Goal: Task Accomplishment & Management: Manage account settings

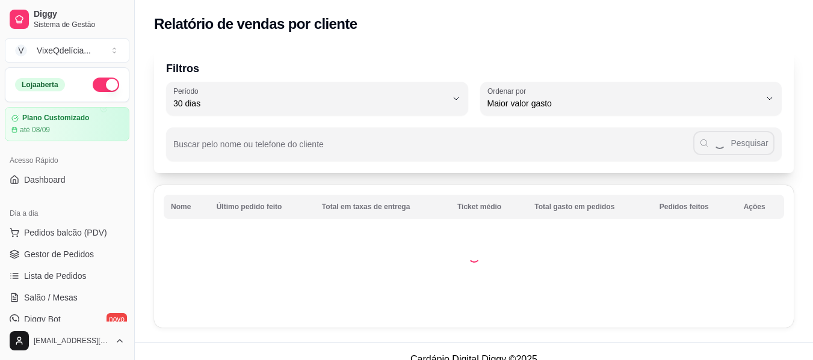
select select "30"
select select "HIGHEST_TOTAL_SPENT_WITH_ORDERS"
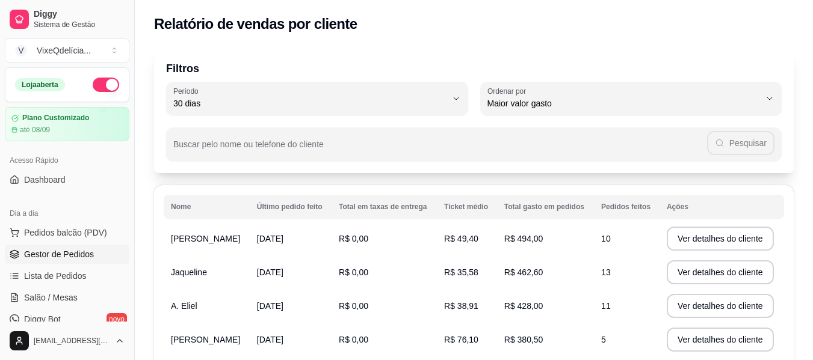
click at [76, 253] on span "Gestor de Pedidos" at bounding box center [59, 254] width 70 height 12
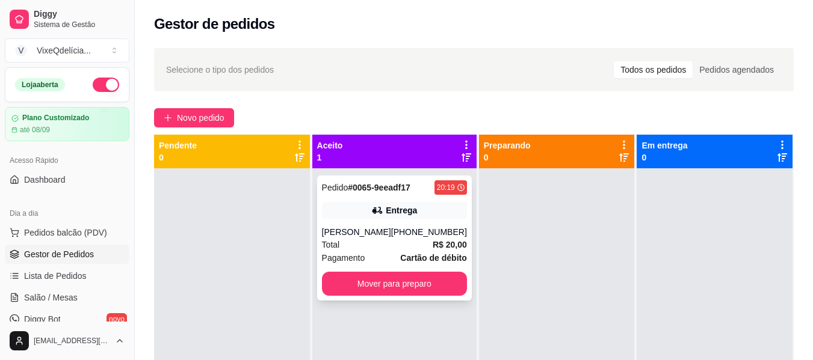
click at [367, 254] on div "Pagamento Cartão de débito" at bounding box center [394, 257] width 145 height 13
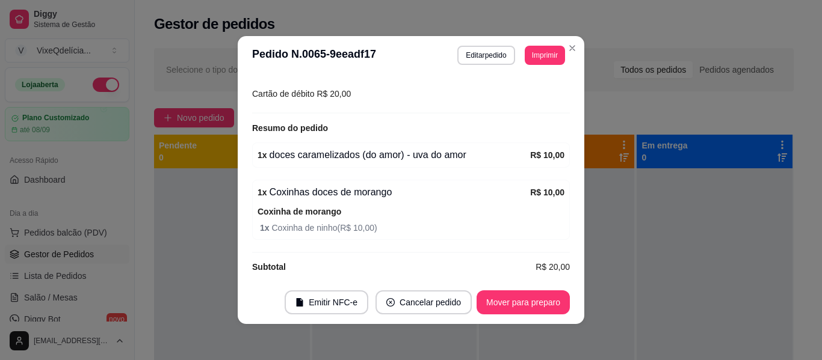
scroll to position [343, 0]
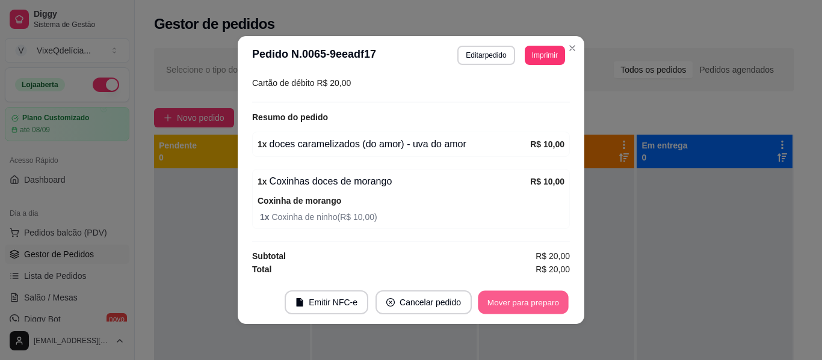
click at [497, 306] on button "Mover para preparo" at bounding box center [523, 302] width 90 height 23
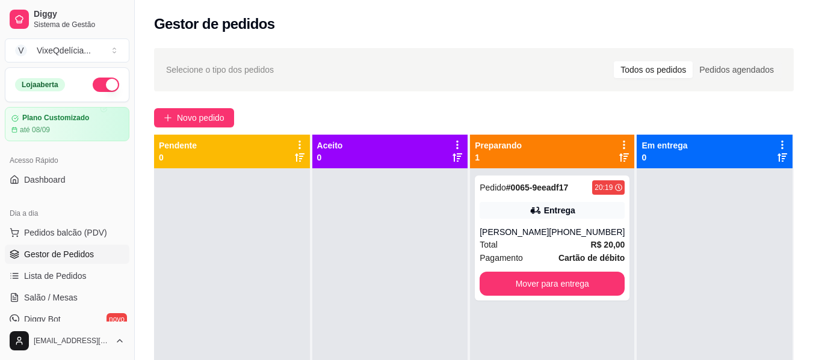
drag, startPoint x: 210, startPoint y: 102, endPoint x: 206, endPoint y: 108, distance: 7.3
click at [207, 105] on div "Selecione o tipo dos pedidos Todos os pedidos Pedidos agendados Novo pedido Pen…" at bounding box center [474, 275] width 678 height 468
click at [205, 118] on span "Novo pedido" at bounding box center [201, 117] width 48 height 13
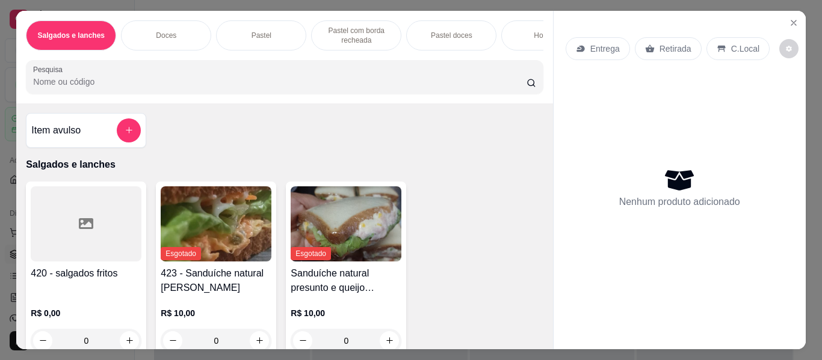
scroll to position [0, 452]
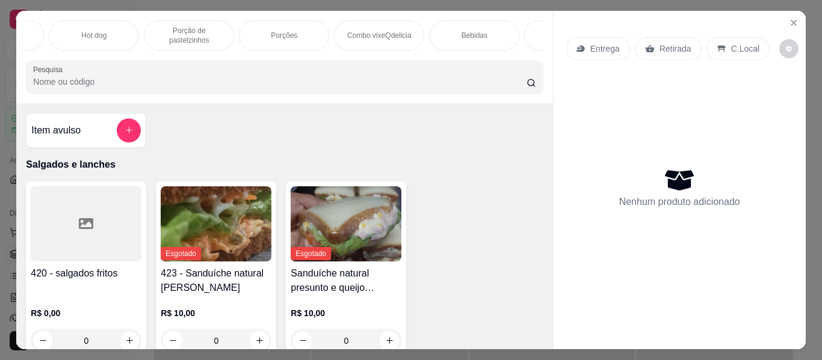
click at [191, 26] on p "Porção de pastelzinhos" at bounding box center [189, 35] width 70 height 19
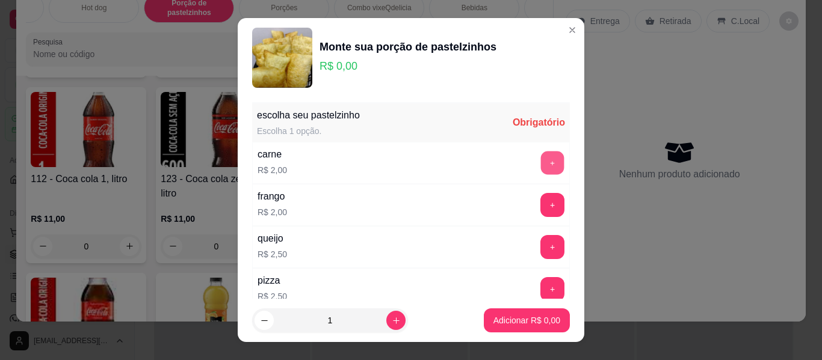
click at [541, 165] on button "+" at bounding box center [552, 163] width 23 height 23
click at [540, 165] on button "+" at bounding box center [552, 163] width 24 height 24
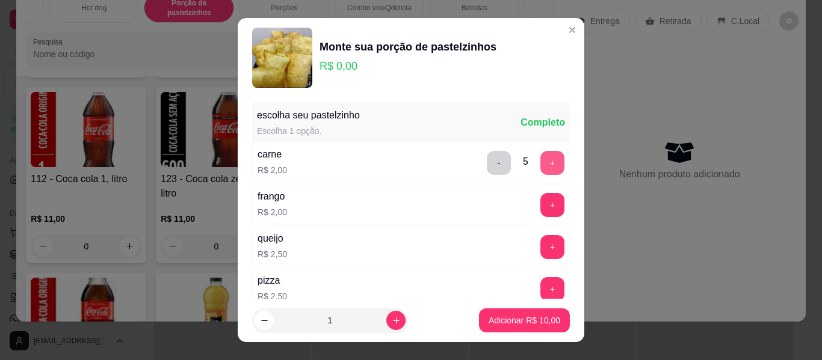
click at [540, 165] on button "+" at bounding box center [552, 163] width 24 height 24
click at [540, 199] on button "+" at bounding box center [552, 205] width 24 height 24
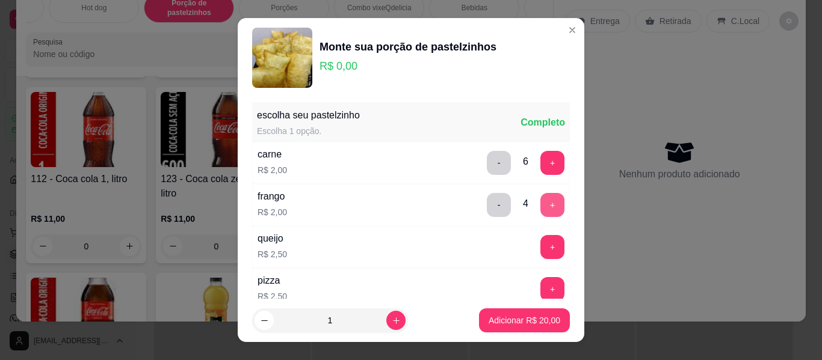
click at [540, 199] on button "+" at bounding box center [552, 205] width 24 height 24
click at [540, 200] on button "+" at bounding box center [552, 205] width 24 height 24
click at [540, 247] on button "+" at bounding box center [552, 247] width 24 height 24
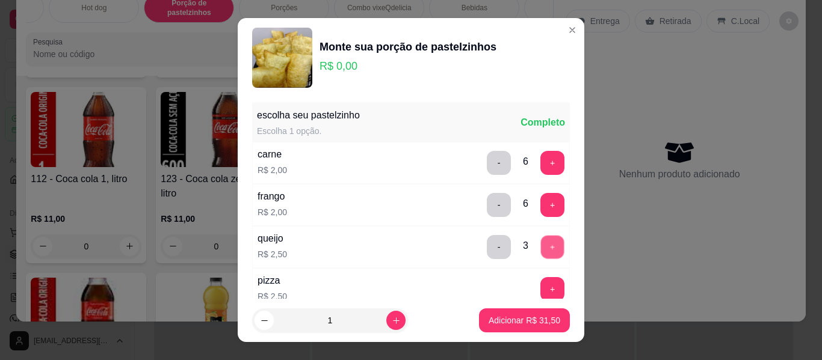
click at [541, 247] on button "+" at bounding box center [552, 247] width 23 height 23
click at [541, 246] on button "+" at bounding box center [552, 247] width 23 height 23
click at [540, 246] on button "+" at bounding box center [552, 247] width 24 height 24
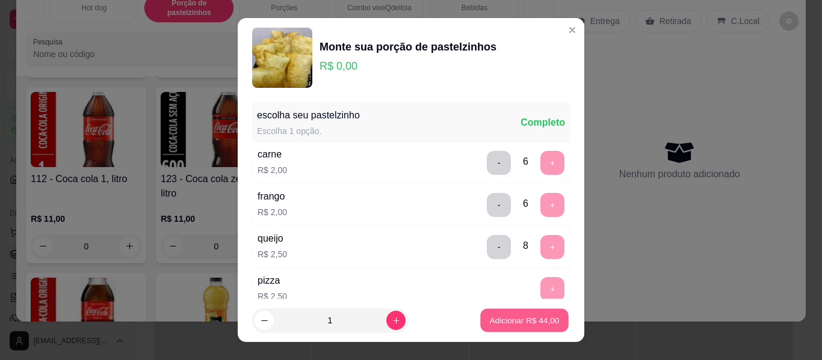
click at [503, 325] on p "Adicionar R$ 44,00" at bounding box center [525, 320] width 70 height 11
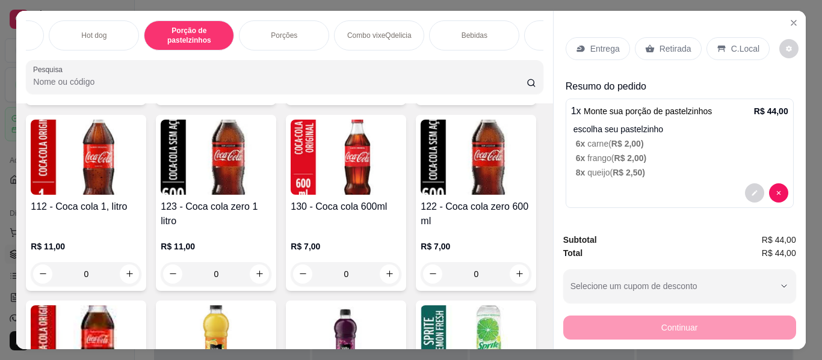
scroll to position [0, 0]
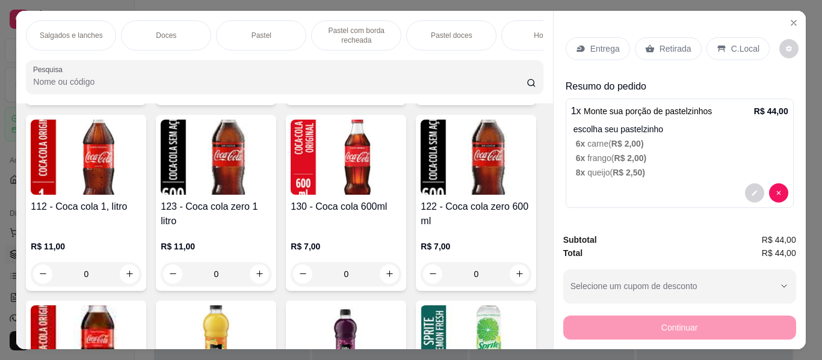
click at [183, 31] on div "Doces" at bounding box center [166, 35] width 90 height 30
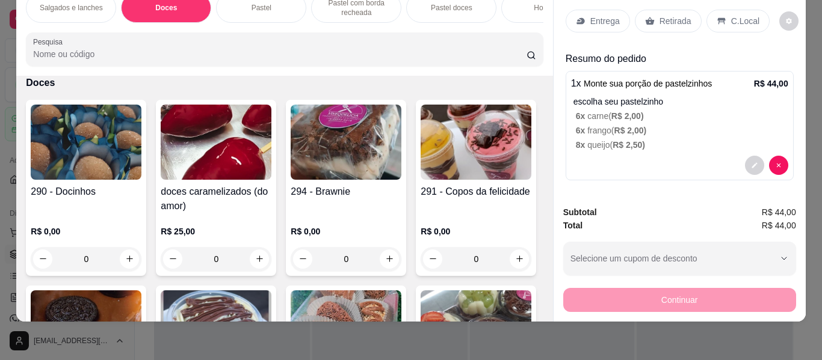
click at [209, 164] on img at bounding box center [216, 142] width 111 height 75
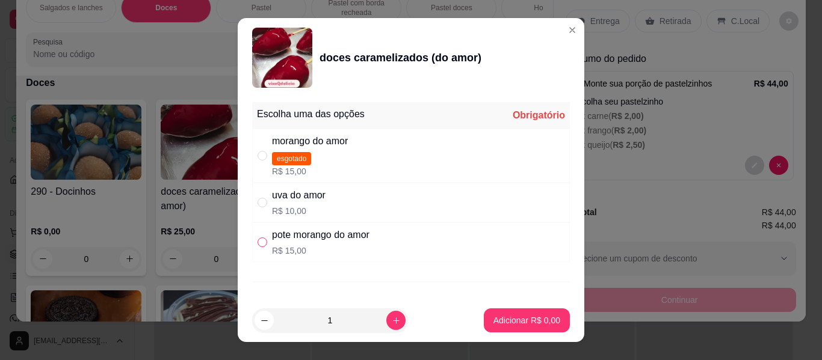
click at [261, 242] on input "" at bounding box center [262, 243] width 10 height 10
radio input "true"
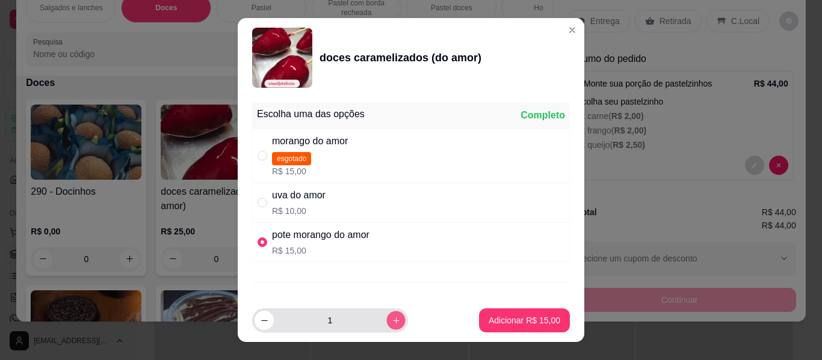
click at [392, 323] on icon "increase-product-quantity" at bounding box center [396, 320] width 9 height 9
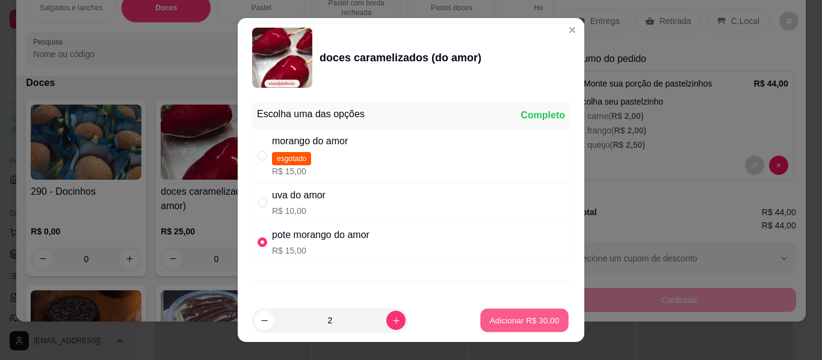
click at [511, 324] on p "Adicionar R$ 30,00" at bounding box center [525, 320] width 70 height 11
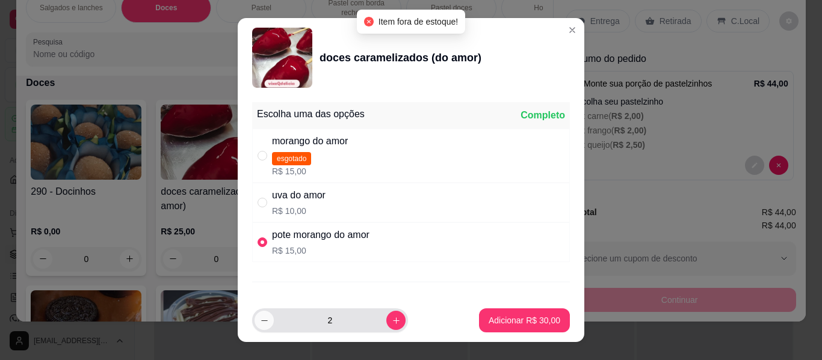
click at [260, 319] on icon "decrease-product-quantity" at bounding box center [264, 320] width 9 height 9
type input "1"
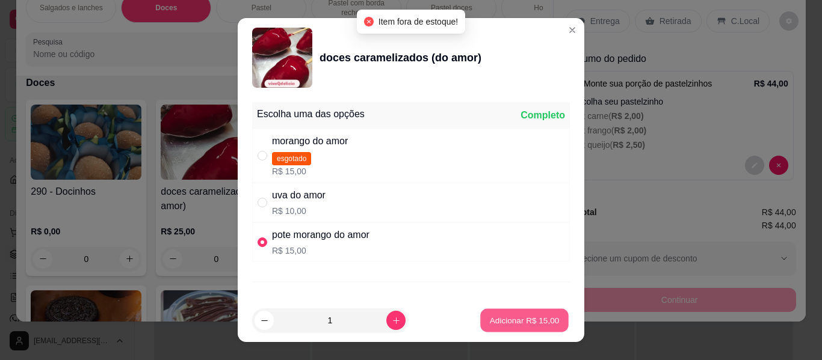
click at [508, 319] on p "Adicionar R$ 15,00" at bounding box center [525, 320] width 70 height 11
type input "1"
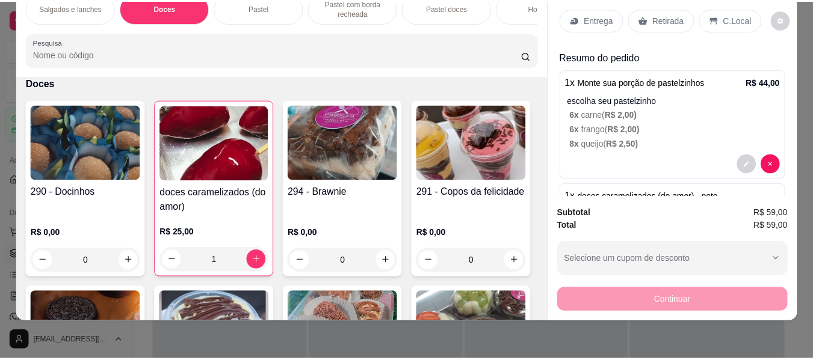
scroll to position [0, 0]
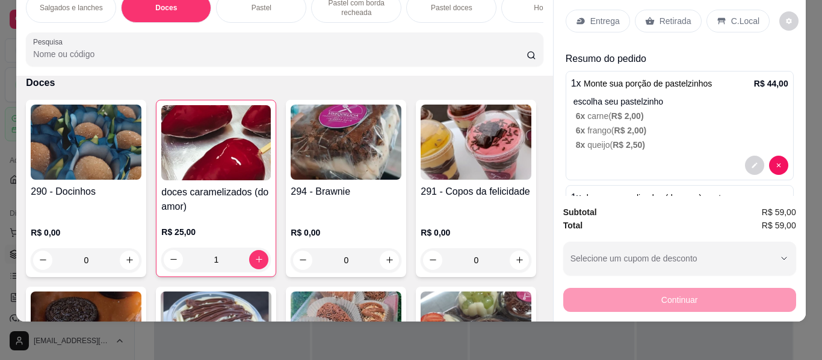
click at [672, 10] on div "Retirada" at bounding box center [667, 21] width 67 height 23
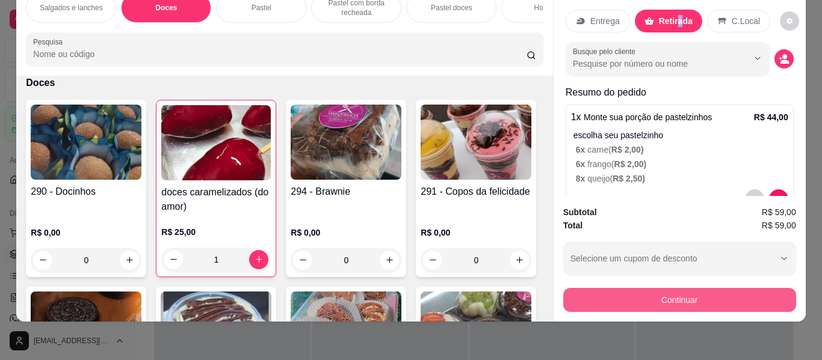
click at [655, 295] on button "Continuar" at bounding box center [679, 300] width 233 height 24
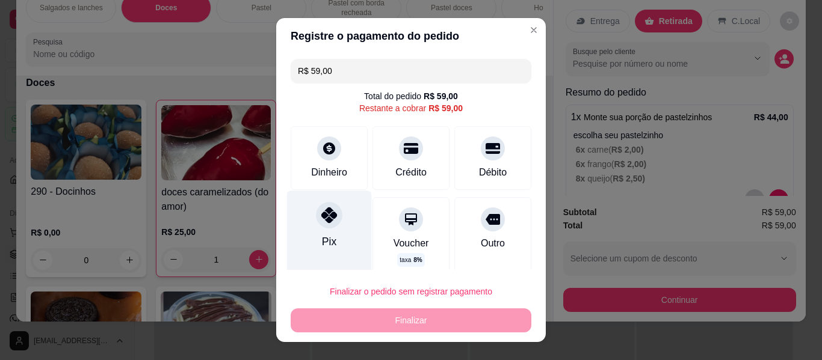
click at [345, 230] on div "Pix" at bounding box center [329, 235] width 85 height 88
type input "R$ 0,00"
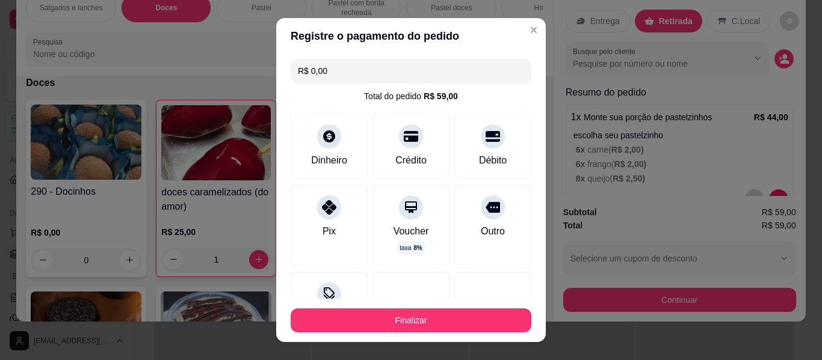
drag, startPoint x: 401, startPoint y: 308, endPoint x: 401, endPoint y: 316, distance: 8.4
click at [401, 316] on footer "Finalizar" at bounding box center [410, 320] width 269 height 43
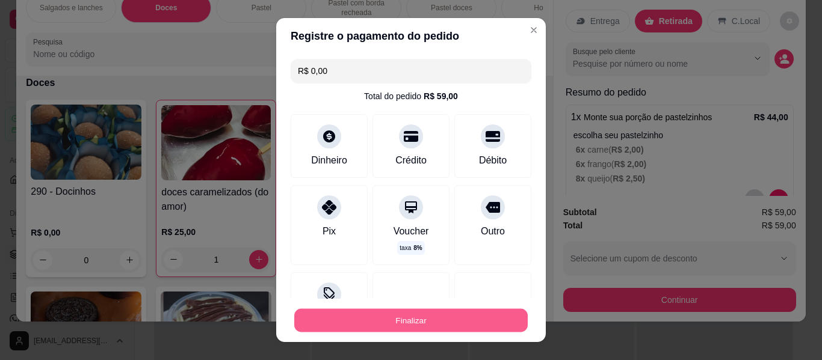
click at [401, 316] on button "Finalizar" at bounding box center [410, 320] width 233 height 23
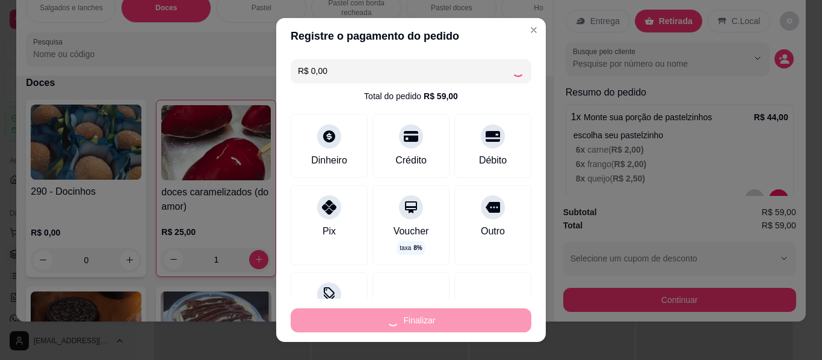
type input "0"
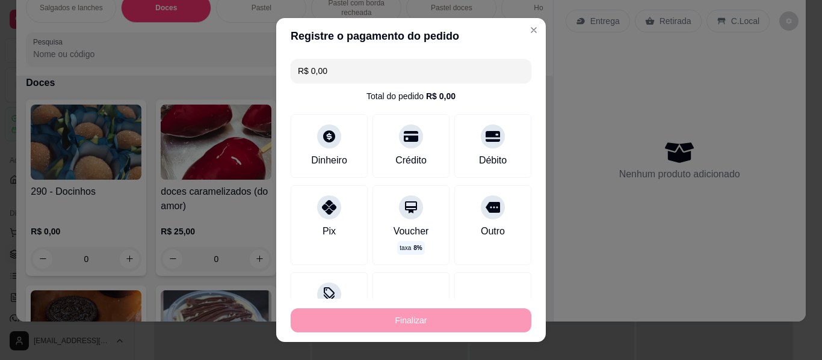
type input "-R$ 59,00"
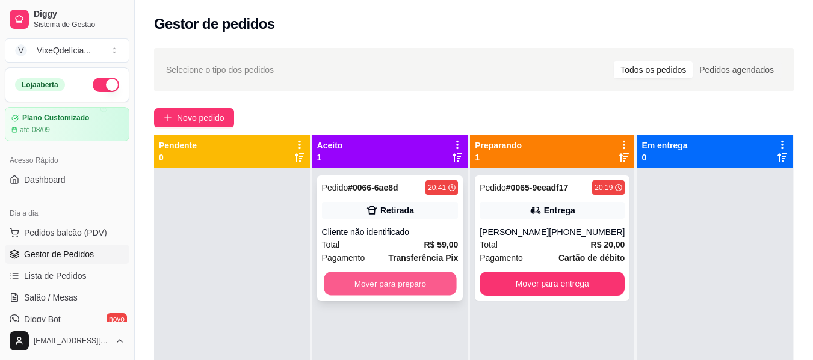
click at [417, 278] on button "Mover para preparo" at bounding box center [390, 283] width 132 height 23
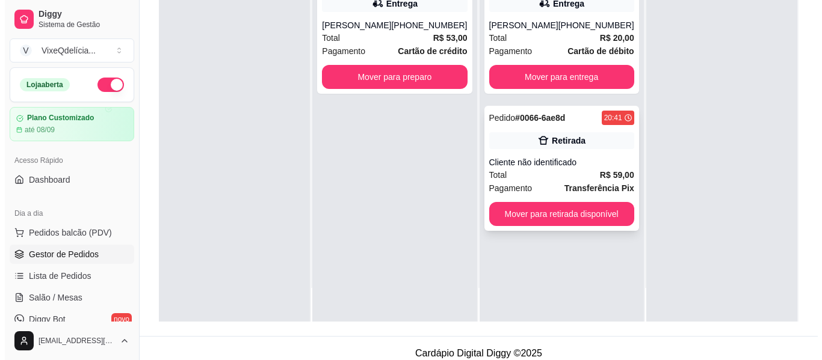
scroll to position [180, 0]
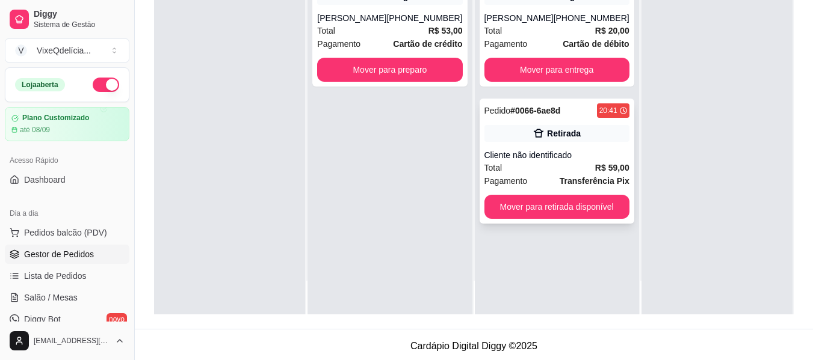
click at [546, 153] on div "Cliente não identificado" at bounding box center [556, 155] width 145 height 12
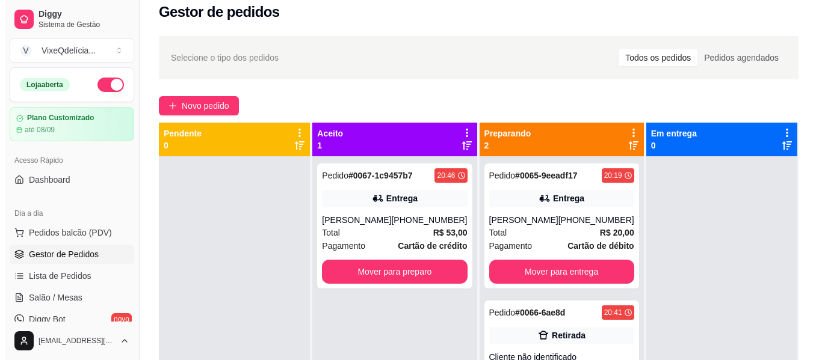
scroll to position [0, 0]
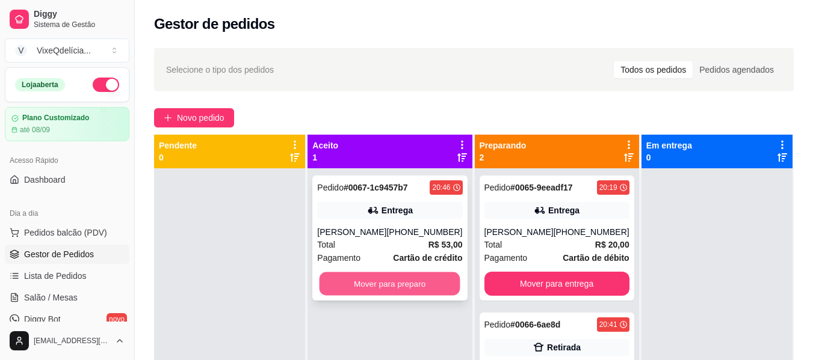
click at [379, 280] on button "Mover para preparo" at bounding box center [389, 283] width 141 height 23
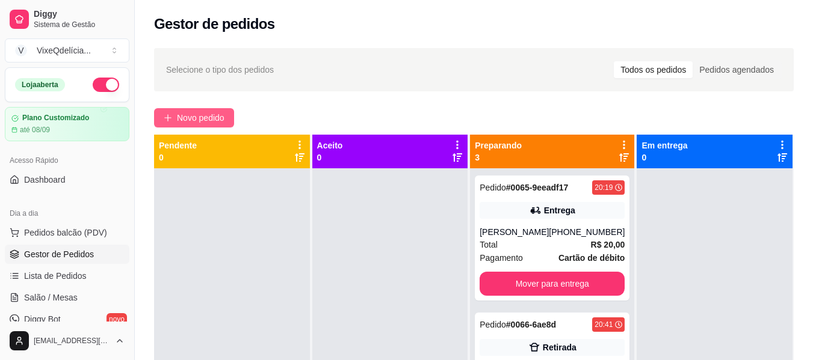
click at [213, 112] on span "Novo pedido" at bounding box center [201, 117] width 48 height 13
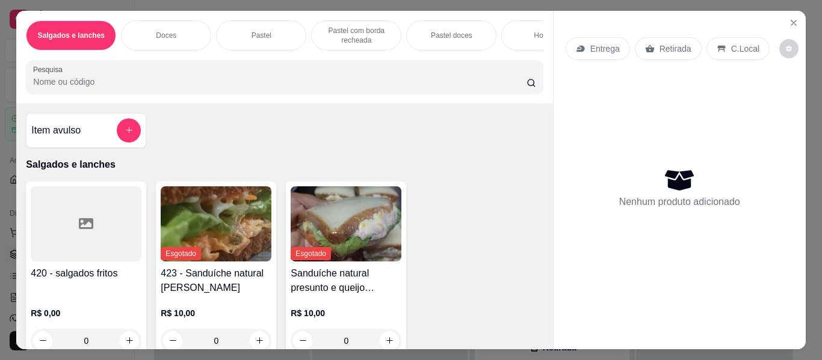
click at [407, 43] on div "Salgados e lanches Doces Pastel Pastel com borda recheada Pastel doces Hot dog …" at bounding box center [284, 35] width 517 height 30
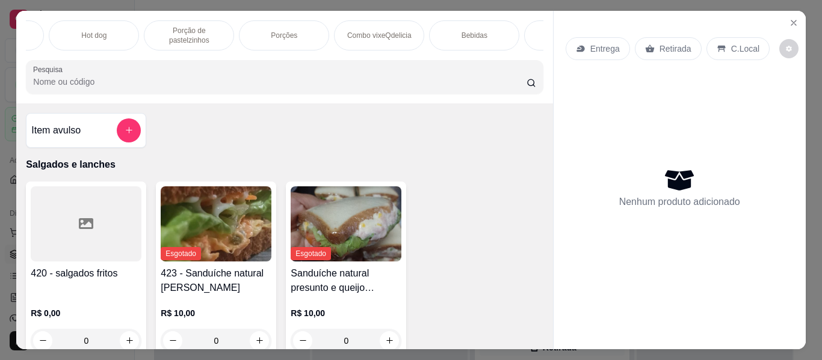
click at [184, 26] on p "Porção de pastelzinhos" at bounding box center [189, 35] width 70 height 19
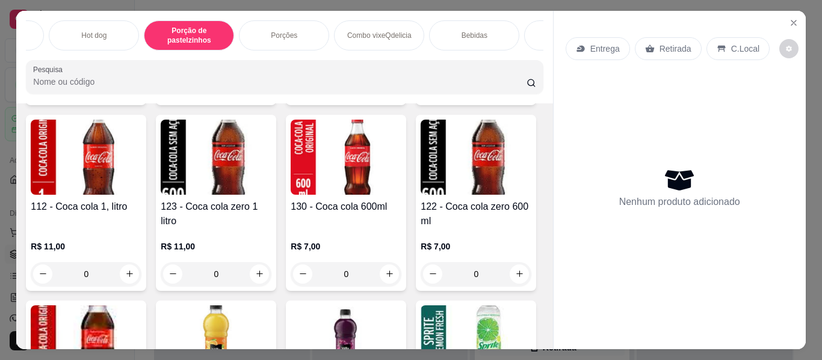
scroll to position [0, 0]
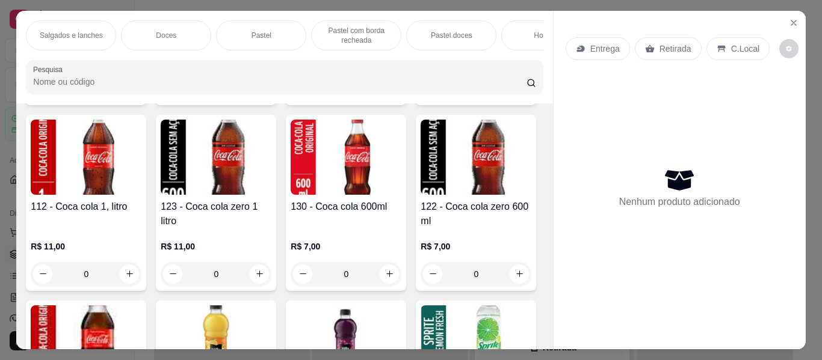
click at [164, 20] on div "Doces" at bounding box center [166, 35] width 90 height 30
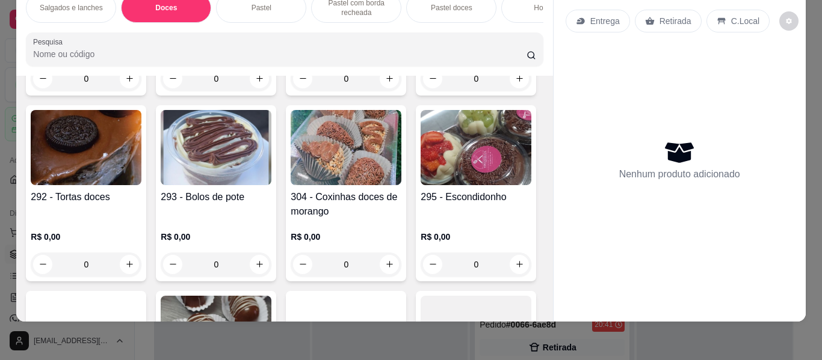
scroll to position [565, 0]
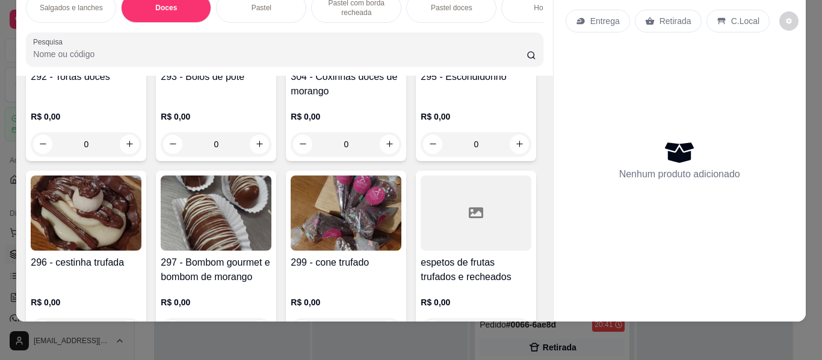
click at [420, 65] on img at bounding box center [475, 27] width 111 height 75
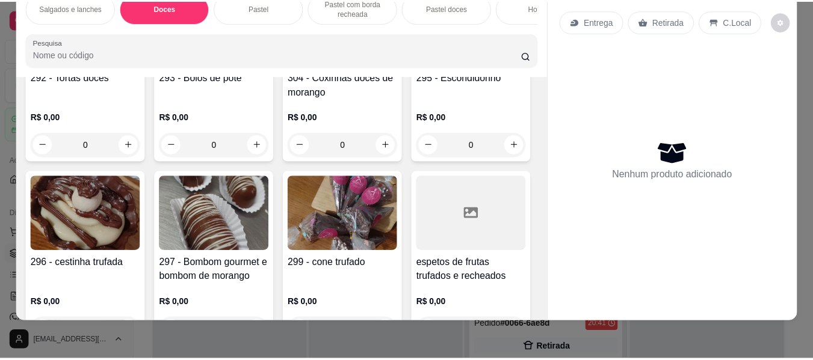
scroll to position [0, 0]
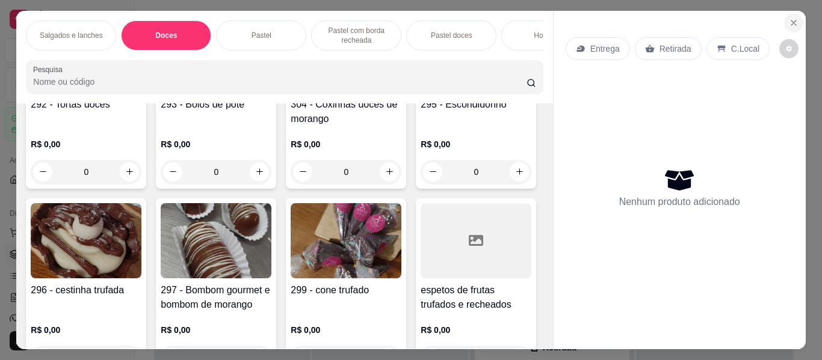
click at [795, 21] on button "Close" at bounding box center [793, 22] width 19 height 19
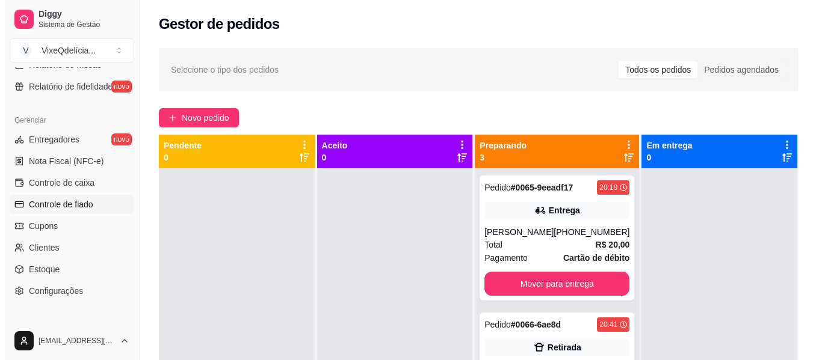
scroll to position [505, 0]
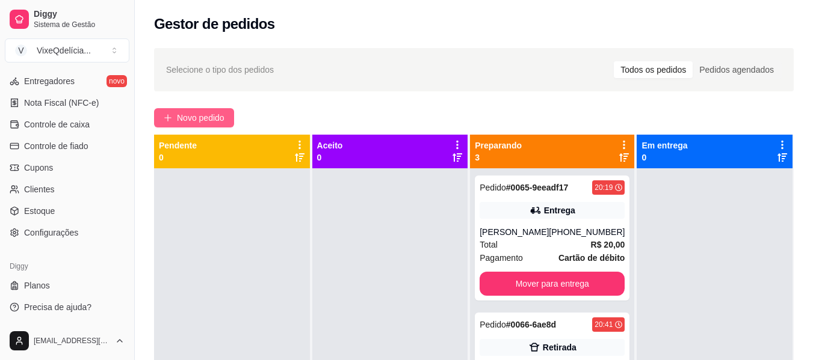
click at [221, 118] on span "Novo pedido" at bounding box center [201, 117] width 48 height 13
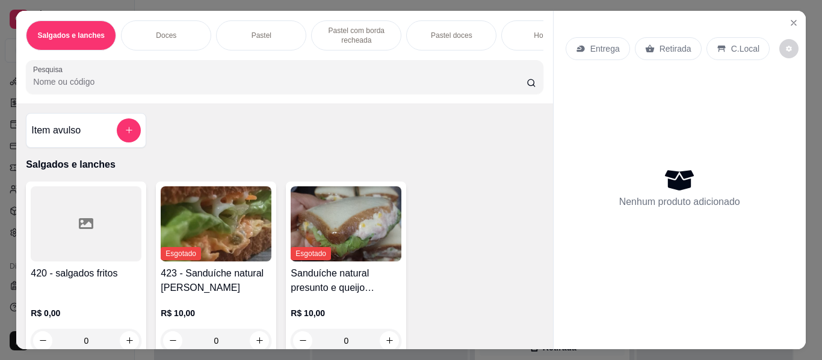
click at [167, 25] on div "Doces" at bounding box center [166, 35] width 90 height 30
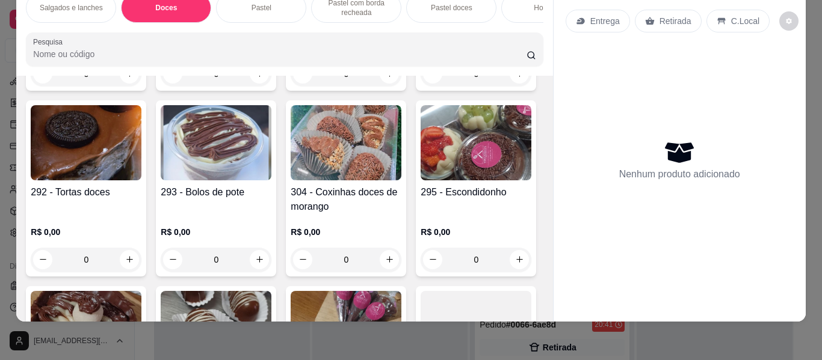
scroll to position [444, 0]
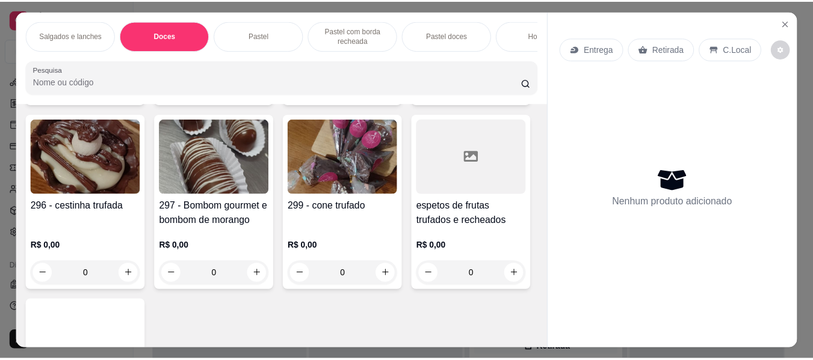
scroll to position [722, 0]
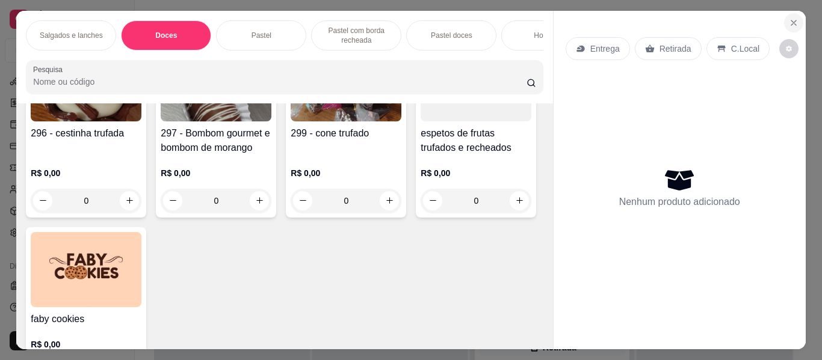
click at [794, 17] on button "Close" at bounding box center [793, 22] width 19 height 19
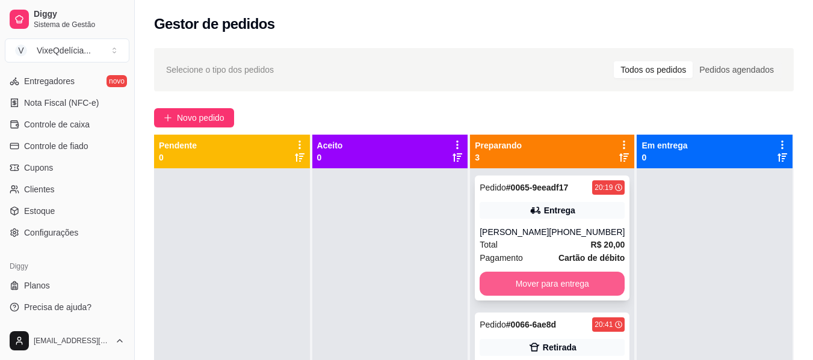
click at [510, 289] on button "Mover para entrega" at bounding box center [551, 284] width 145 height 24
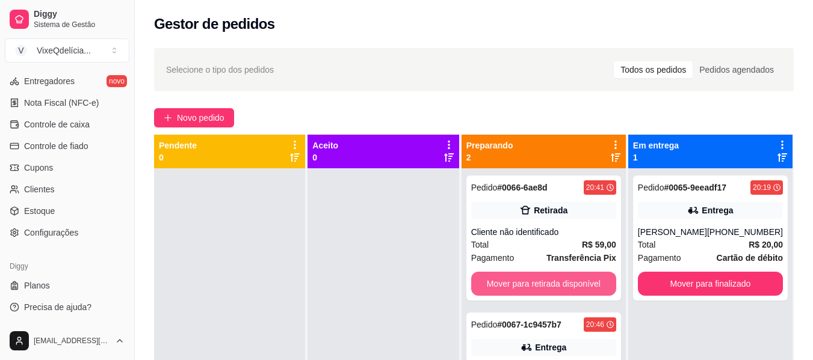
click at [511, 287] on button "Mover para retirada disponível" at bounding box center [543, 284] width 145 height 24
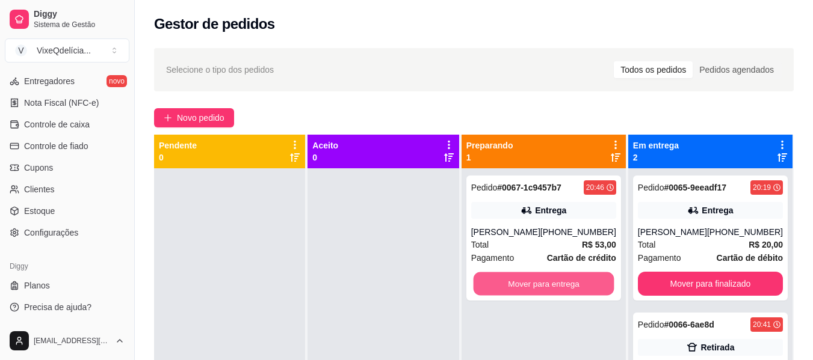
click at [511, 287] on button "Mover para entrega" at bounding box center [543, 283] width 141 height 23
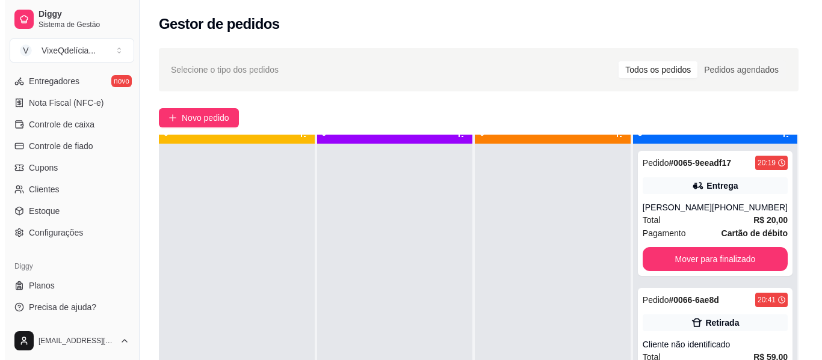
scroll to position [27, 0]
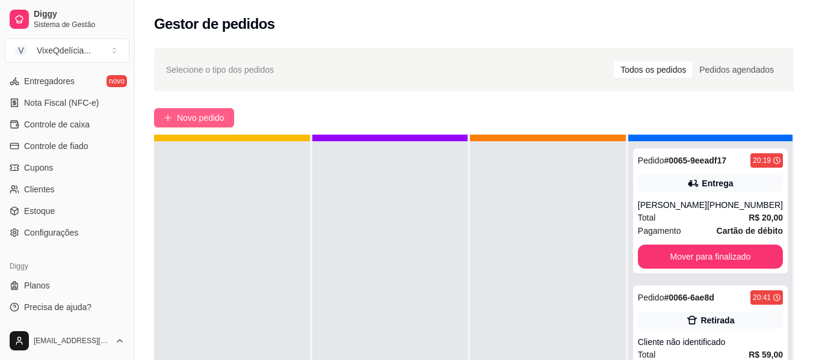
click at [223, 117] on span "Novo pedido" at bounding box center [201, 117] width 48 height 13
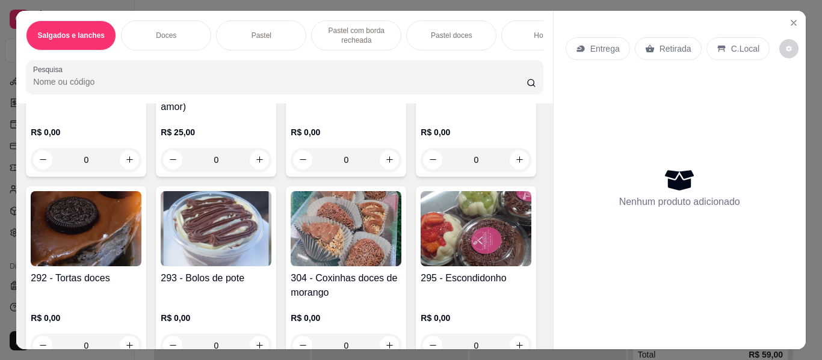
scroll to position [421, 0]
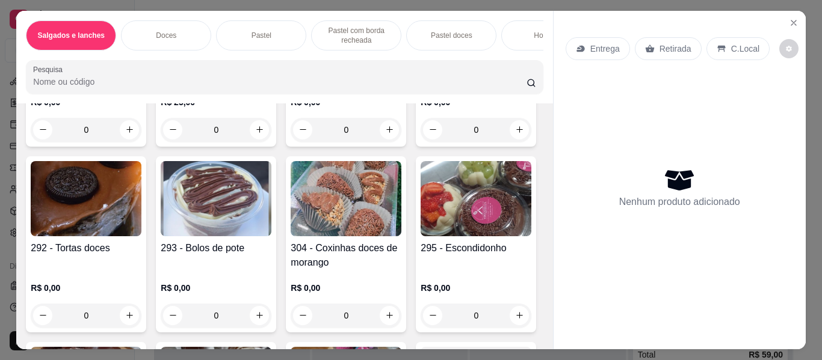
click at [260, 31] on p "Pastel" at bounding box center [261, 36] width 20 height 10
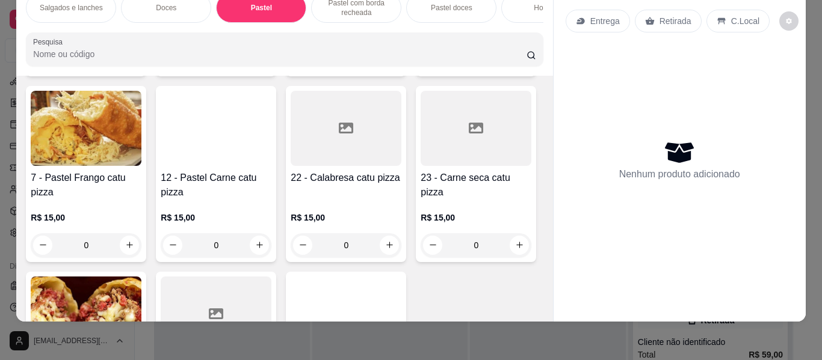
scroll to position [1790, 0]
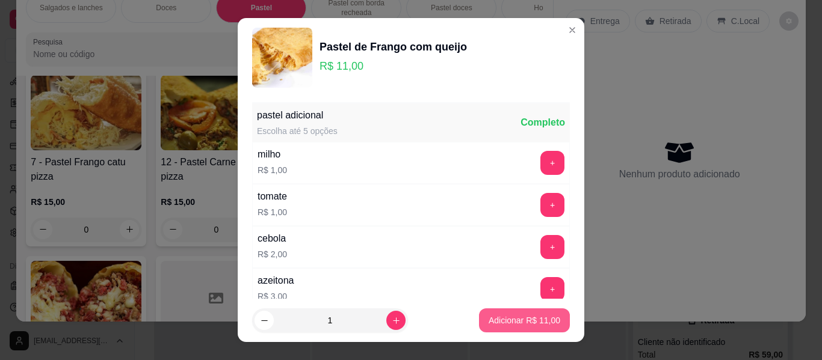
click at [509, 316] on p "Adicionar R$ 11,00" at bounding box center [524, 321] width 72 height 12
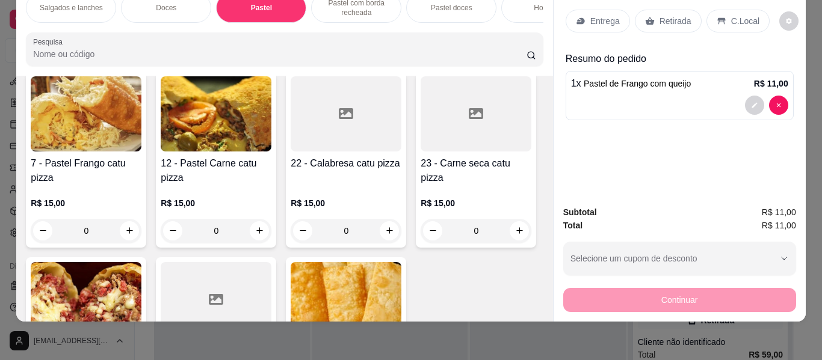
scroll to position [1790, 0]
click at [653, 10] on div "Retirada" at bounding box center [667, 21] width 67 height 23
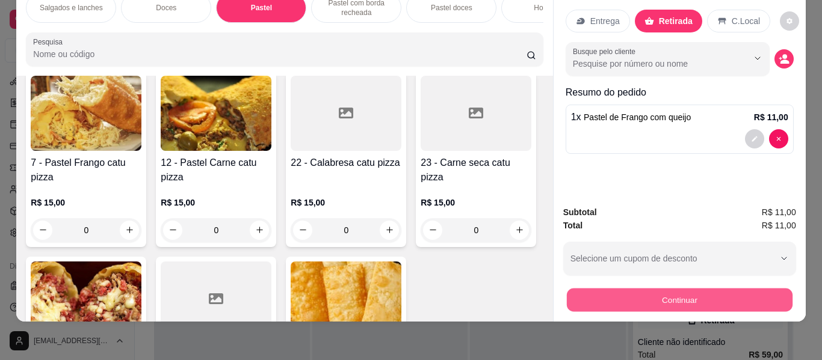
click at [688, 293] on button "Continuar" at bounding box center [679, 300] width 226 height 23
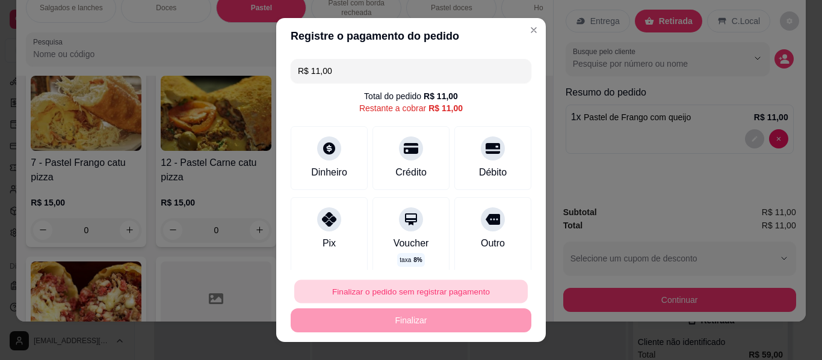
click at [399, 297] on button "Finalizar o pedido sem registrar pagamento" at bounding box center [410, 291] width 233 height 23
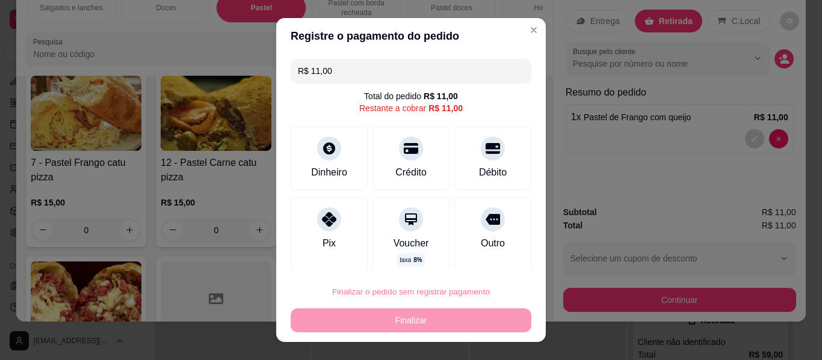
click at [478, 251] on button "Confirmar" at bounding box center [480, 257] width 45 height 19
type input "0"
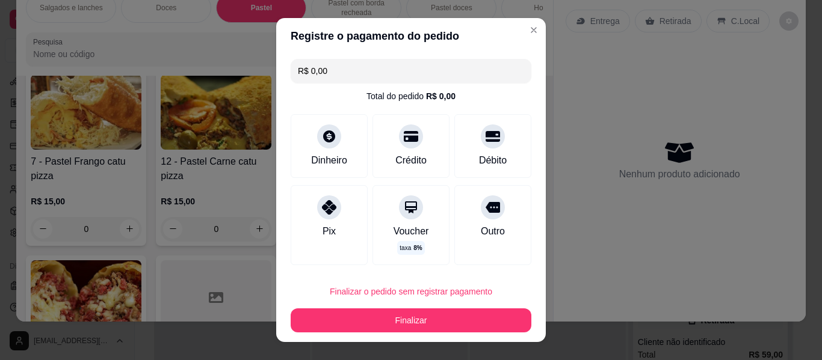
type input "R$ 0,00"
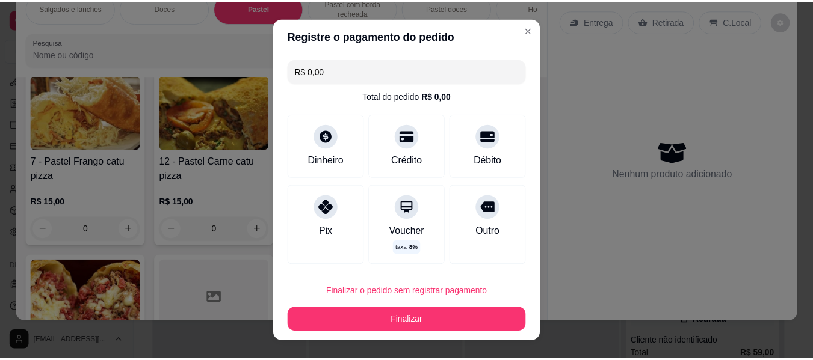
scroll to position [1790, 0]
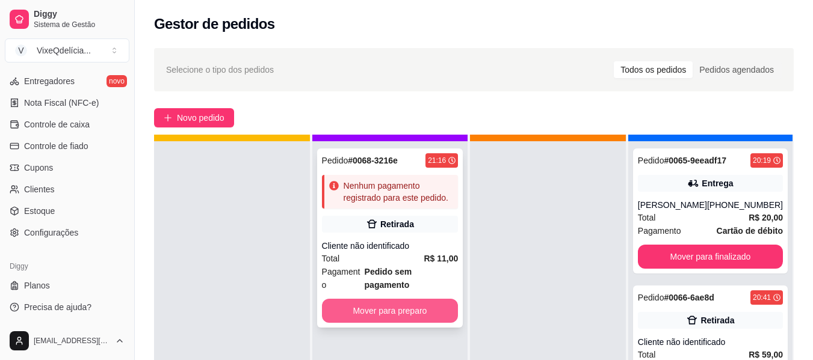
click at [405, 299] on button "Mover para preparo" at bounding box center [390, 311] width 137 height 24
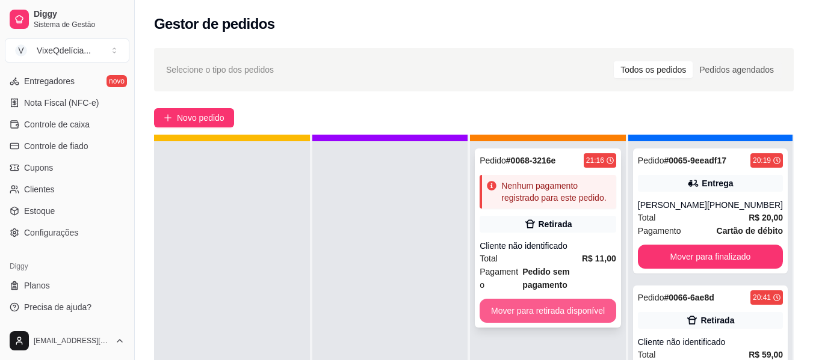
click at [588, 299] on button "Mover para retirada disponível" at bounding box center [547, 311] width 137 height 24
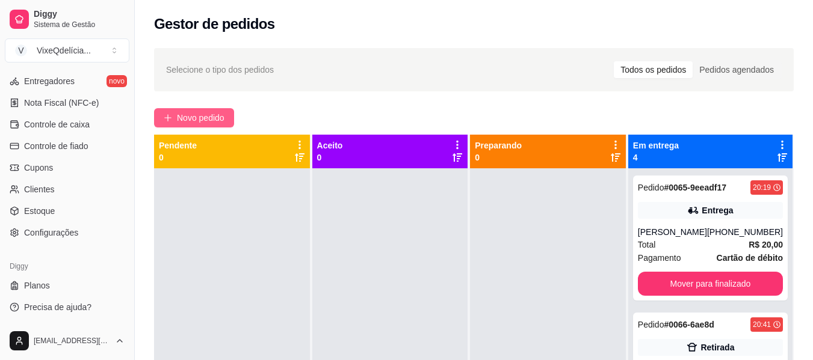
click at [206, 121] on span "Novo pedido" at bounding box center [201, 117] width 48 height 13
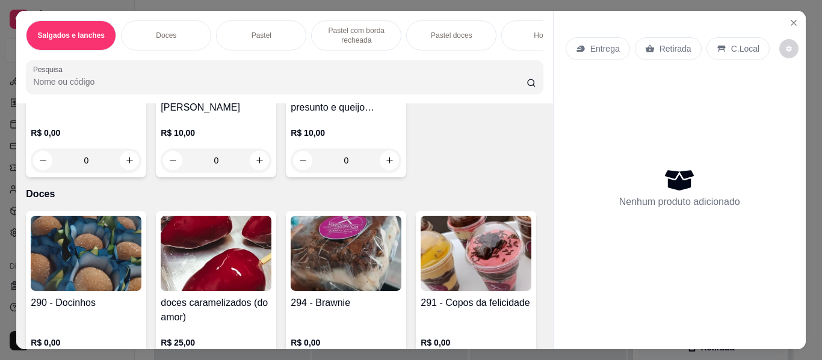
scroll to position [60, 0]
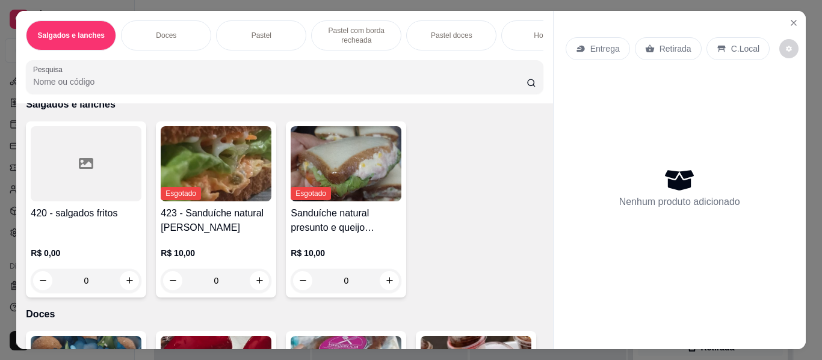
click at [63, 197] on div at bounding box center [86, 163] width 111 height 75
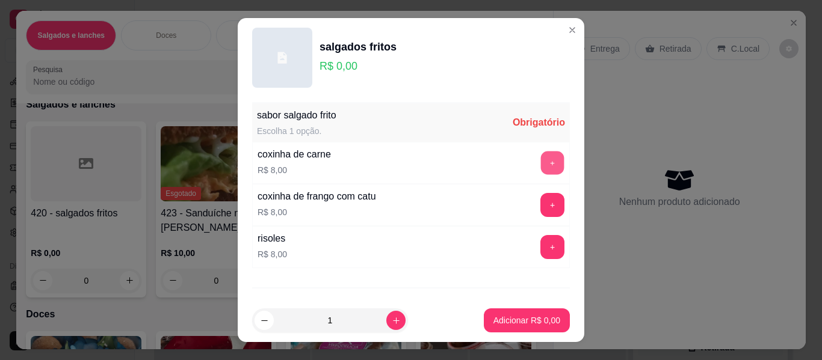
click at [541, 160] on button "+" at bounding box center [552, 163] width 23 height 23
click at [540, 160] on button "+" at bounding box center [552, 163] width 24 height 24
click at [541, 163] on button "+" at bounding box center [552, 163] width 23 height 23
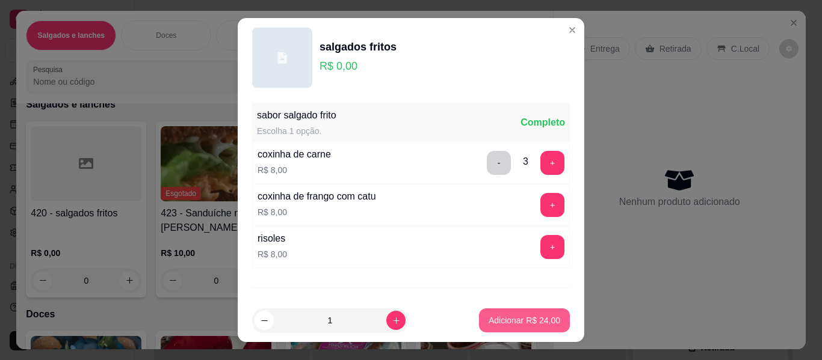
click at [529, 318] on p "Adicionar R$ 24,00" at bounding box center [524, 321] width 72 height 12
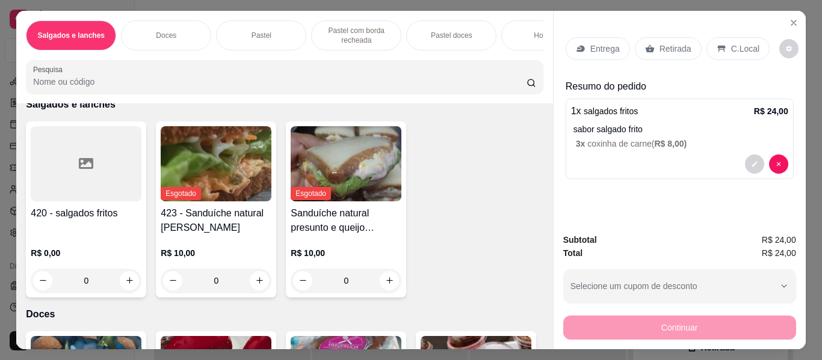
click at [677, 43] on p "Retirada" at bounding box center [675, 49] width 32 height 12
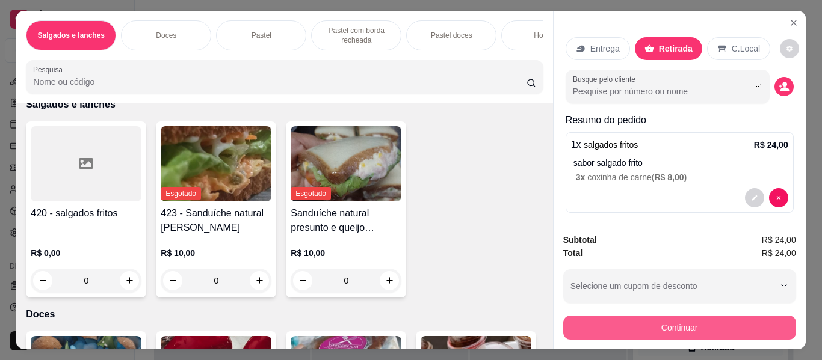
click at [637, 322] on button "Continuar" at bounding box center [679, 328] width 233 height 24
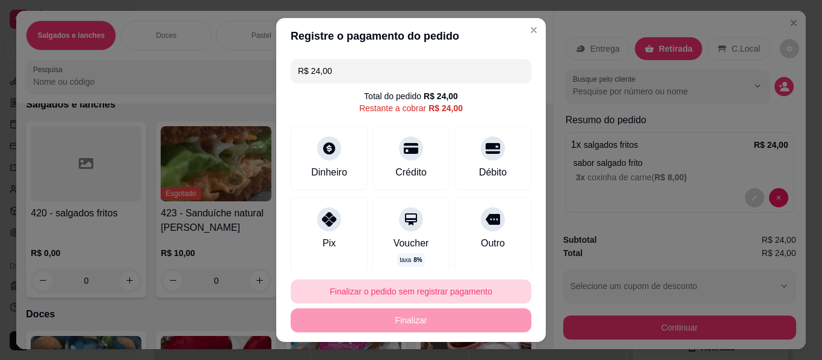
click at [424, 282] on button "Finalizar o pedido sem registrar pagamento" at bounding box center [410, 292] width 241 height 24
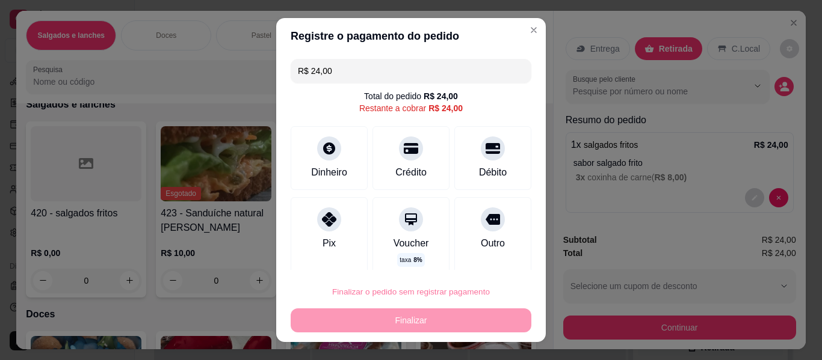
click at [482, 257] on button "Confirmar" at bounding box center [479, 257] width 43 height 18
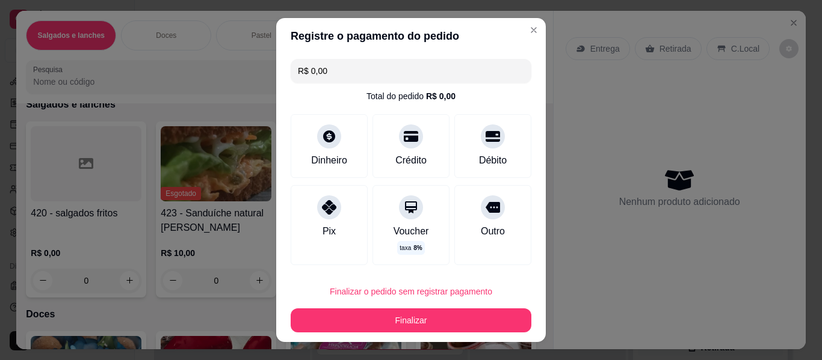
type input "R$ 0,00"
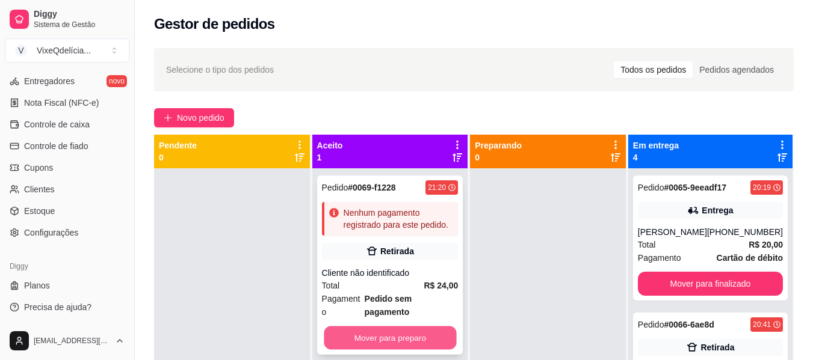
click at [421, 329] on button "Mover para preparo" at bounding box center [390, 338] width 132 height 23
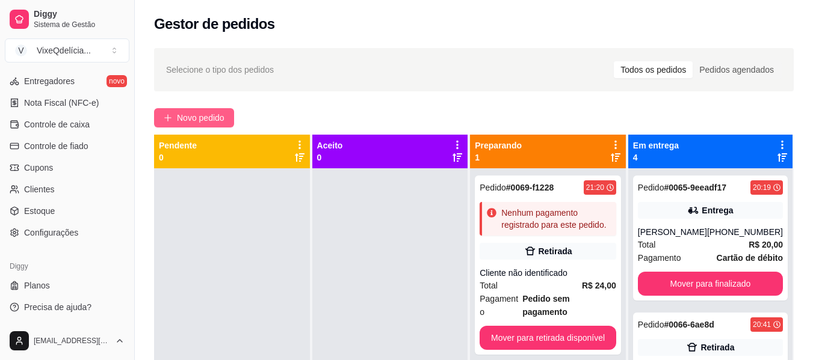
click at [196, 123] on span "Novo pedido" at bounding box center [201, 117] width 48 height 13
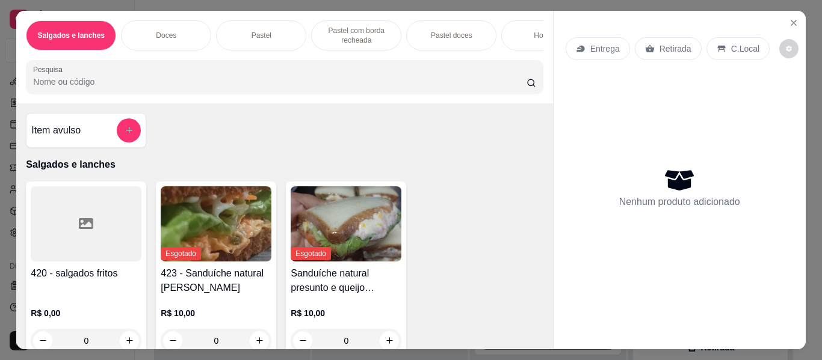
click at [176, 30] on div "Doces" at bounding box center [166, 35] width 90 height 30
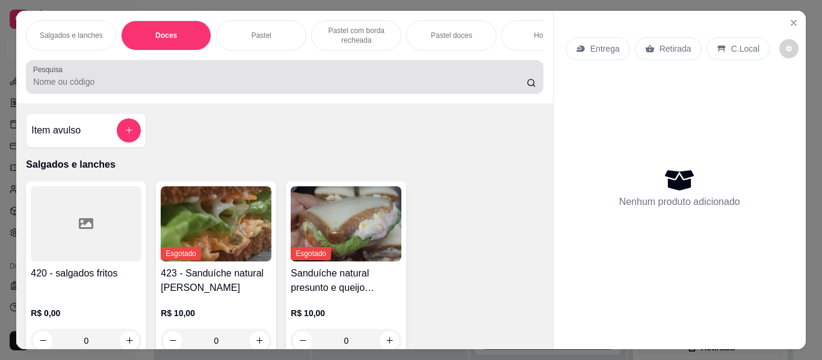
scroll to position [32, 0]
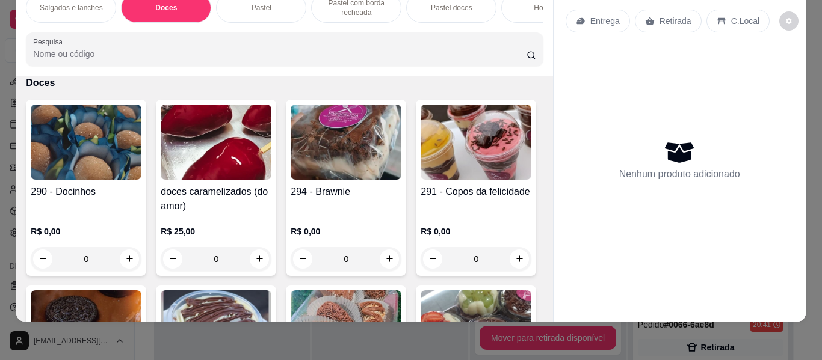
click at [420, 180] on img at bounding box center [475, 142] width 111 height 75
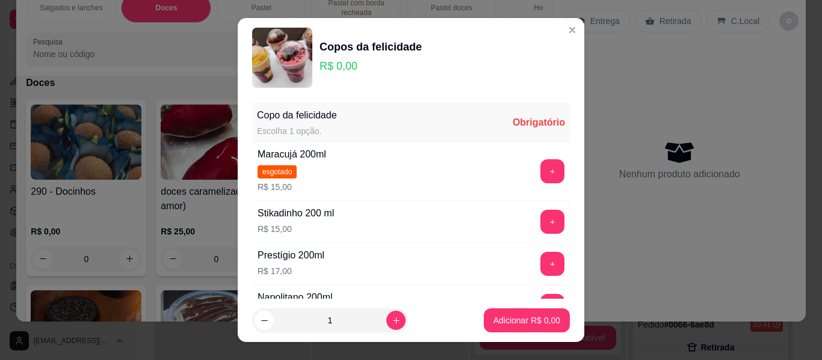
scroll to position [241, 0]
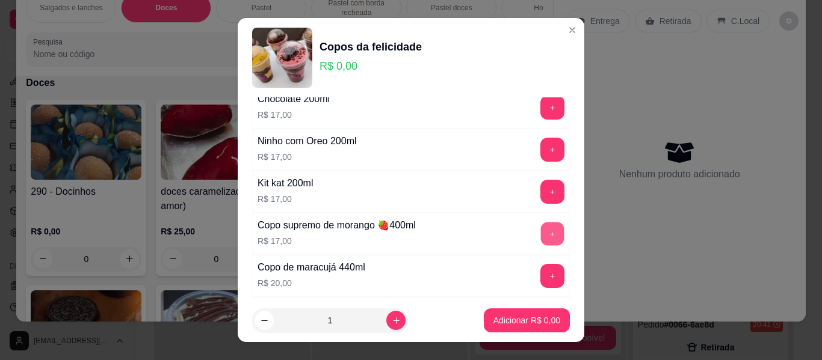
click at [541, 232] on button "+" at bounding box center [552, 234] width 23 height 23
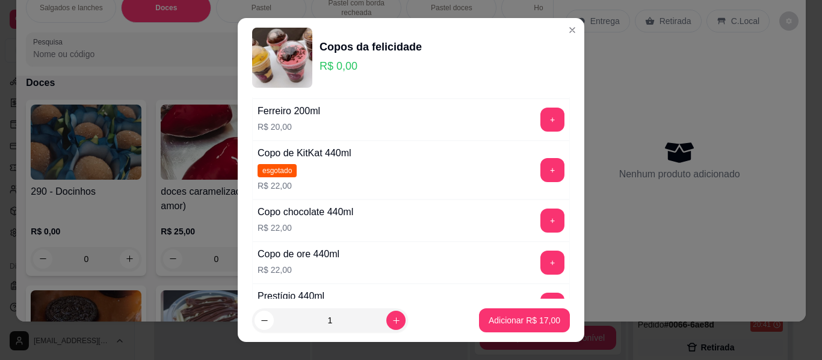
scroll to position [541, 0]
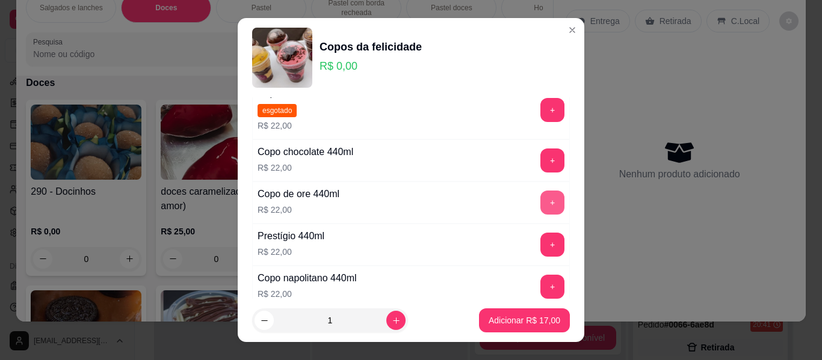
click at [540, 201] on button "+" at bounding box center [552, 203] width 24 height 24
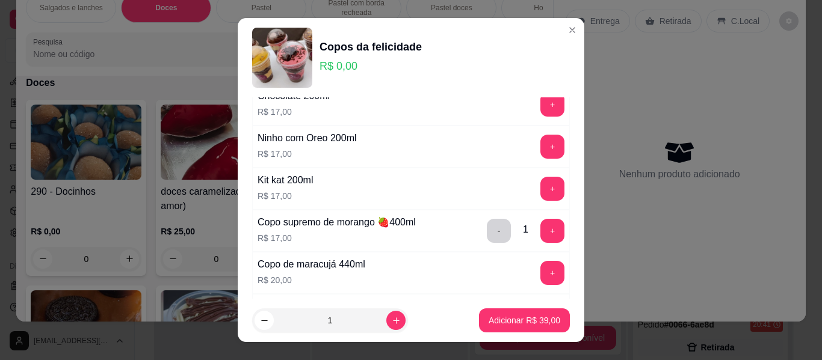
scroll to position [241, 0]
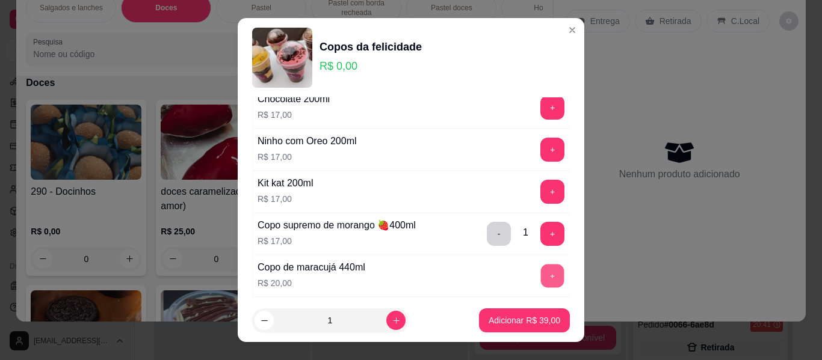
click at [541, 277] on button "+" at bounding box center [552, 276] width 23 height 23
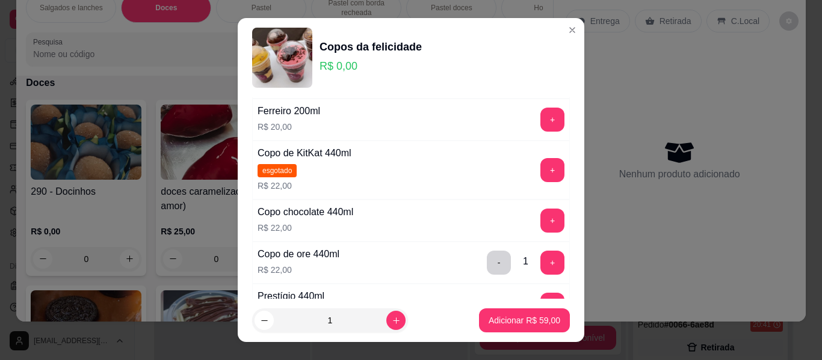
scroll to position [421, 0]
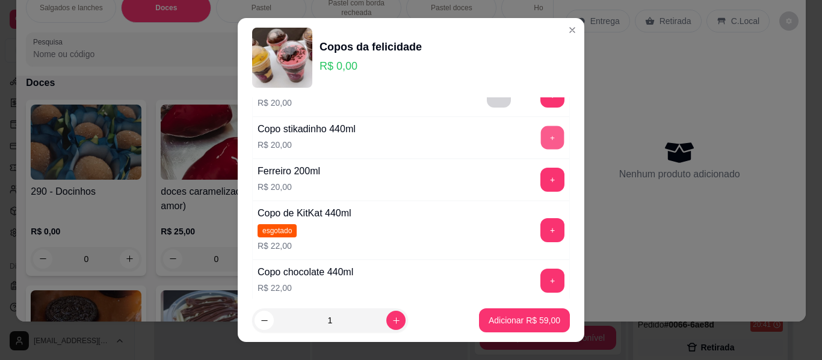
click at [541, 135] on button "+" at bounding box center [552, 137] width 23 height 23
click at [530, 318] on p "Adicionar R$ 79,00" at bounding box center [524, 321] width 72 height 12
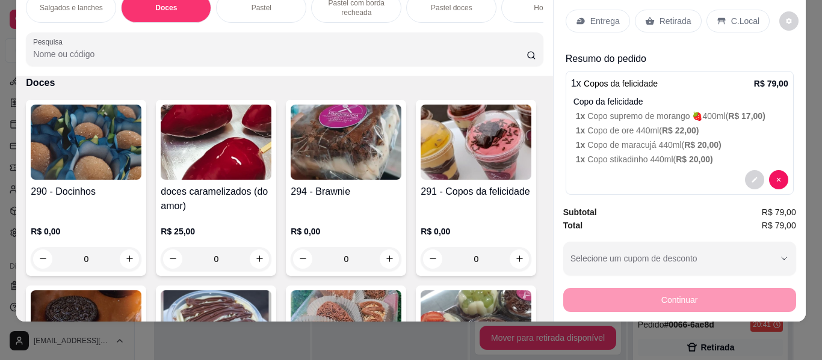
click at [667, 15] on p "Retirada" at bounding box center [675, 21] width 32 height 12
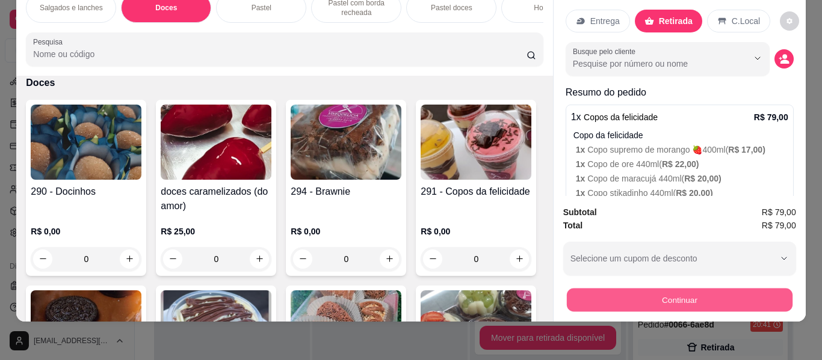
click at [672, 293] on button "Continuar" at bounding box center [679, 300] width 226 height 23
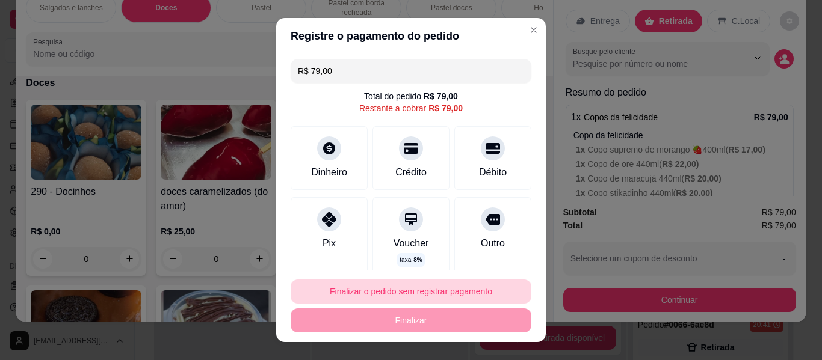
click at [451, 286] on button "Finalizar o pedido sem registrar pagamento" at bounding box center [410, 292] width 241 height 24
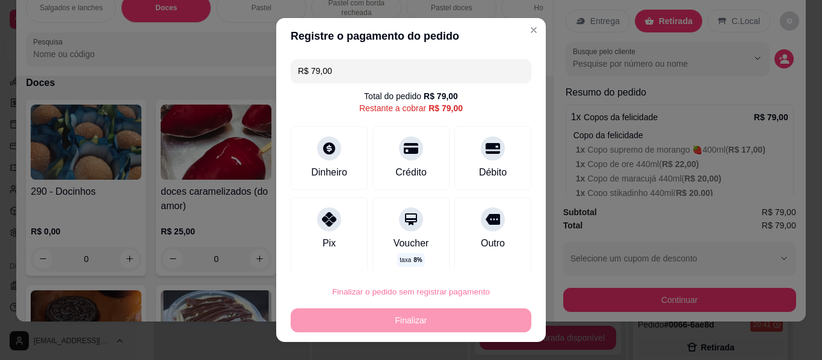
click at [478, 260] on button "Confirmar" at bounding box center [480, 257] width 45 height 19
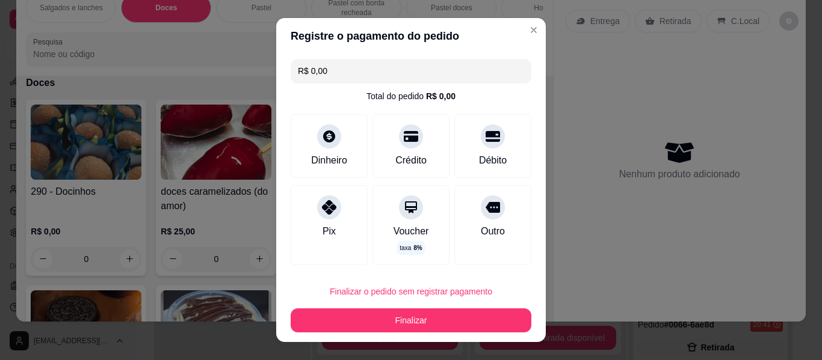
type input "R$ 0,00"
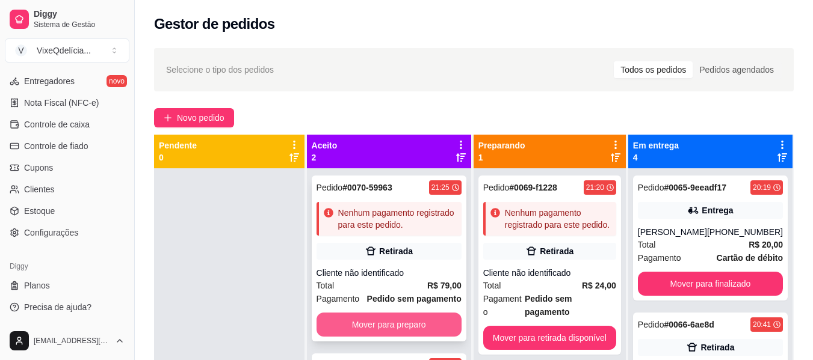
click at [403, 329] on button "Mover para preparo" at bounding box center [388, 325] width 145 height 24
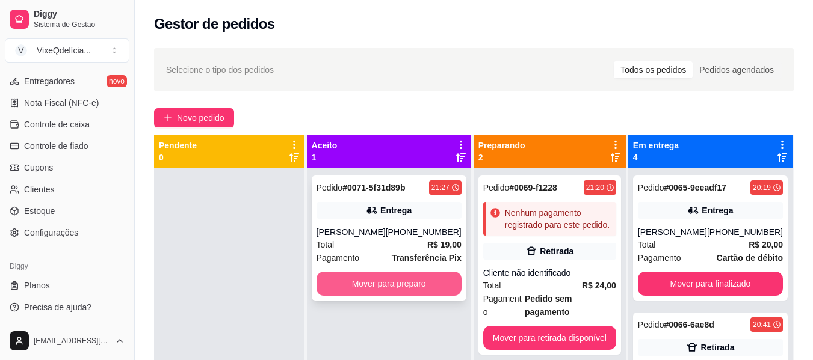
click at [392, 280] on button "Mover para preparo" at bounding box center [388, 284] width 145 height 24
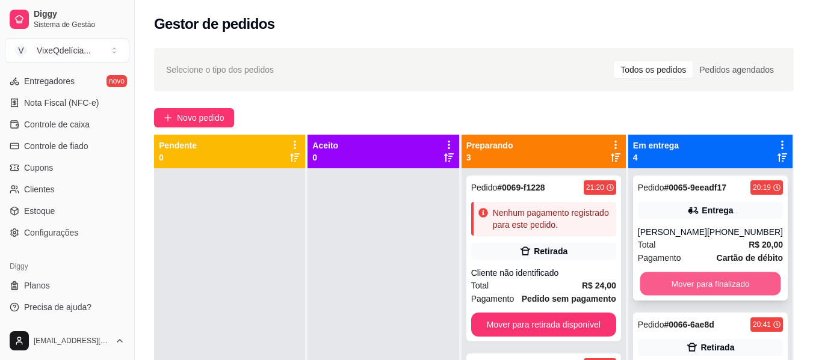
click at [697, 281] on button "Mover para finalizado" at bounding box center [709, 283] width 141 height 23
click at [697, 281] on button "Mover para finalizado" at bounding box center [709, 284] width 145 height 24
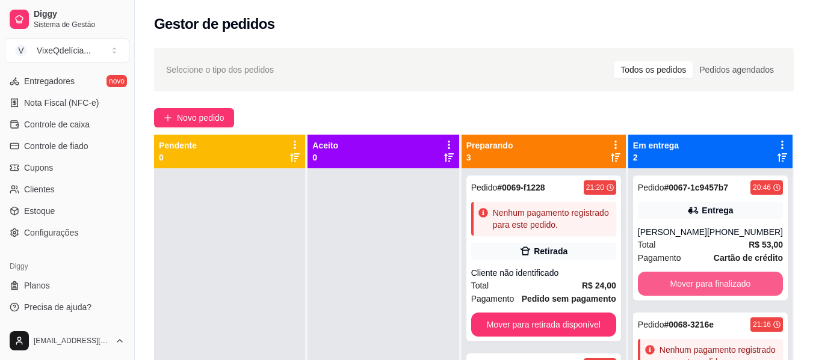
click at [697, 281] on button "Mover para finalizado" at bounding box center [709, 284] width 145 height 24
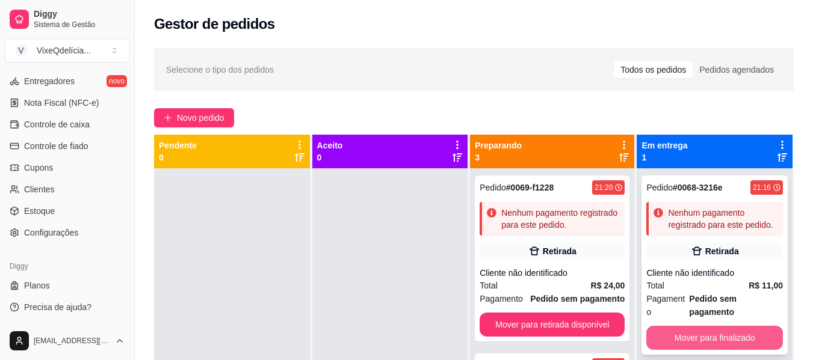
click at [701, 326] on button "Mover para finalizado" at bounding box center [714, 338] width 137 height 24
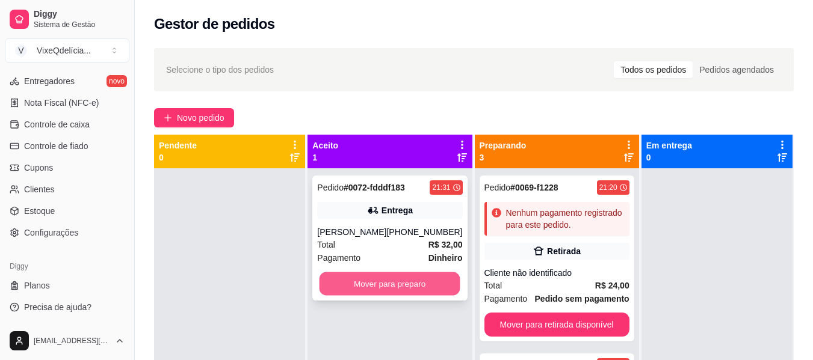
click at [383, 281] on button "Mover para preparo" at bounding box center [389, 283] width 141 height 23
click at [356, 289] on button "Mover para preparo" at bounding box center [389, 283] width 141 height 23
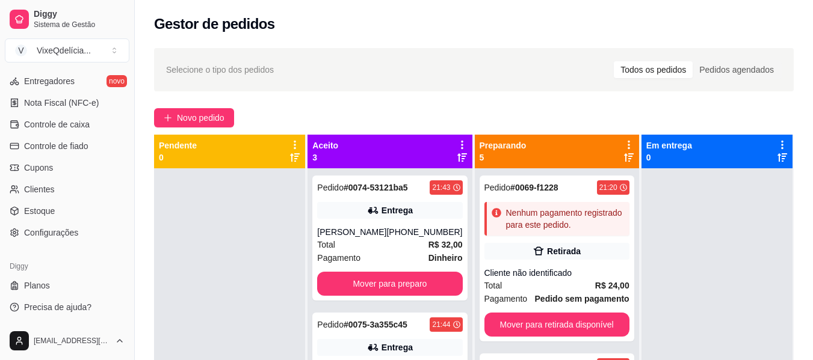
drag, startPoint x: 414, startPoint y: 244, endPoint x: 307, endPoint y: 84, distance: 193.3
click at [307, 84] on div "Selecione o tipo dos pedidos Todos os pedidos Pedidos agendados" at bounding box center [473, 69] width 639 height 43
click at [215, 112] on span "Novo pedido" at bounding box center [201, 117] width 48 height 13
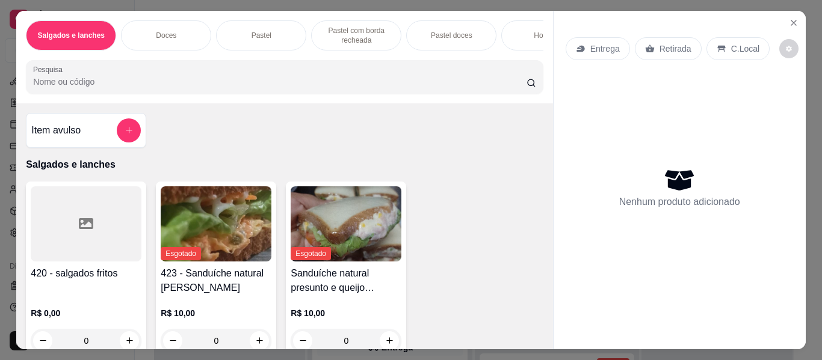
scroll to position [0, 452]
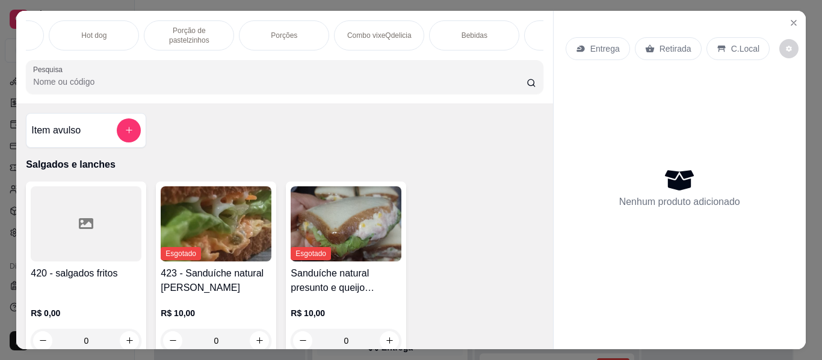
click at [395, 31] on p "Combo vixeQdelicia" at bounding box center [379, 36] width 64 height 10
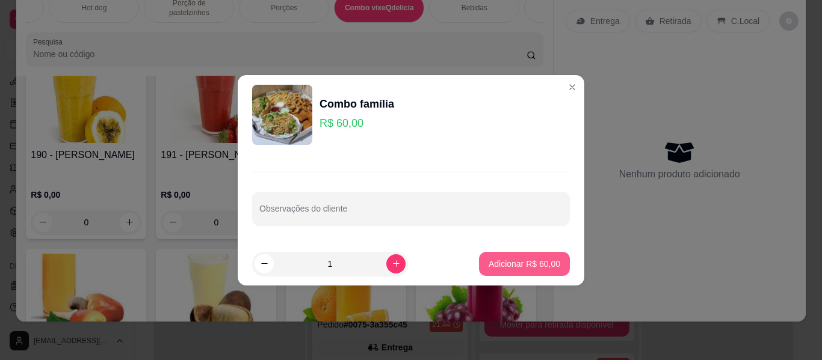
click at [492, 256] on button "Adicionar R$ 60,00" at bounding box center [524, 264] width 91 height 24
type input "1"
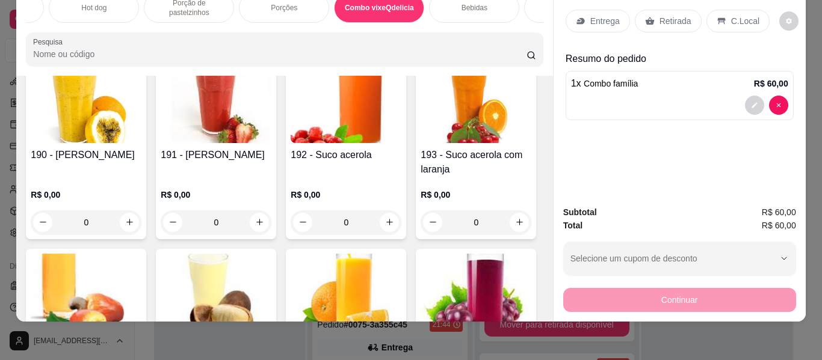
click at [594, 15] on p "Entrega" at bounding box center [604, 21] width 29 height 12
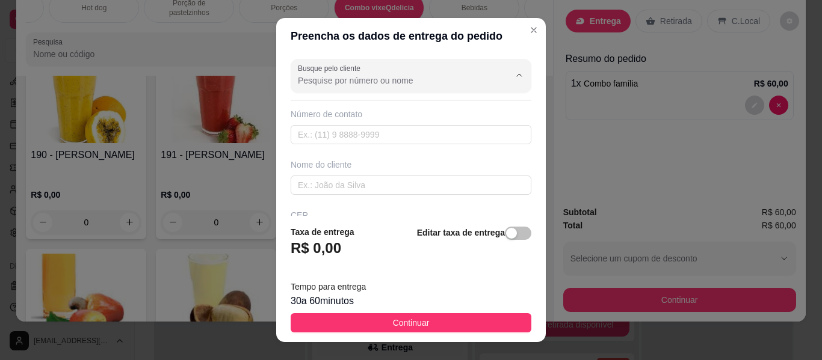
click at [386, 82] on input "Busque pelo cliente" at bounding box center [394, 81] width 192 height 12
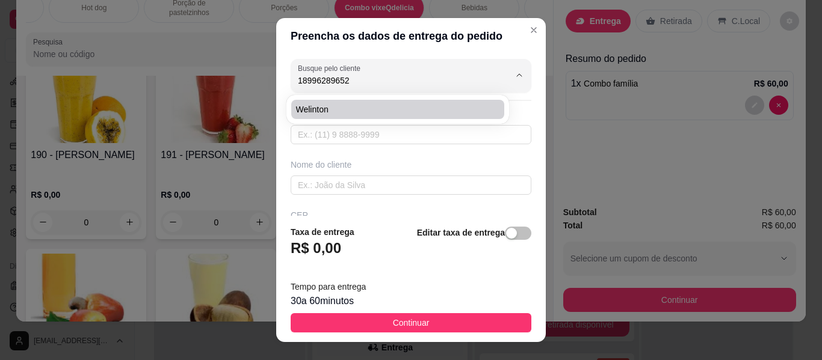
click at [373, 116] on li "Welinton" at bounding box center [397, 109] width 213 height 19
type input "Welinton"
type input "18996289652"
type input "Welinton"
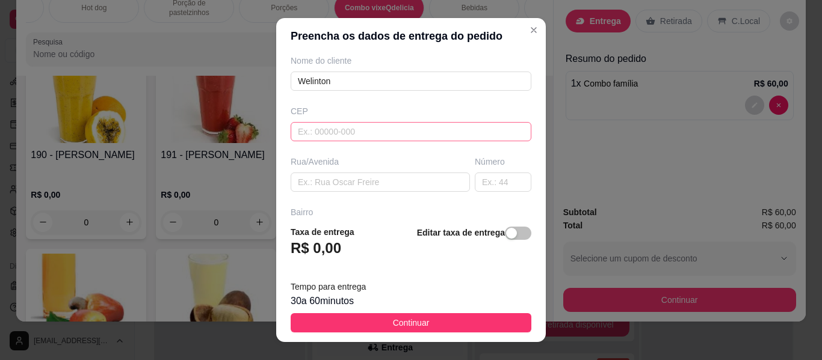
scroll to position [120, 0]
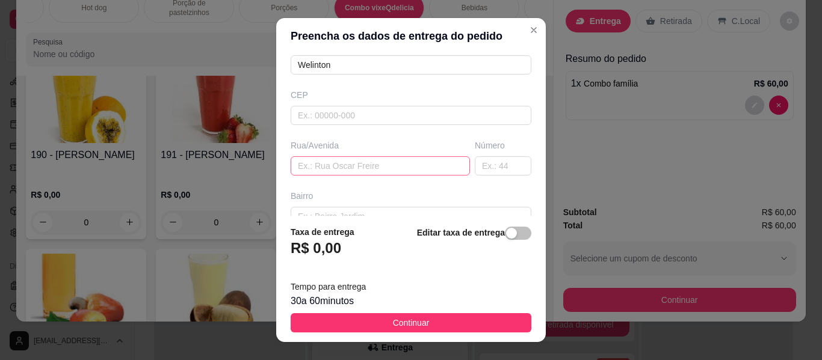
type input "Welinton"
click at [393, 159] on input "text" at bounding box center [379, 165] width 179 height 19
type input "[PERSON_NAME]"
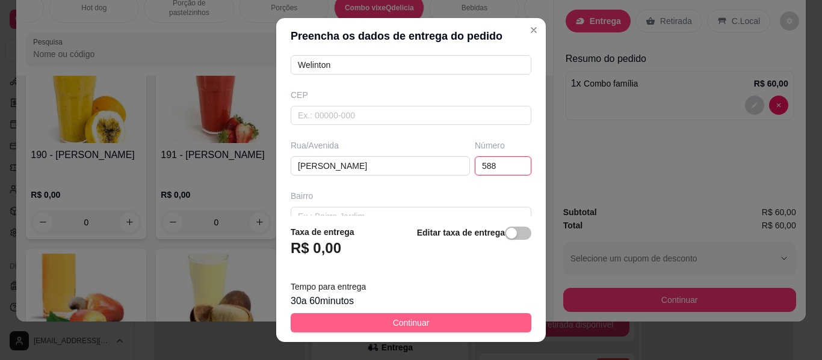
type input "588"
click at [438, 321] on button "Continuar" at bounding box center [410, 322] width 241 height 19
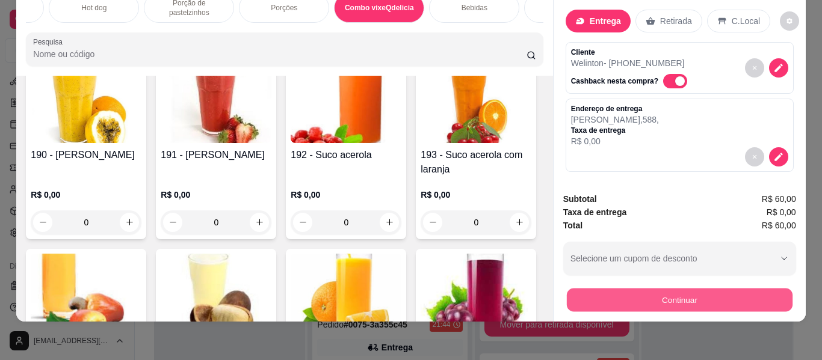
click at [773, 294] on button "Continuar" at bounding box center [679, 300] width 226 height 23
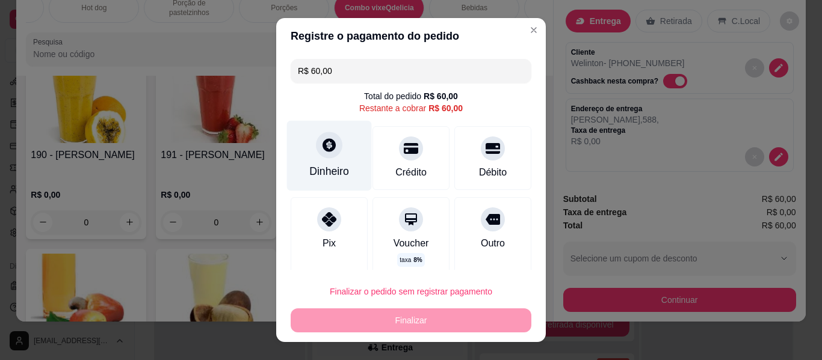
click at [330, 149] on icon at bounding box center [329, 145] width 16 height 16
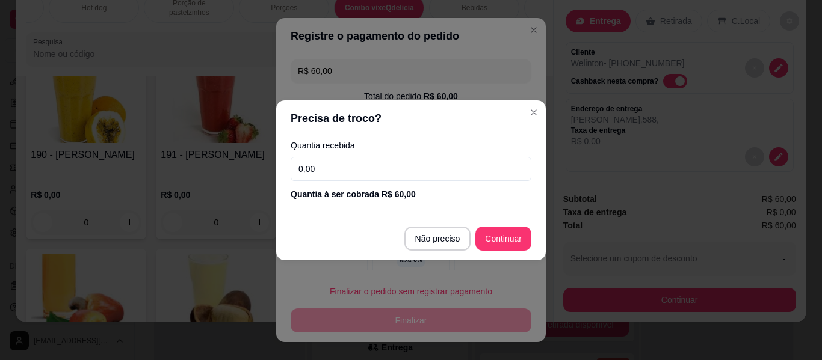
click at [297, 167] on input "0,00" at bounding box center [410, 169] width 241 height 24
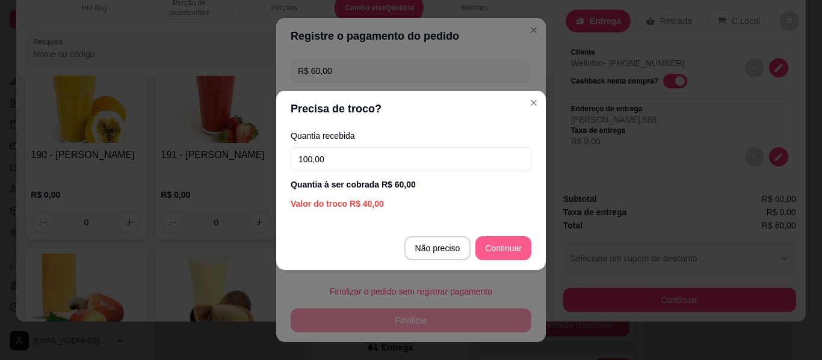
type input "100,00"
type input "R$ 0,00"
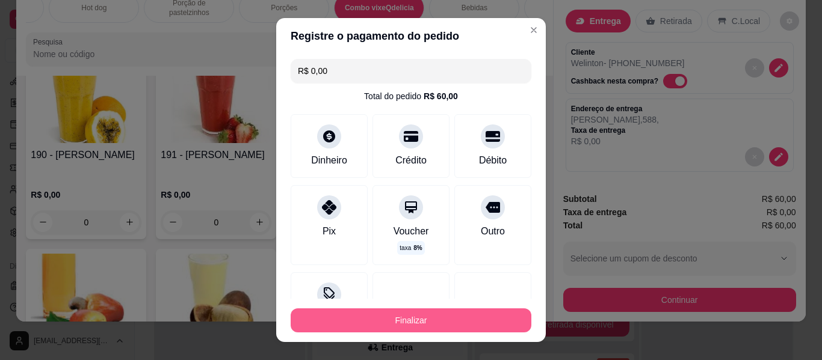
click at [453, 320] on button "Finalizar" at bounding box center [410, 321] width 241 height 24
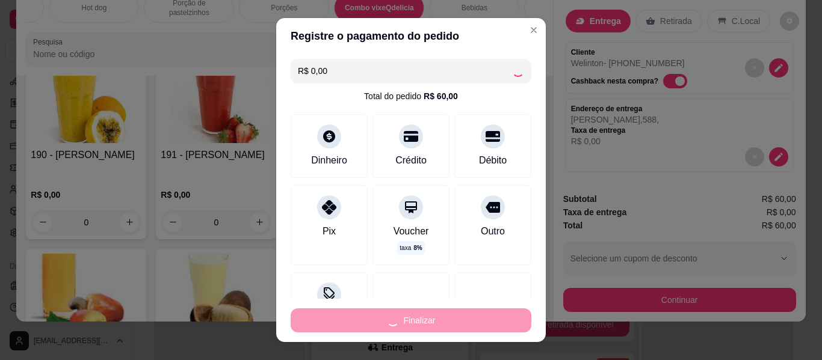
type input "0"
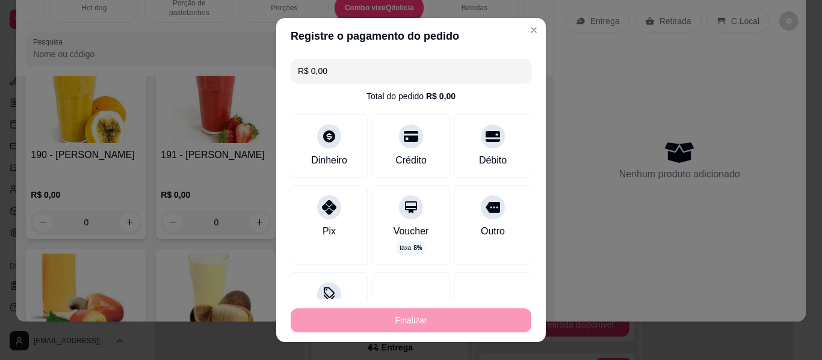
type input "-R$ 60,00"
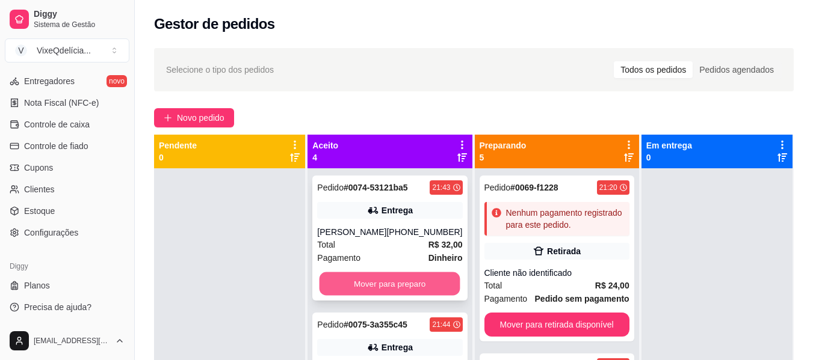
click at [392, 283] on button "Mover para preparo" at bounding box center [389, 283] width 141 height 23
click at [392, 283] on button "Mover para preparo" at bounding box center [389, 284] width 145 height 24
click at [392, 284] on button "Mover para preparo" at bounding box center [389, 283] width 141 height 23
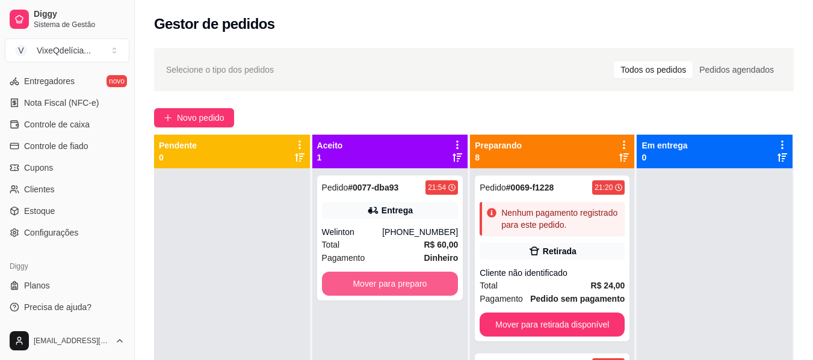
click at [392, 284] on button "Mover para preparo" at bounding box center [390, 284] width 137 height 24
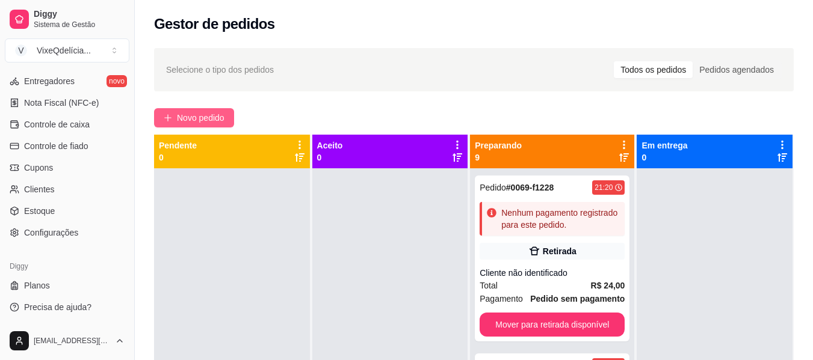
click at [207, 121] on span "Novo pedido" at bounding box center [201, 117] width 48 height 13
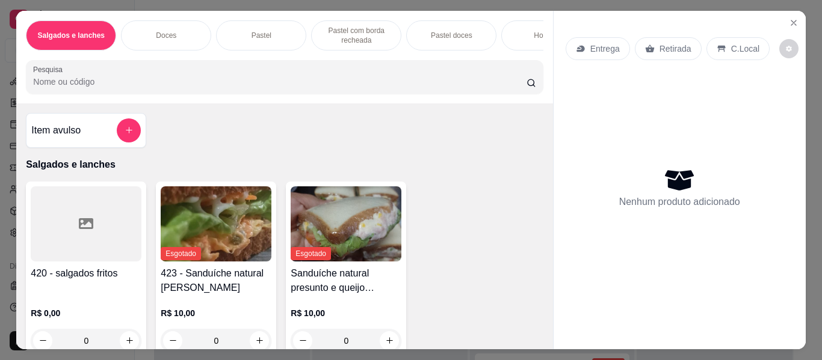
click at [161, 36] on div "Doces" at bounding box center [166, 35] width 90 height 30
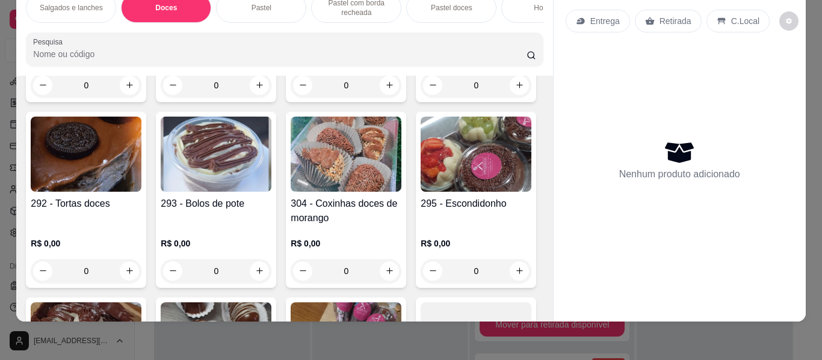
scroll to position [444, 0]
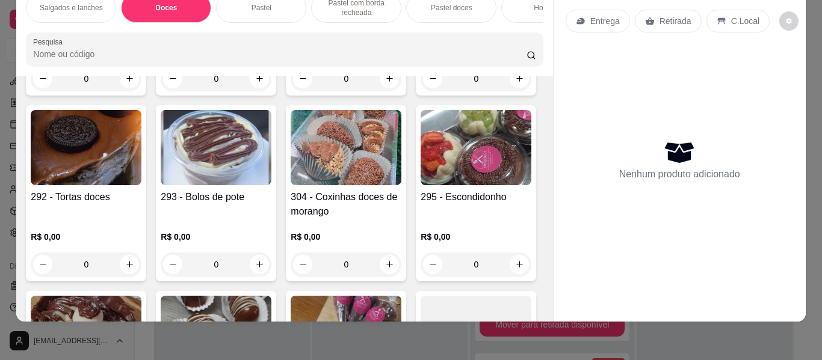
click at [271, 197] on h4 "293 - Bolos de pote" at bounding box center [216, 197] width 111 height 14
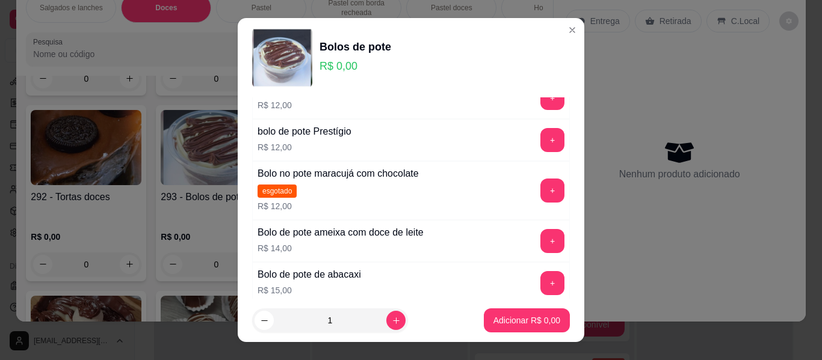
scroll to position [120, 0]
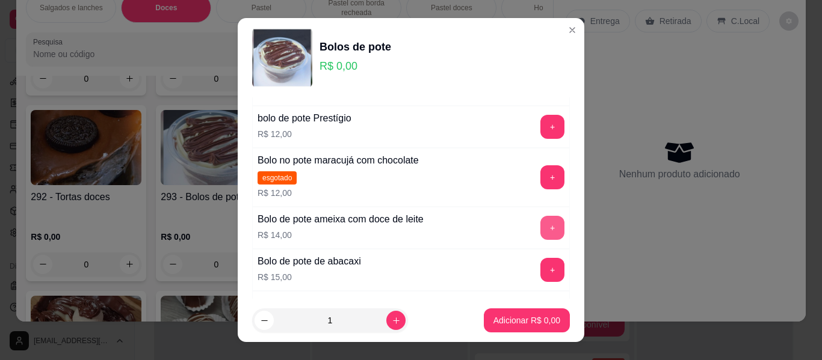
click at [540, 224] on button "+" at bounding box center [552, 228] width 24 height 24
click at [505, 327] on button "Adicionar R$ 28,00" at bounding box center [524, 321] width 91 height 24
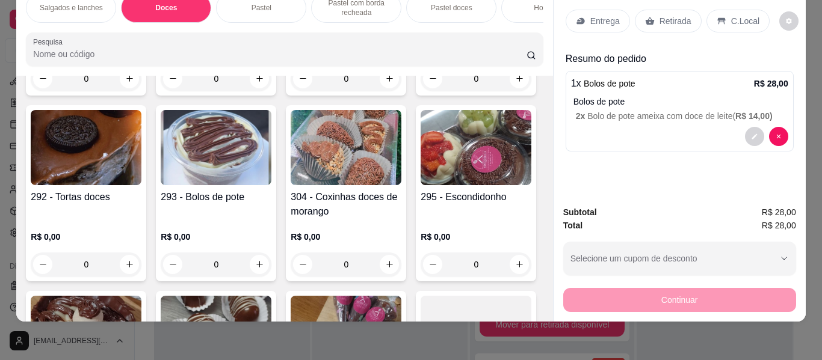
click at [666, 10] on div "Retirada" at bounding box center [667, 21] width 67 height 23
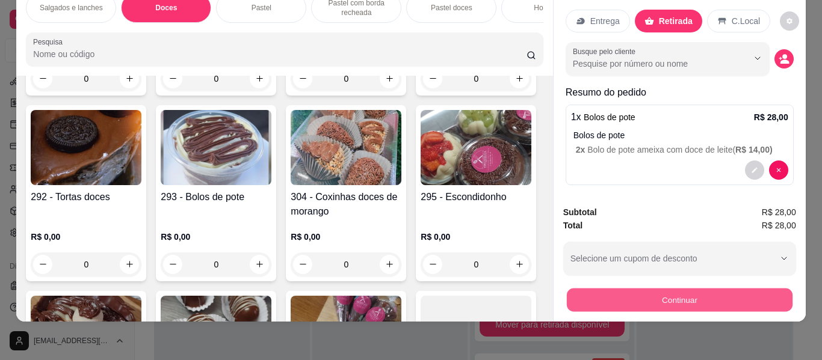
click at [751, 289] on button "Continuar" at bounding box center [679, 300] width 226 height 23
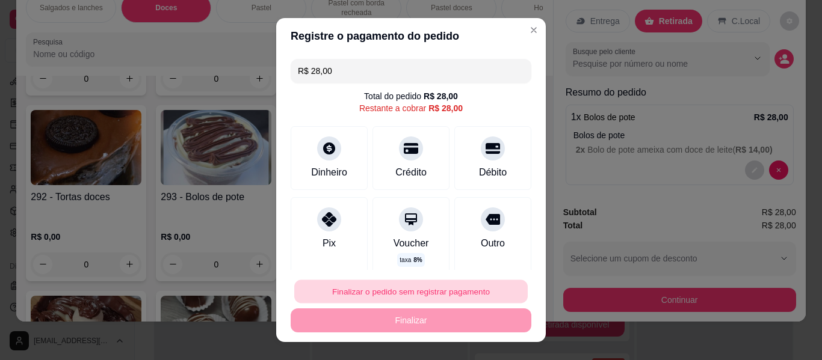
click at [400, 286] on button "Finalizar o pedido sem registrar pagamento" at bounding box center [410, 291] width 233 height 23
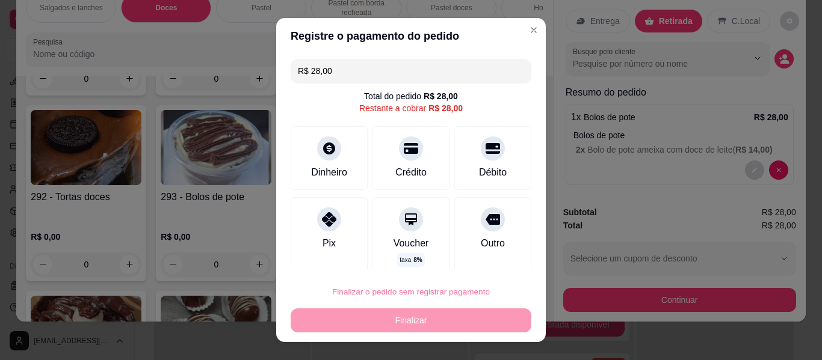
click at [488, 253] on button "Confirmar" at bounding box center [479, 257] width 43 height 18
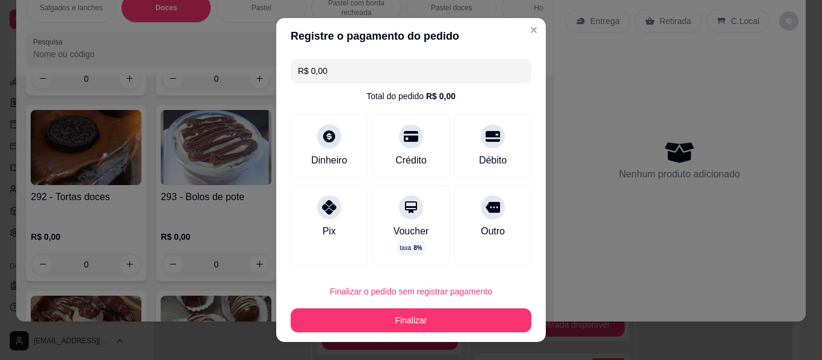
type input "R$ 0,00"
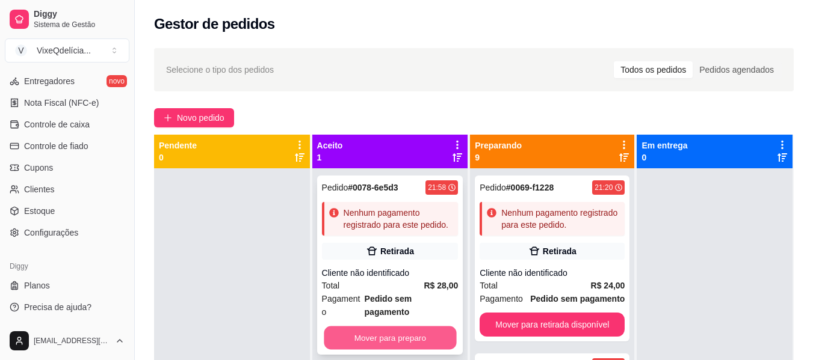
click at [338, 327] on button "Mover para preparo" at bounding box center [390, 338] width 132 height 23
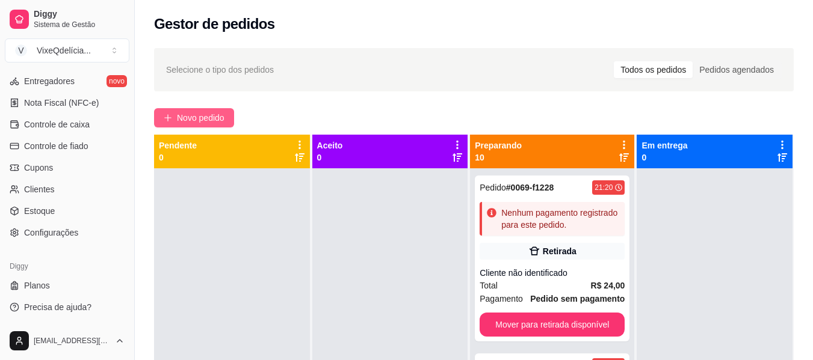
click at [210, 121] on span "Novo pedido" at bounding box center [201, 117] width 48 height 13
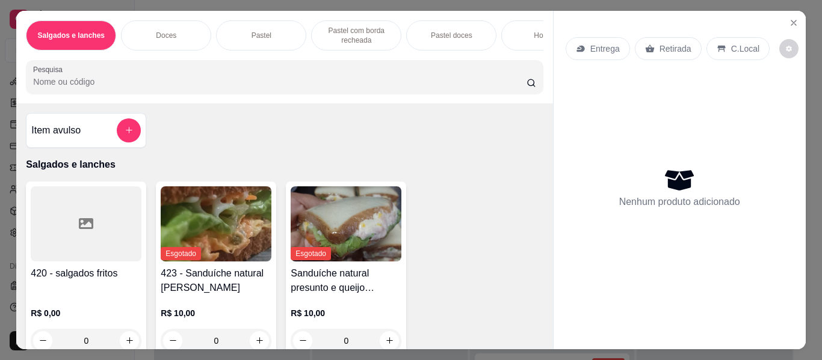
click at [174, 20] on div "Doces" at bounding box center [166, 35] width 90 height 30
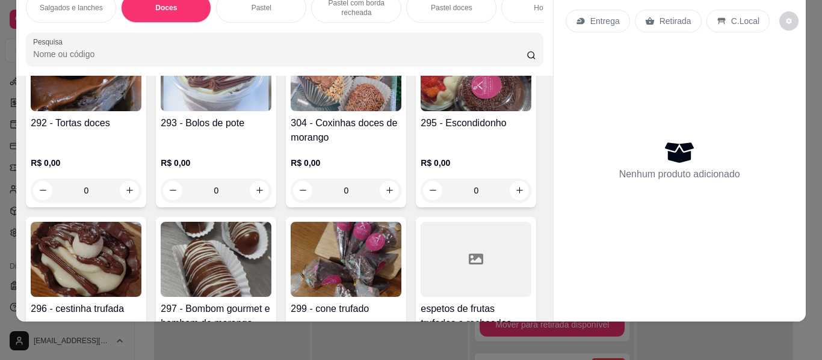
scroll to position [565, 0]
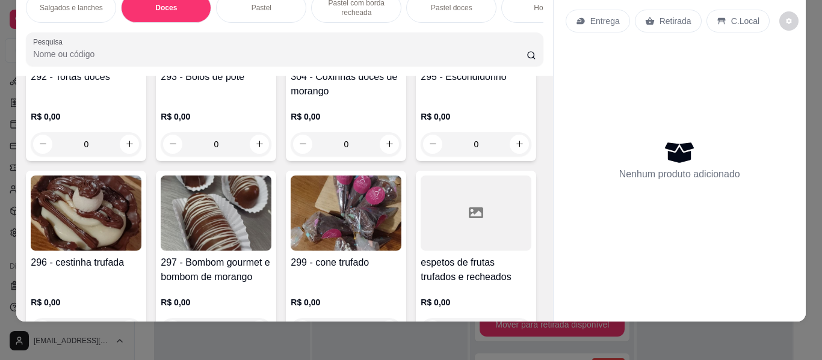
click at [290, 65] on img at bounding box center [345, 27] width 111 height 75
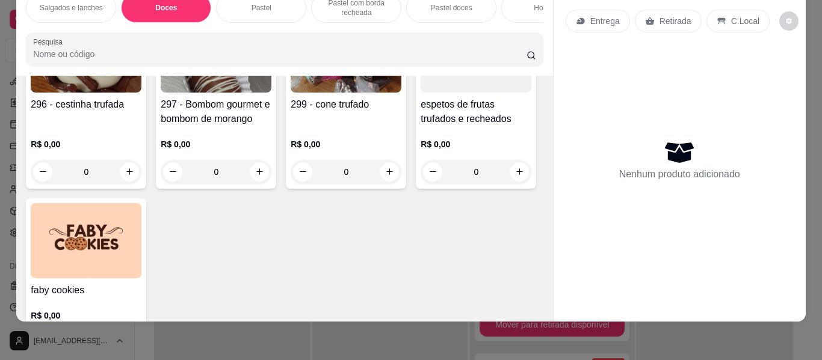
scroll to position [865, 0]
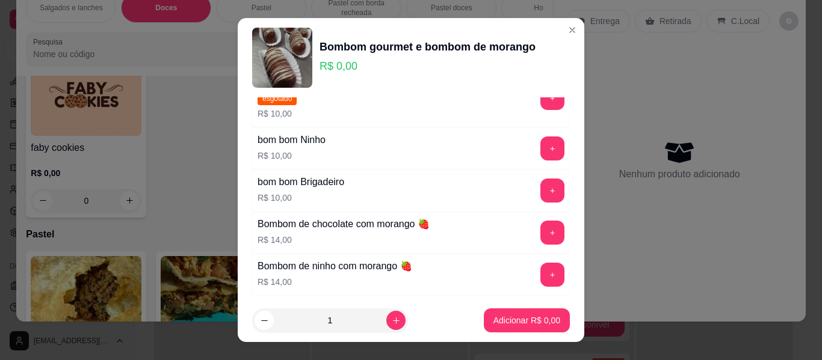
scroll to position [120, 0]
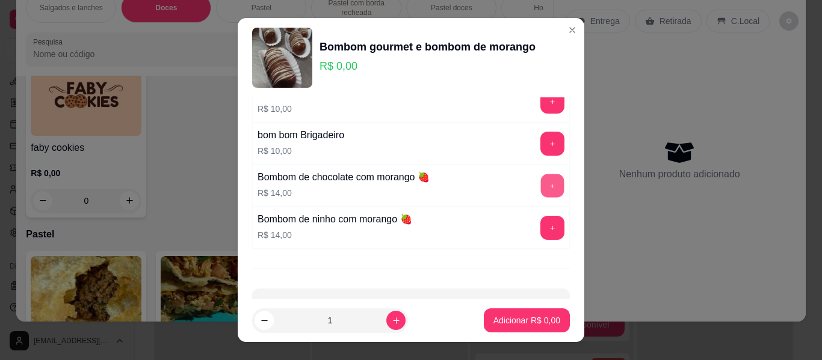
click at [541, 189] on button "+" at bounding box center [552, 185] width 23 height 23
click at [540, 189] on button "+" at bounding box center [552, 186] width 24 height 24
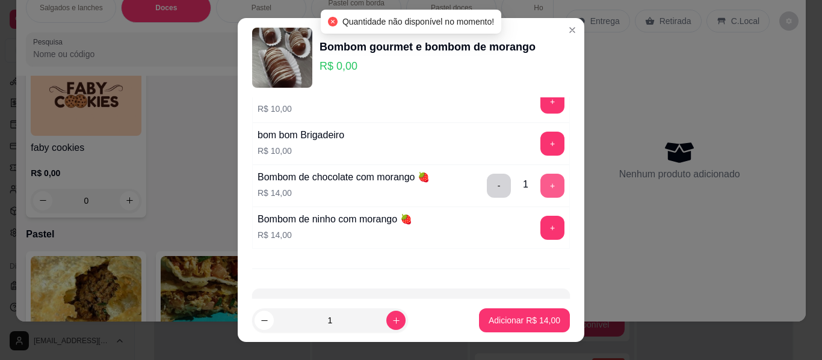
click at [540, 189] on button "+" at bounding box center [552, 186] width 24 height 24
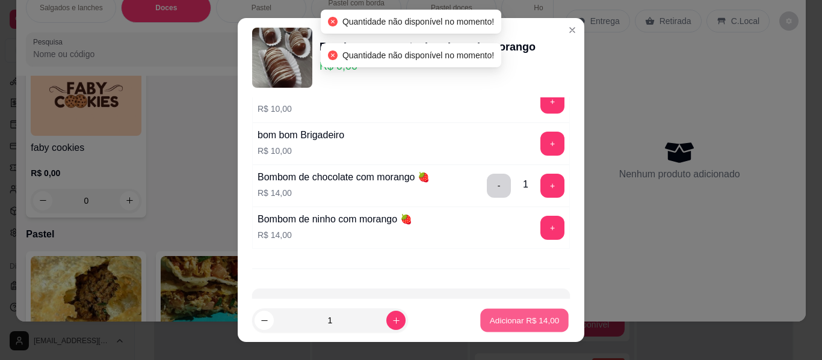
click at [494, 321] on p "Adicionar R$ 14,00" at bounding box center [525, 320] width 70 height 11
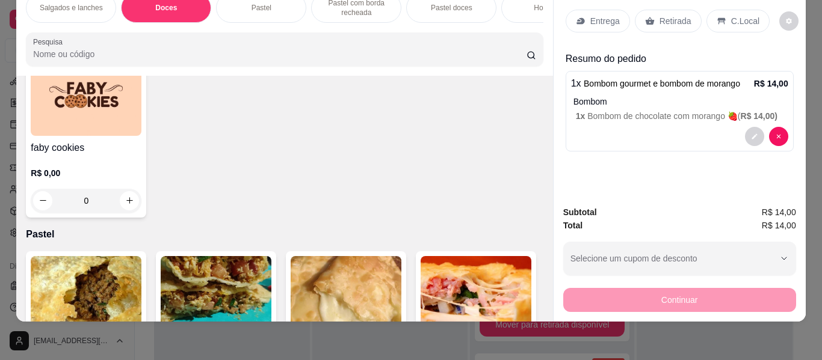
click at [662, 15] on p "Retirada" at bounding box center [675, 21] width 32 height 12
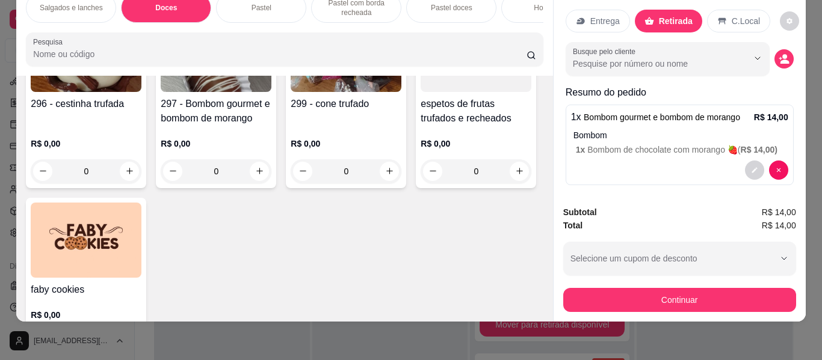
scroll to position [685, 0]
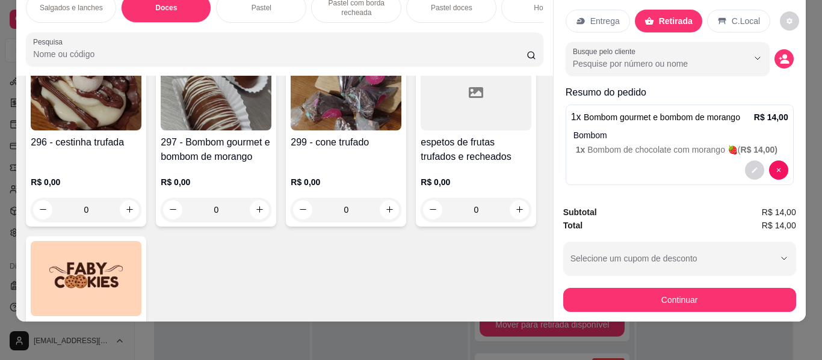
click at [290, 131] on img at bounding box center [345, 92] width 111 height 75
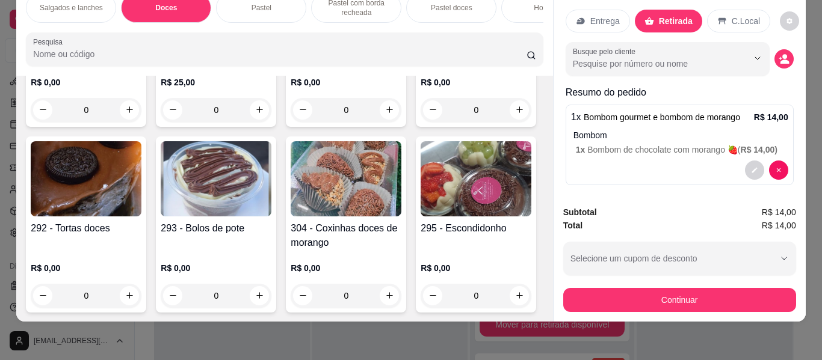
scroll to position [384, 0]
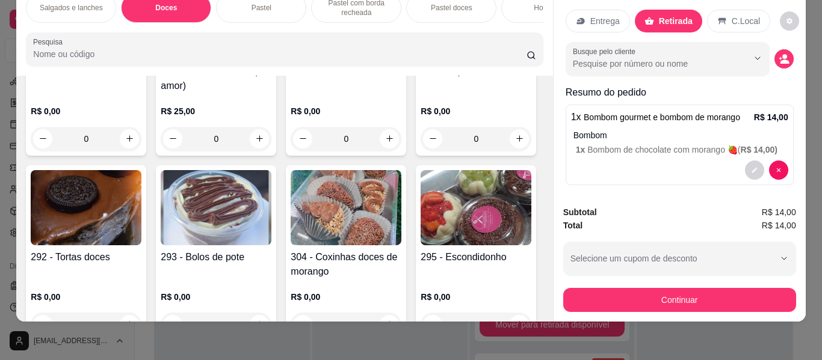
click at [141, 214] on img at bounding box center [86, 207] width 111 height 75
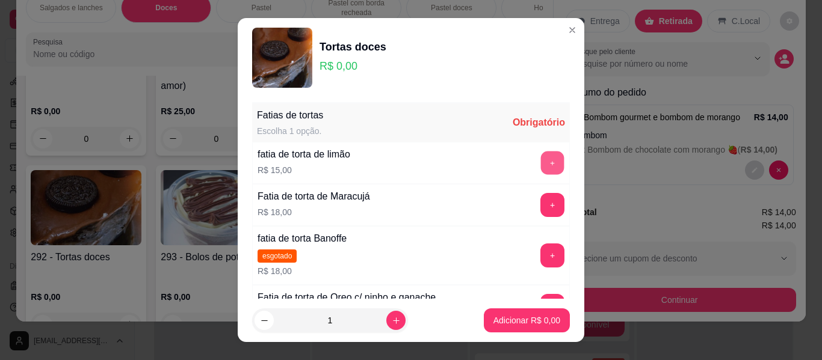
click at [541, 158] on button "+" at bounding box center [552, 163] width 23 height 23
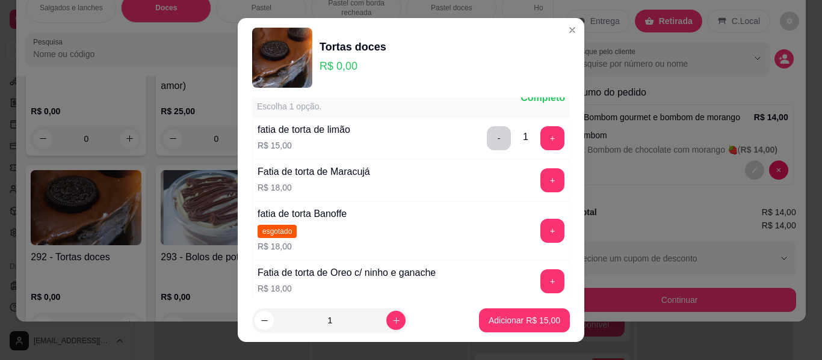
scroll to position [60, 0]
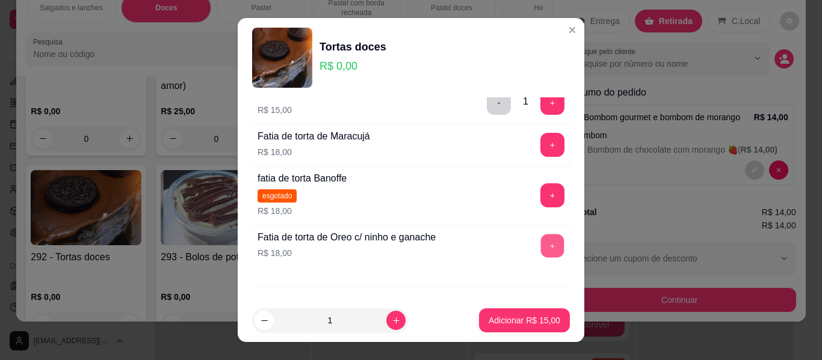
click at [541, 245] on button "+" at bounding box center [552, 246] width 23 height 23
click at [506, 316] on p "Adicionar R$ 33,00" at bounding box center [524, 321] width 72 height 12
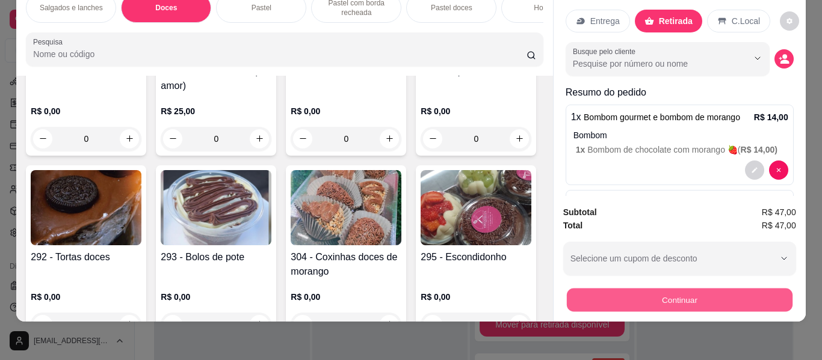
click at [752, 296] on button "Continuar" at bounding box center [679, 300] width 226 height 23
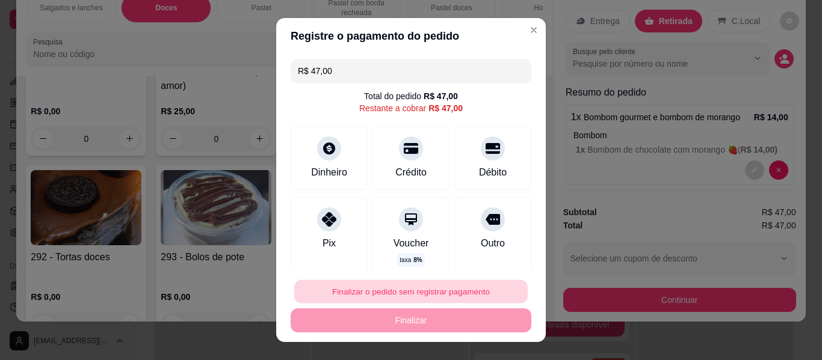
click at [399, 292] on button "Finalizar o pedido sem registrar pagamento" at bounding box center [410, 291] width 233 height 23
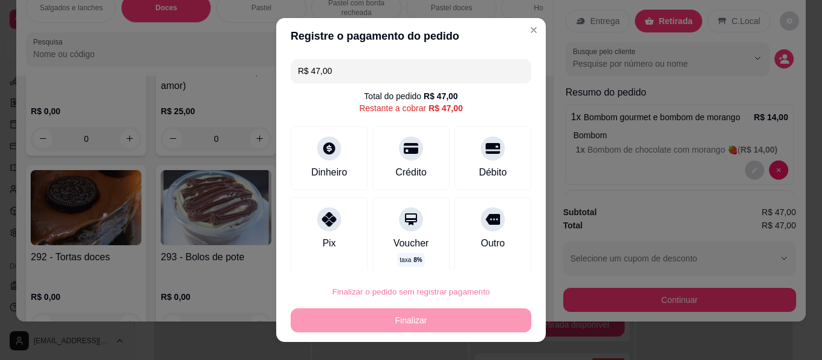
click at [478, 250] on button "Confirmar" at bounding box center [480, 257] width 45 height 19
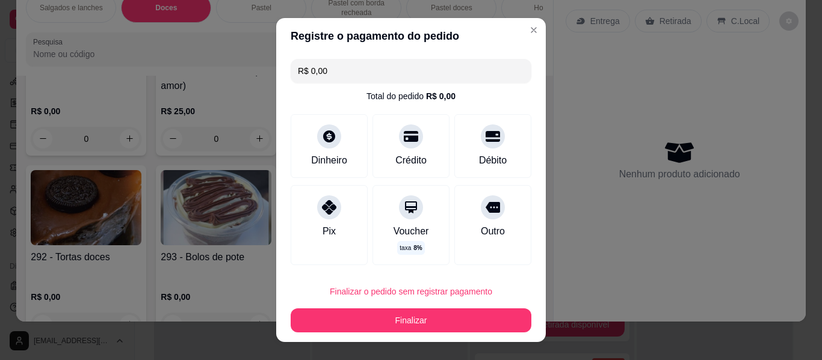
type input "R$ 0,00"
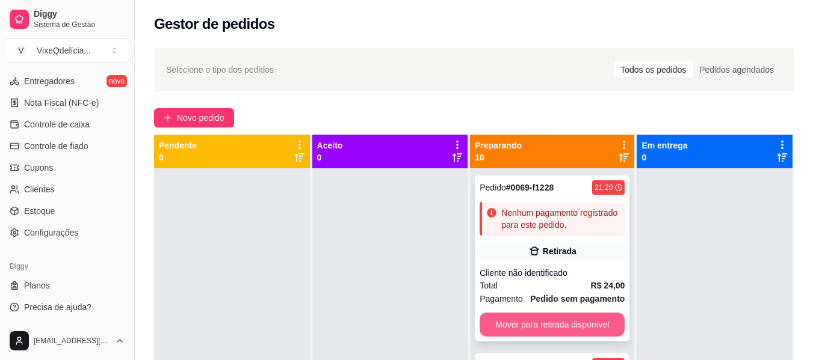
click at [499, 327] on button "Mover para retirada disponível" at bounding box center [551, 325] width 145 height 24
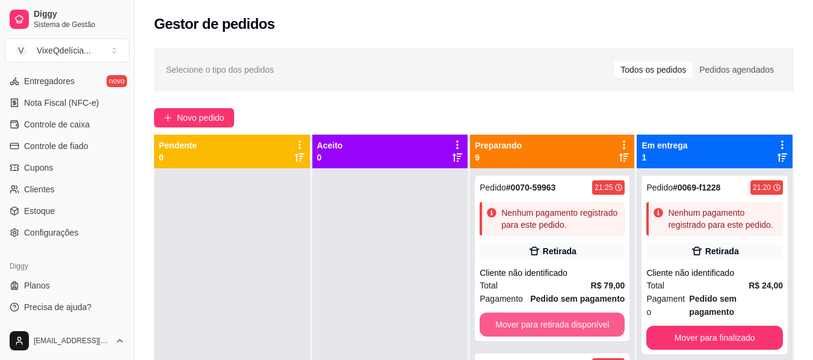
click at [499, 327] on button "Mover para retirada disponível" at bounding box center [551, 325] width 145 height 24
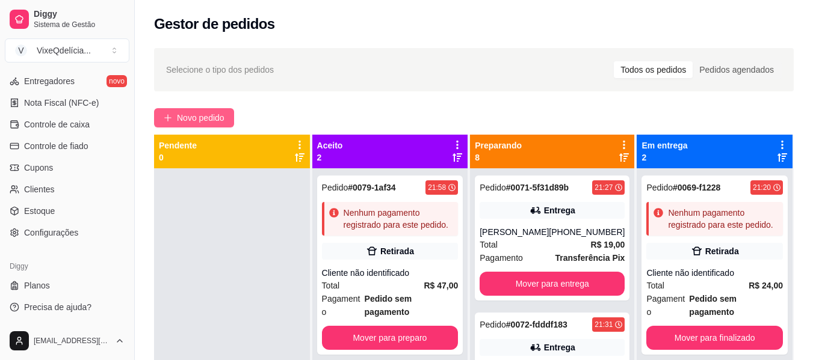
click at [192, 115] on span "Novo pedido" at bounding box center [201, 117] width 48 height 13
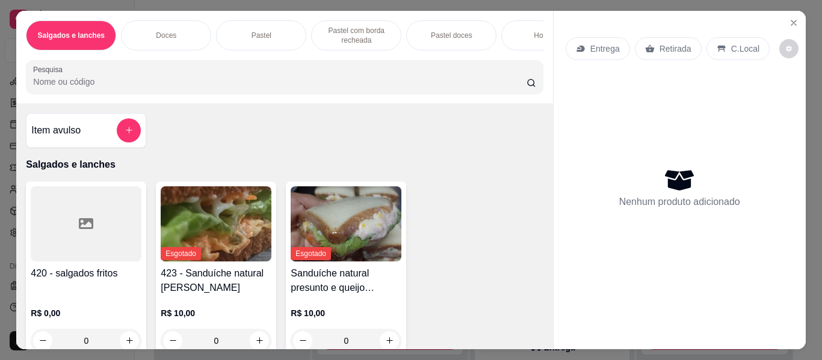
click at [146, 27] on div "Doces" at bounding box center [166, 35] width 90 height 30
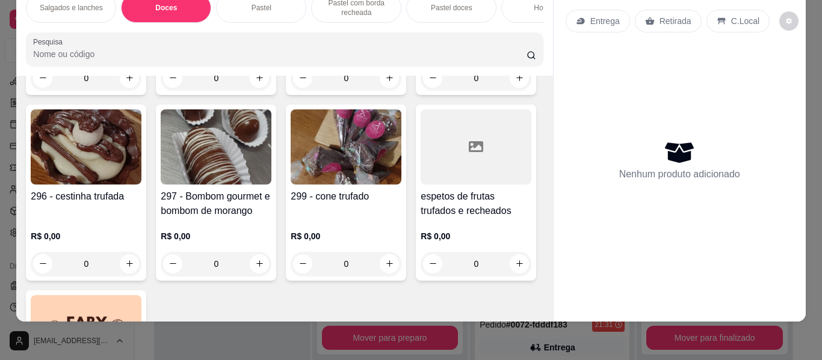
scroll to position [625, 0]
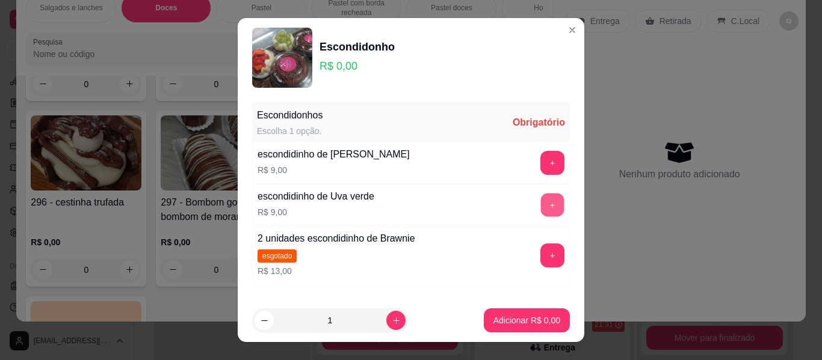
click at [541, 201] on button "+" at bounding box center [552, 205] width 23 height 23
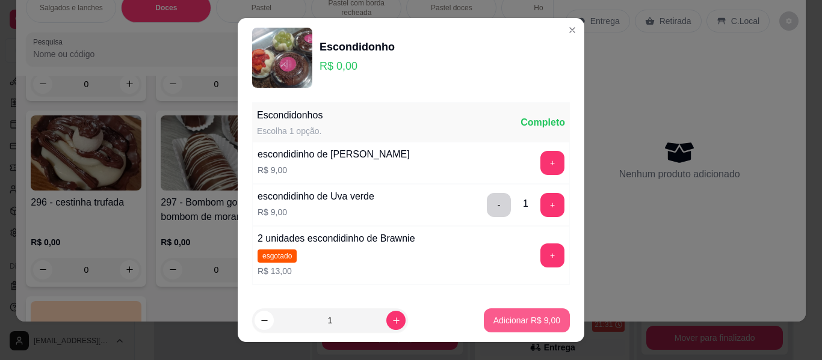
click at [535, 319] on p "Adicionar R$ 9,00" at bounding box center [526, 321] width 67 height 12
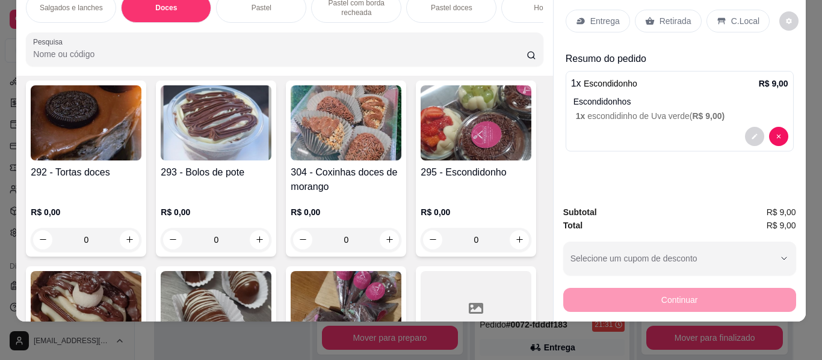
scroll to position [444, 0]
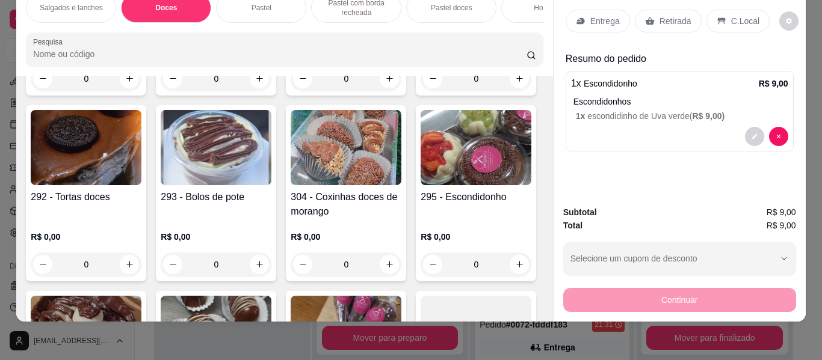
click at [271, 177] on img at bounding box center [216, 147] width 111 height 75
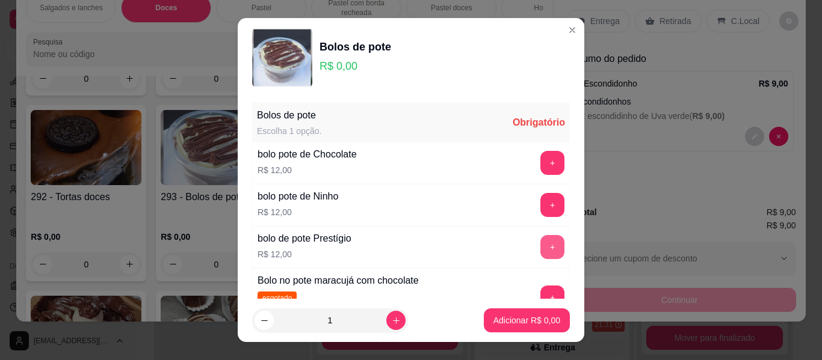
click at [540, 248] on button "+" at bounding box center [552, 247] width 24 height 24
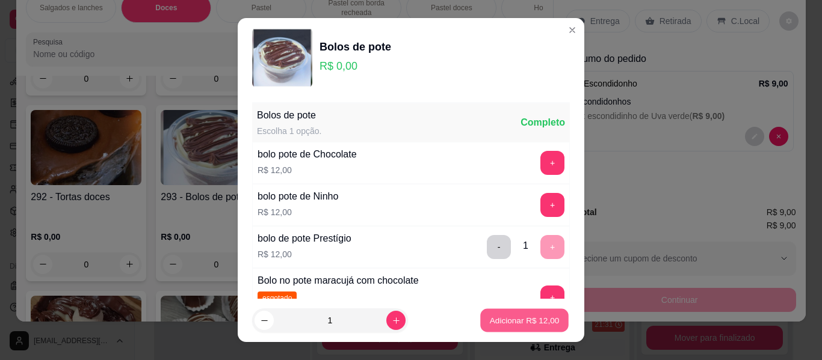
click at [539, 319] on p "Adicionar R$ 12,00" at bounding box center [525, 320] width 70 height 11
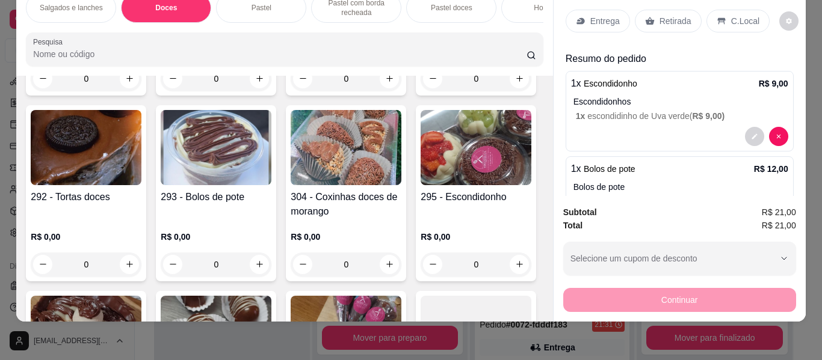
click at [606, 15] on p "Entrega" at bounding box center [604, 21] width 29 height 12
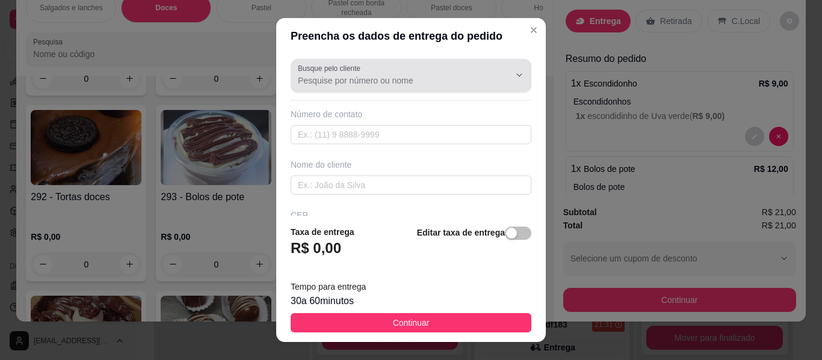
click at [434, 76] on input "Busque pelo cliente" at bounding box center [394, 81] width 192 height 12
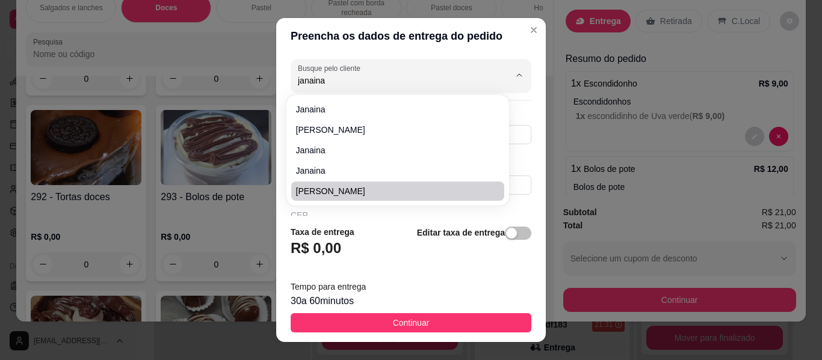
click at [368, 192] on span "[PERSON_NAME]" at bounding box center [391, 191] width 191 height 12
type input "[PERSON_NAME]"
type input "5518996399476"
type input "[PERSON_NAME]"
type input "firmo peres arca"
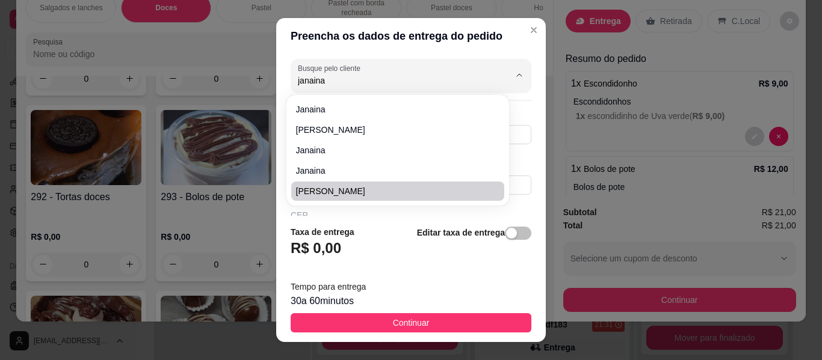
type input "102"
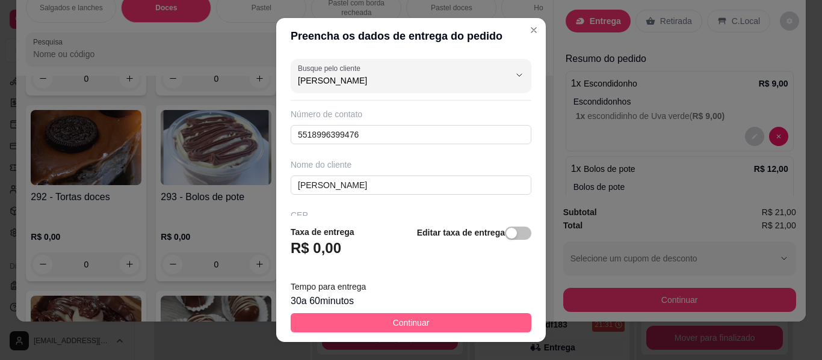
type input "[PERSON_NAME]"
drag, startPoint x: 414, startPoint y: 322, endPoint x: 624, endPoint y: 311, distance: 209.6
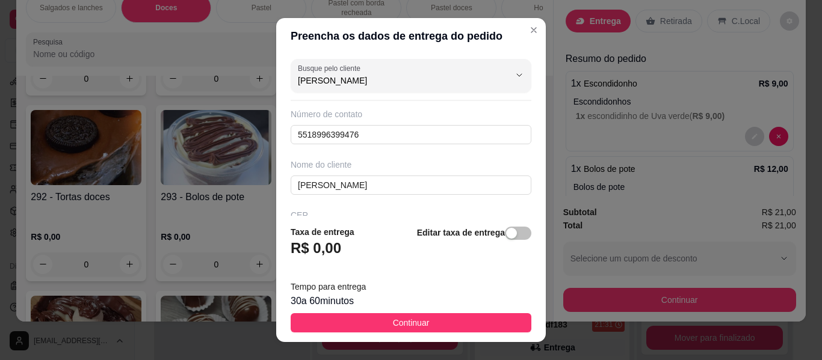
click at [417, 321] on span "Continuar" at bounding box center [411, 322] width 37 height 13
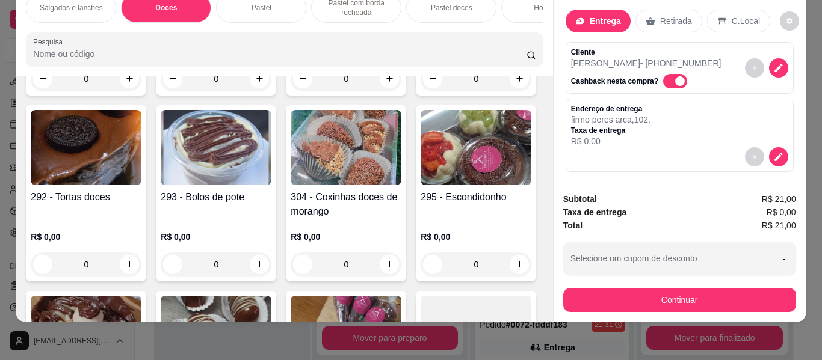
click at [660, 306] on div "Subtotal R$ 21,00 Taxa de entrega R$ 0,00 Total R$ 21,00 Selecione um cupom de …" at bounding box center [679, 252] width 252 height 139
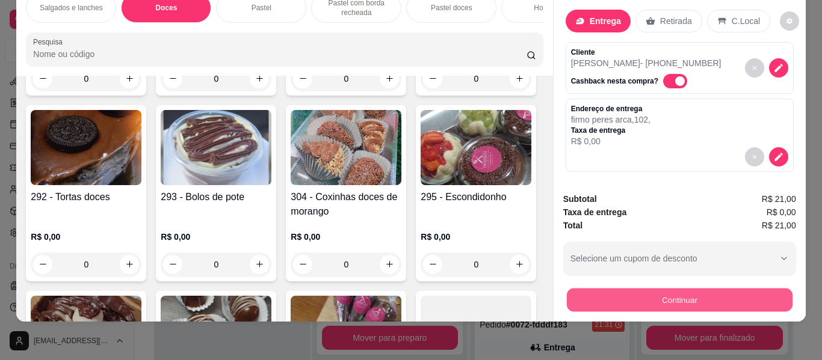
click at [661, 289] on button "Continuar" at bounding box center [679, 300] width 226 height 23
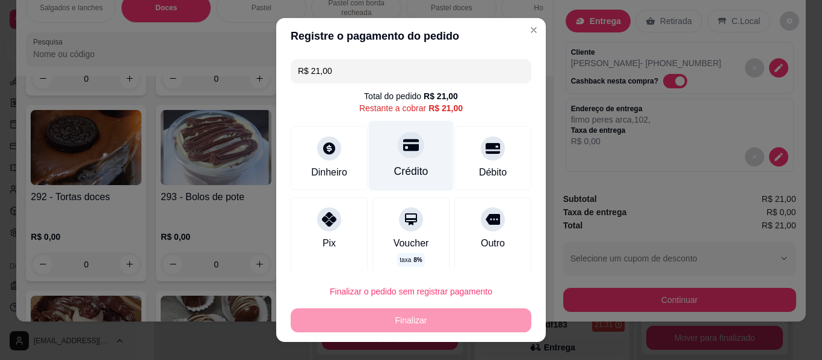
click at [394, 170] on div "Crédito" at bounding box center [411, 172] width 34 height 16
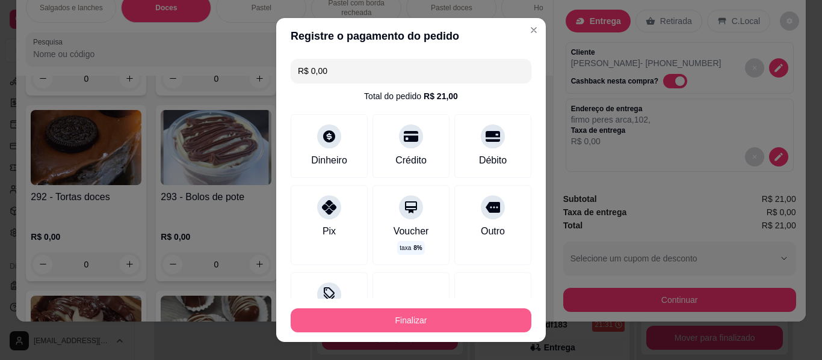
click at [419, 315] on button "Finalizar" at bounding box center [410, 321] width 241 height 24
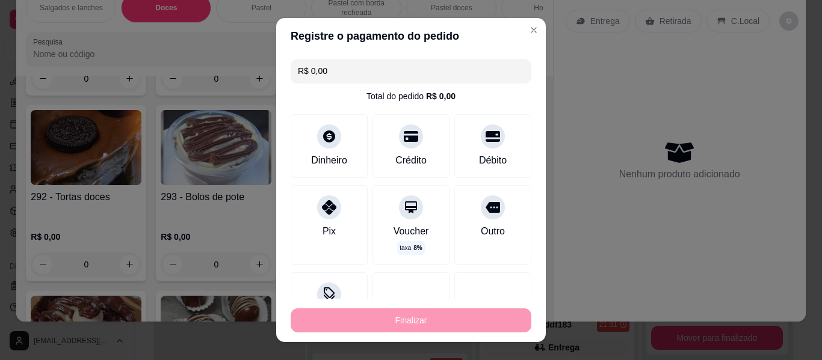
type input "-R$ 21,00"
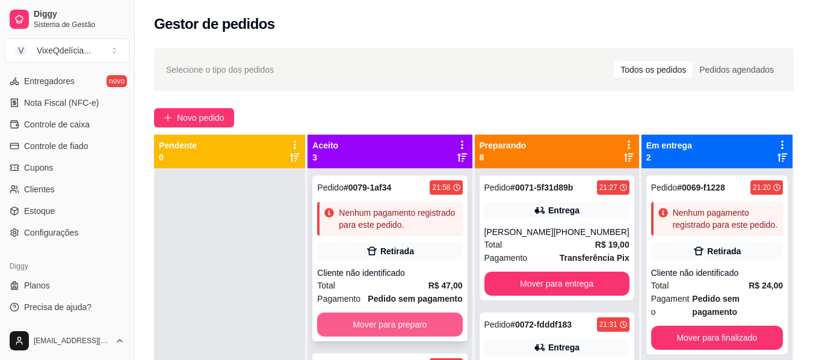
click at [377, 337] on button "Mover para preparo" at bounding box center [389, 325] width 145 height 24
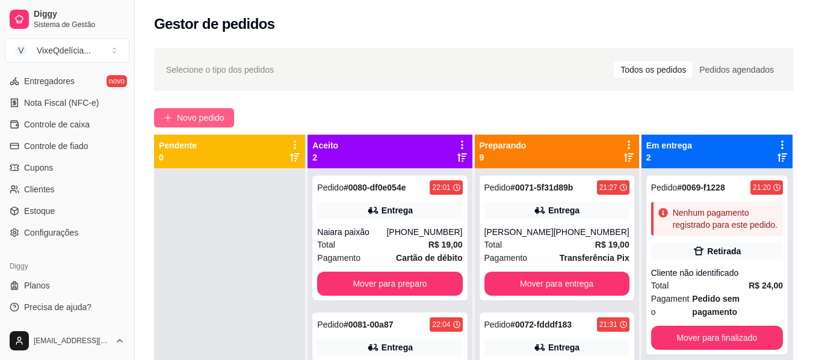
click at [198, 111] on button "Novo pedido" at bounding box center [194, 117] width 80 height 19
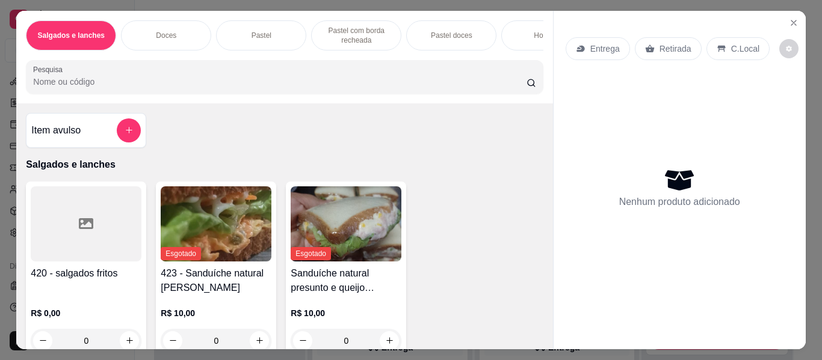
click at [167, 21] on div "Doces" at bounding box center [166, 35] width 90 height 30
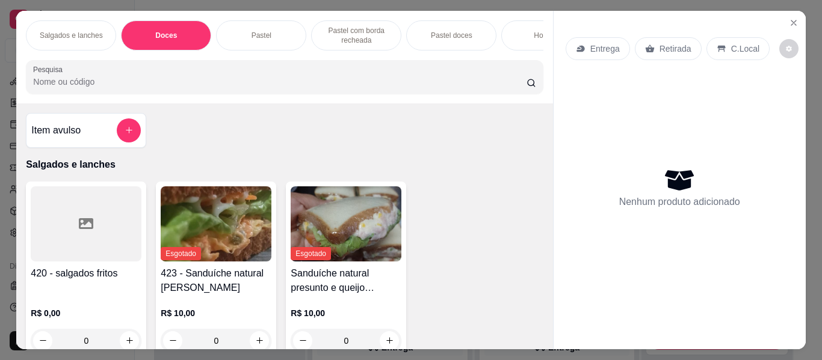
scroll to position [32, 0]
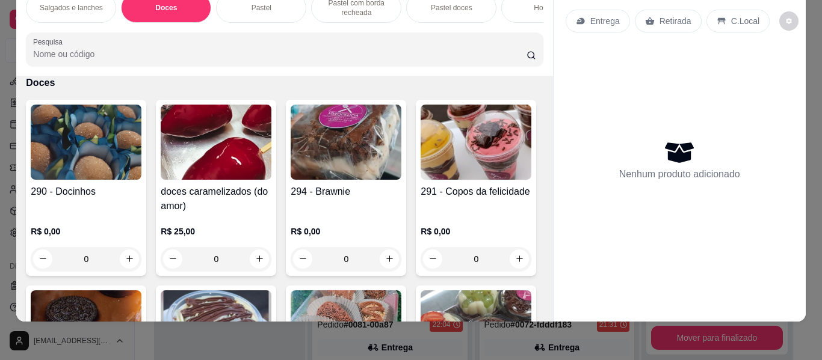
click at [352, 181] on div "294 - Brawnie R$ 0,00 0" at bounding box center [346, 188] width 120 height 176
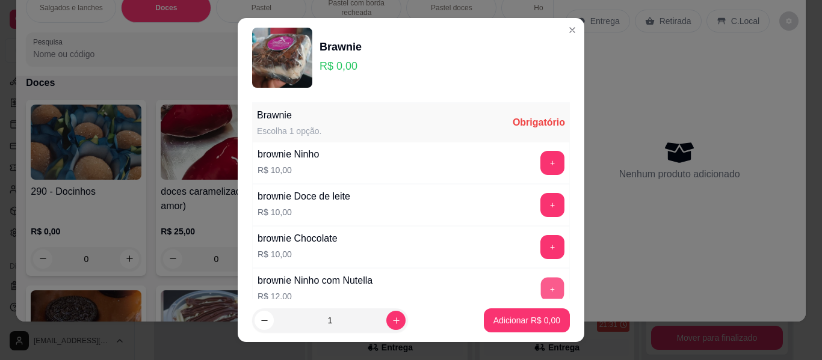
click at [541, 284] on button "+" at bounding box center [552, 289] width 23 height 23
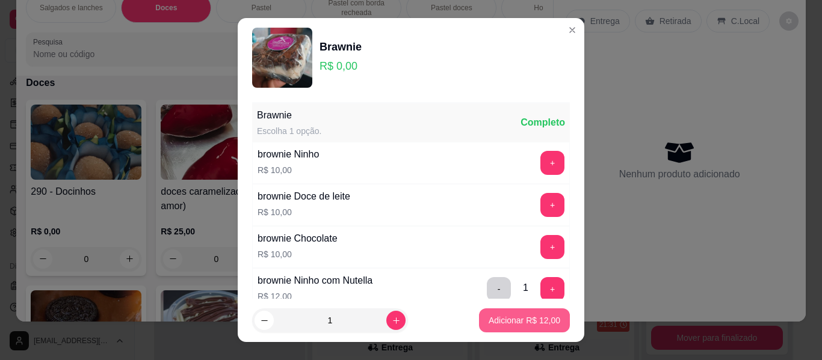
click at [515, 322] on p "Adicionar R$ 12,00" at bounding box center [524, 321] width 72 height 12
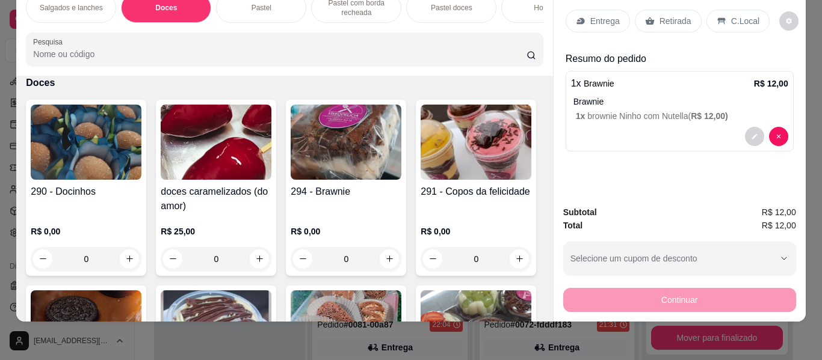
click at [598, 15] on p "Entrega" at bounding box center [604, 21] width 29 height 12
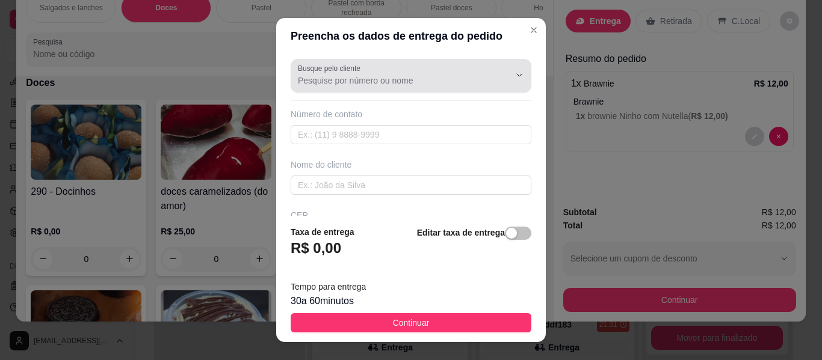
click at [393, 82] on input "Busque pelo cliente" at bounding box center [394, 81] width 192 height 12
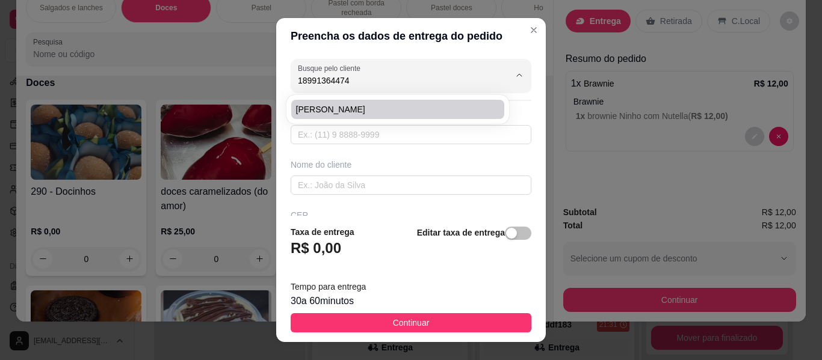
click at [423, 109] on span "[PERSON_NAME]" at bounding box center [391, 109] width 191 height 12
type input "[PERSON_NAME]"
type input "18991364474"
type input "[PERSON_NAME]"
type input "19260000"
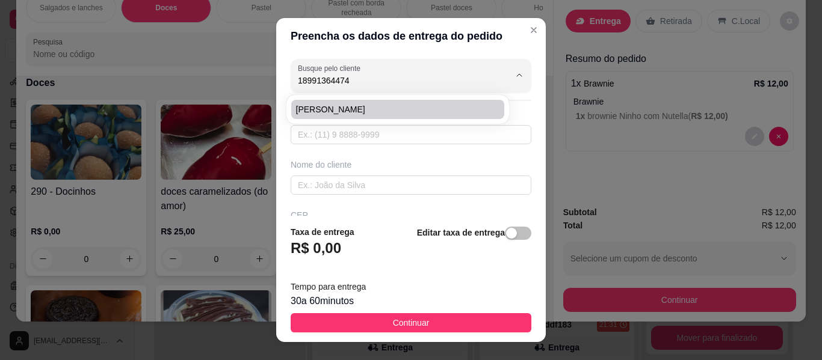
type input "[PERSON_NAME]"
type input "693"
type input "Mirante do Paranapanema"
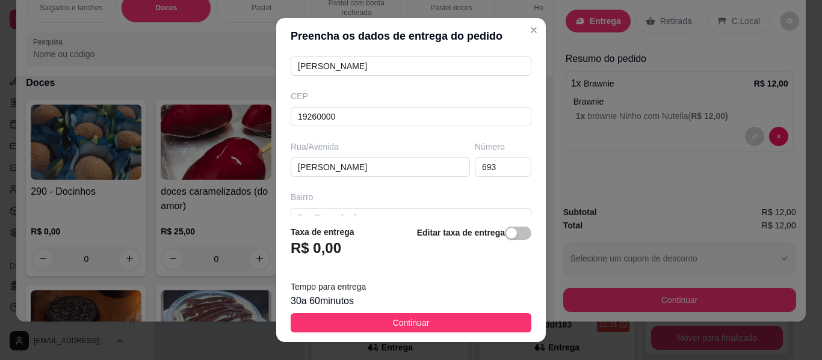
scroll to position [120, 0]
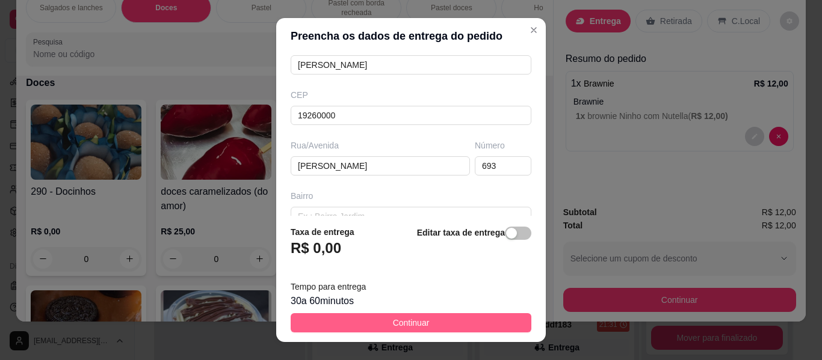
click at [399, 316] on button "Continuar" at bounding box center [410, 322] width 241 height 19
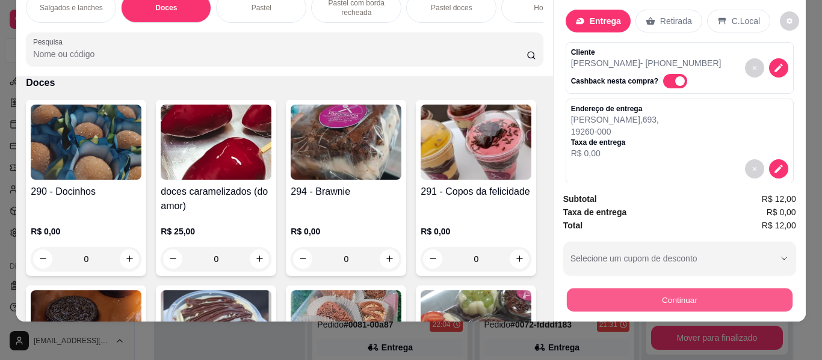
click at [711, 294] on button "Continuar" at bounding box center [679, 300] width 226 height 23
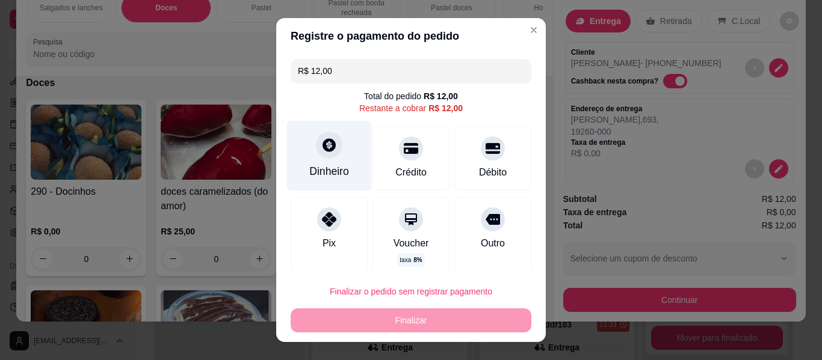
click at [309, 155] on div "Dinheiro" at bounding box center [329, 156] width 85 height 70
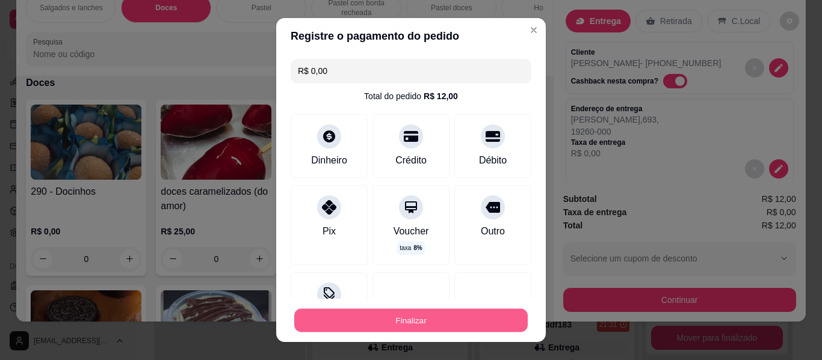
click at [435, 323] on button "Finalizar" at bounding box center [410, 320] width 233 height 23
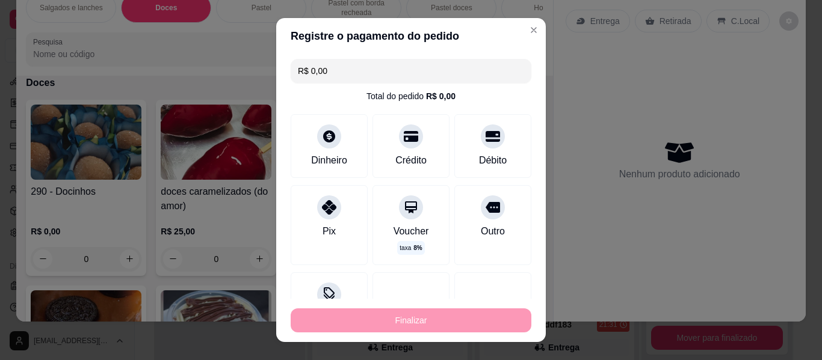
type input "-R$ 12,00"
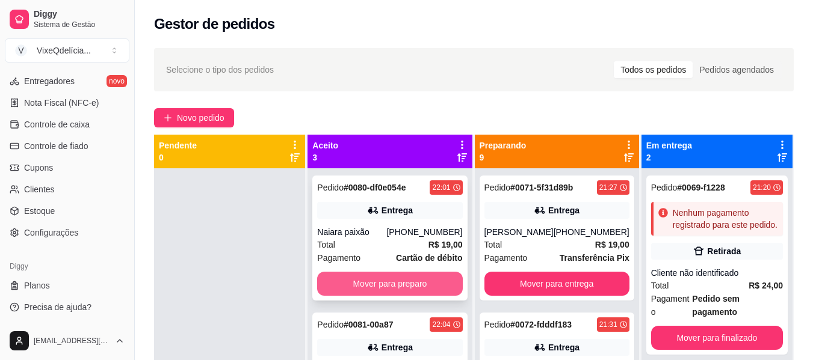
click at [343, 281] on button "Mover para preparo" at bounding box center [389, 284] width 145 height 24
click at [350, 283] on button "Mover para preparo" at bounding box center [389, 284] width 145 height 24
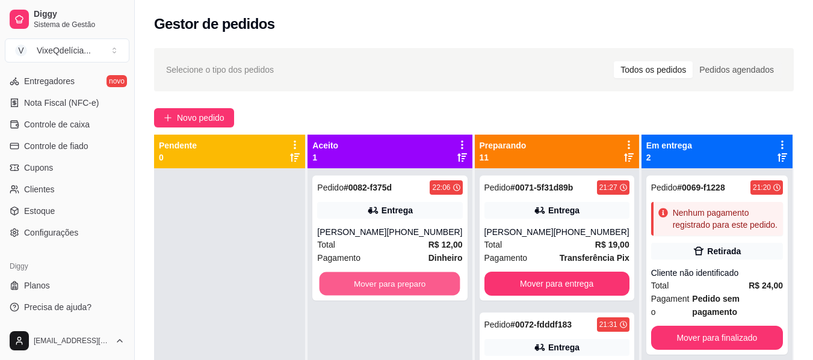
click at [350, 285] on button "Mover para preparo" at bounding box center [389, 283] width 141 height 23
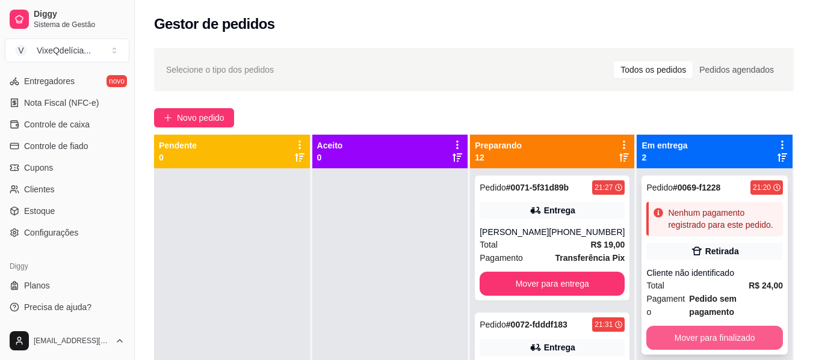
click at [713, 347] on button "Mover para finalizado" at bounding box center [714, 338] width 137 height 24
click at [698, 326] on button "Mover para finalizado" at bounding box center [714, 338] width 137 height 24
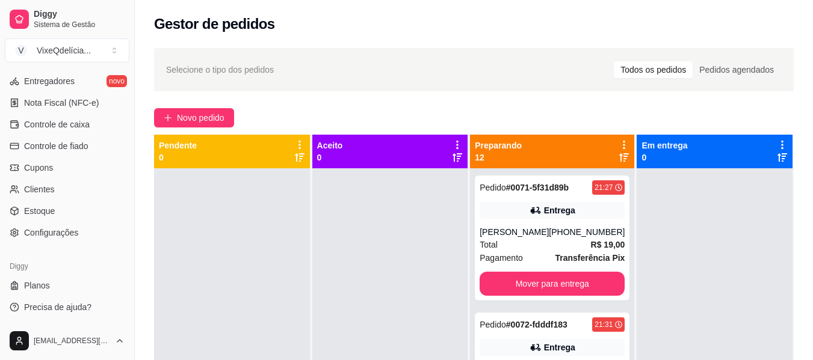
drag, startPoint x: 666, startPoint y: 98, endPoint x: 654, endPoint y: 96, distance: 12.3
click at [662, 96] on div "Selecione o tipo dos pedidos Todos os pedidos Pedidos agendados Novo pedido Pen…" at bounding box center [474, 275] width 678 height 468
click at [206, 112] on span "Novo pedido" at bounding box center [201, 117] width 48 height 13
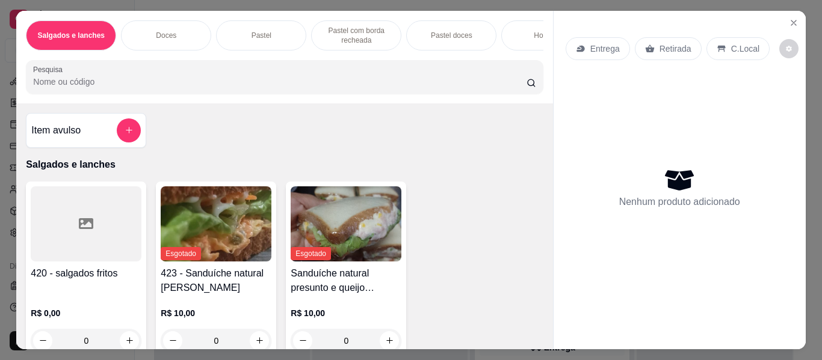
click at [502, 45] on div "Salgados e lanches Doces Pastel Pastel com borda recheada Pastel doces Hot dog …" at bounding box center [284, 35] width 517 height 30
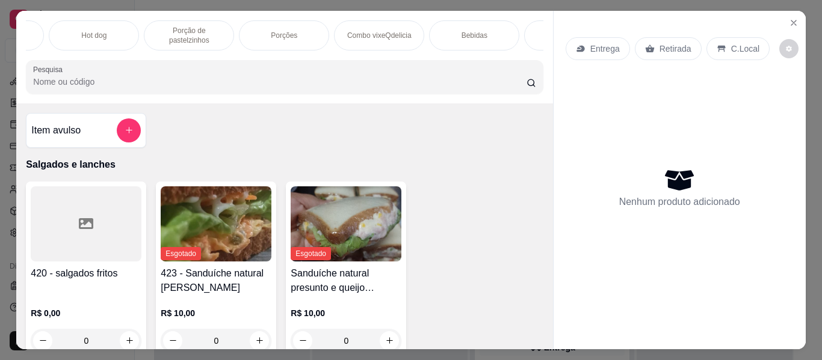
click at [533, 31] on div "Sucos" at bounding box center [569, 35] width 90 height 30
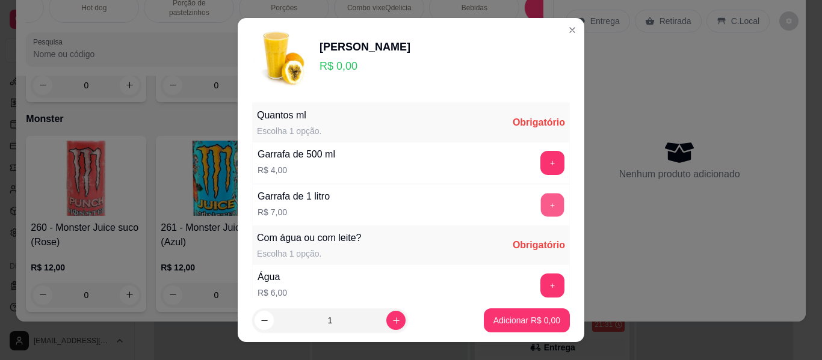
click at [541, 200] on button "+" at bounding box center [552, 205] width 23 height 23
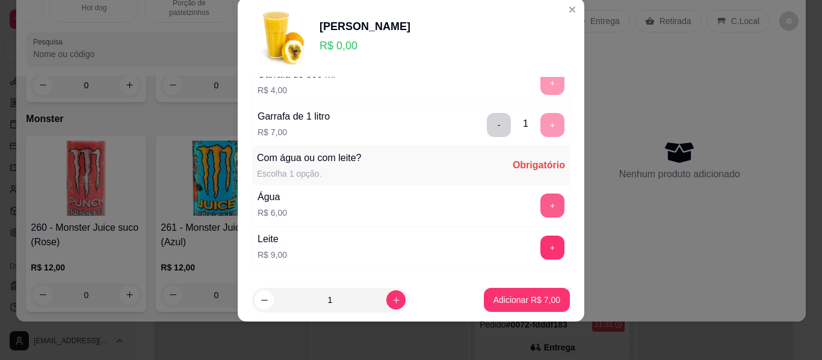
scroll to position [129, 0]
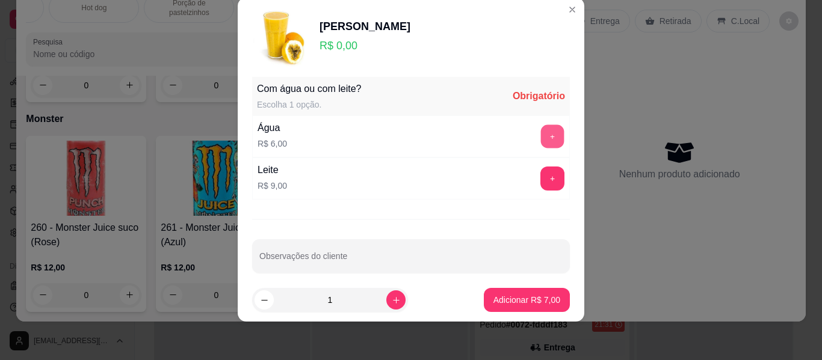
click at [541, 140] on button "+" at bounding box center [552, 136] width 23 height 23
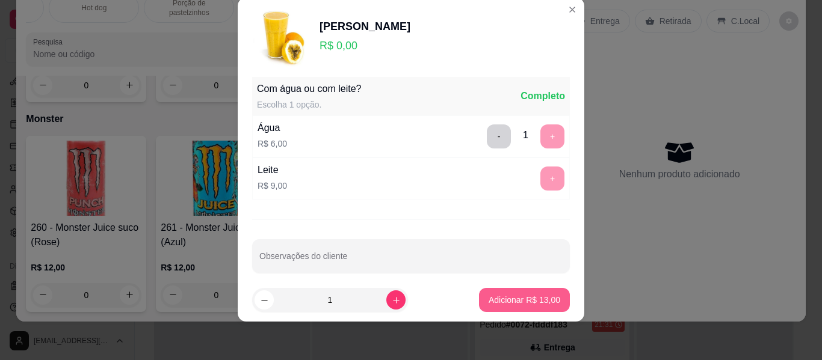
click at [521, 295] on p "Adicionar R$ 13,00" at bounding box center [524, 300] width 72 height 12
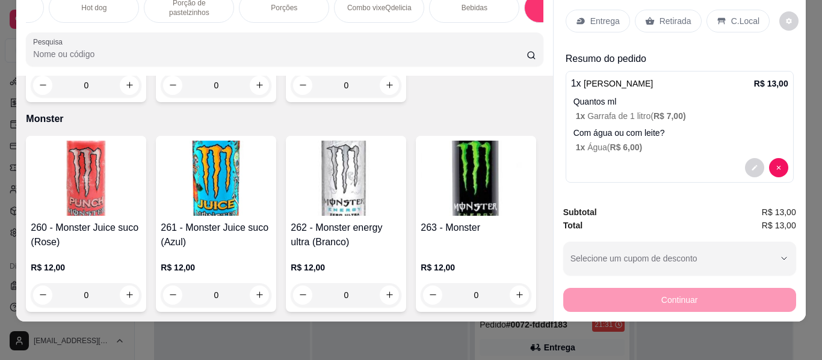
click at [597, 15] on p "Entrega" at bounding box center [604, 21] width 29 height 12
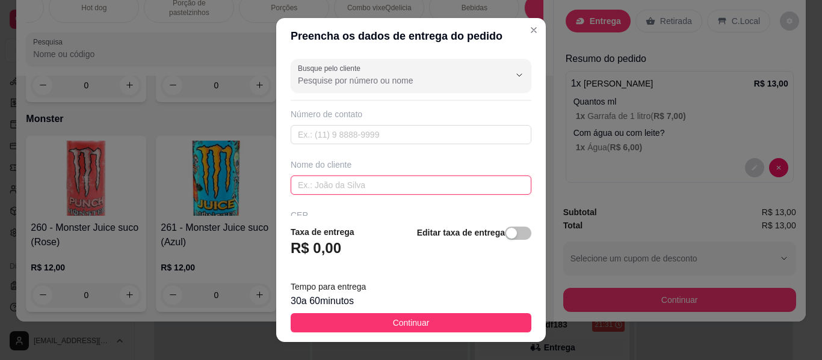
click at [338, 182] on input "text" at bounding box center [410, 185] width 241 height 19
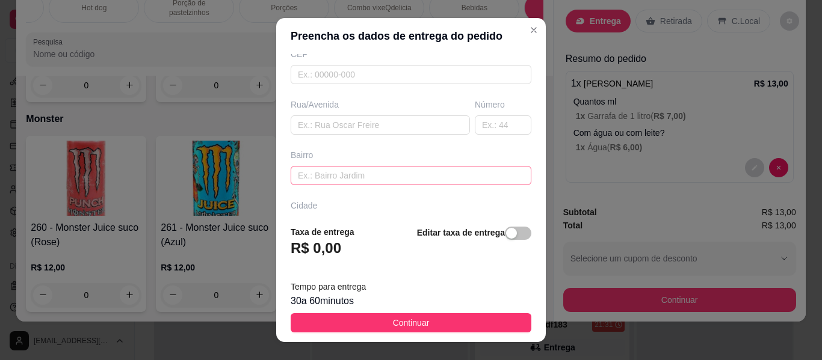
scroll to position [180, 0]
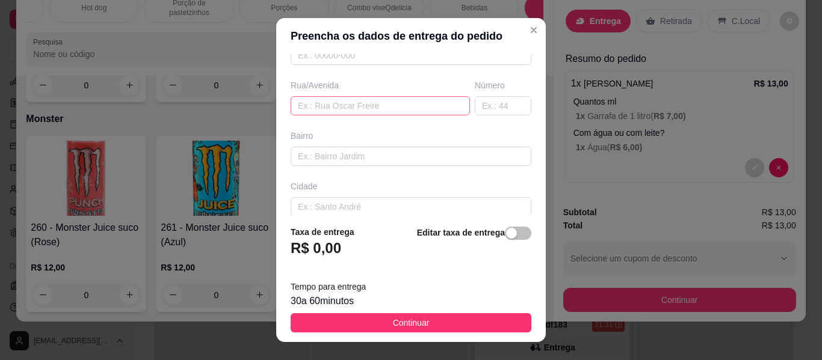
type input "[PERSON_NAME]"
click at [363, 109] on input "text" at bounding box center [379, 105] width 179 height 19
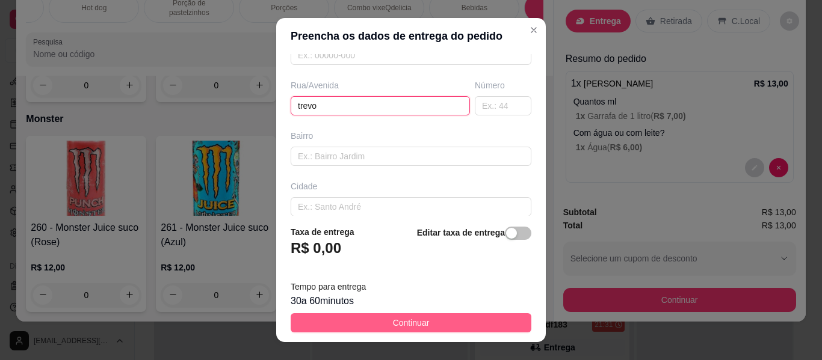
type input "trevo"
click at [427, 317] on button "Continuar" at bounding box center [410, 322] width 241 height 19
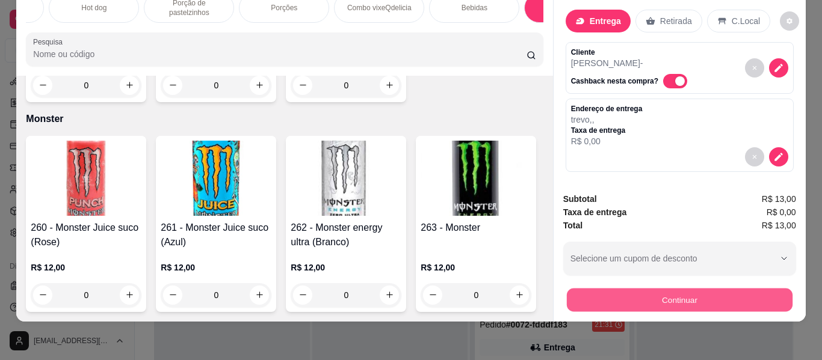
click at [593, 294] on button "Continuar" at bounding box center [679, 300] width 226 height 23
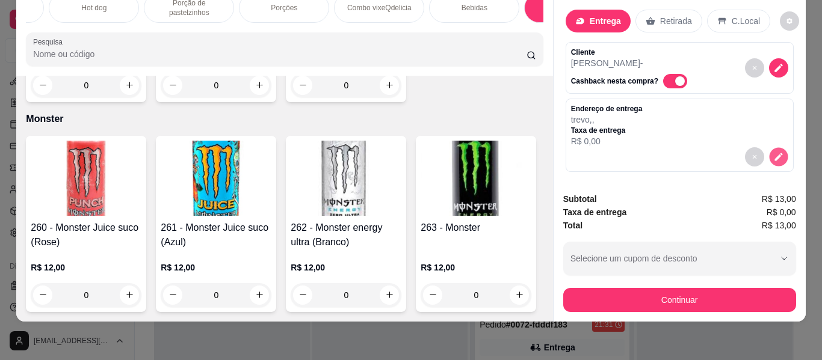
click at [773, 152] on icon "decrease-product-quantity" at bounding box center [778, 157] width 10 height 10
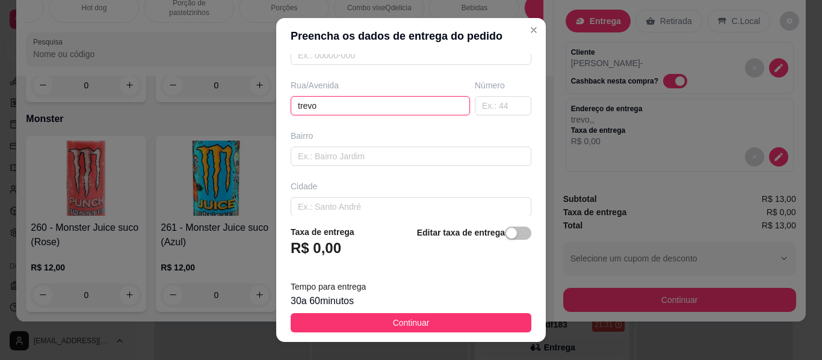
click at [337, 109] on input "trevo" at bounding box center [379, 105] width 179 height 19
type input "t"
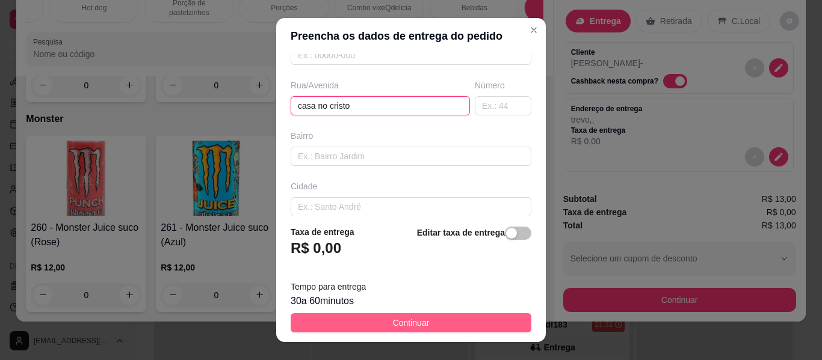
type input "casa no cristo"
click at [431, 328] on button "Continuar" at bounding box center [410, 322] width 241 height 19
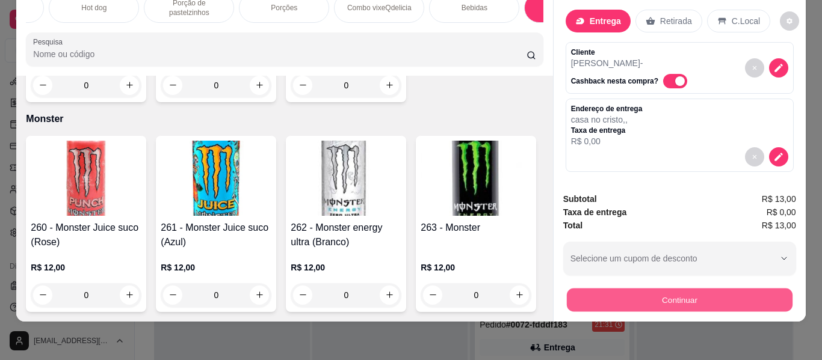
click at [604, 289] on button "Continuar" at bounding box center [679, 300] width 226 height 23
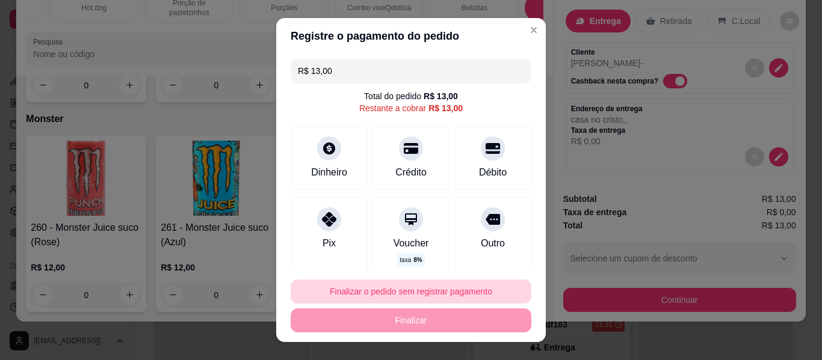
click at [383, 293] on button "Finalizar o pedido sem registrar pagamento" at bounding box center [410, 292] width 241 height 24
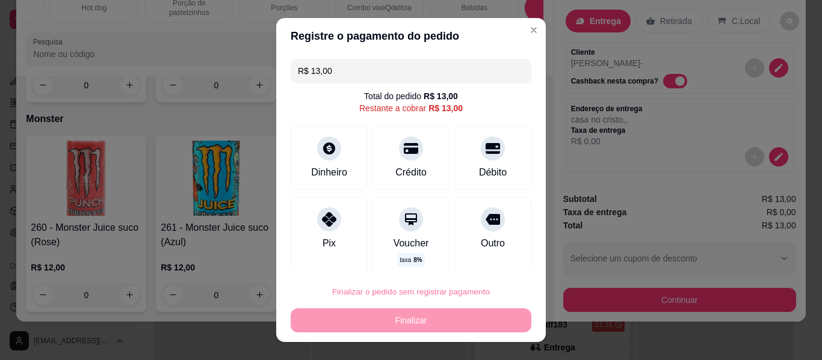
click at [490, 253] on button "Confirmar" at bounding box center [480, 257] width 45 height 19
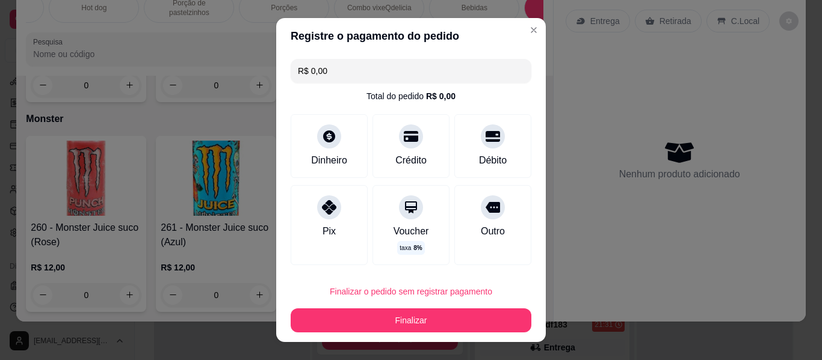
type input "R$ 0,00"
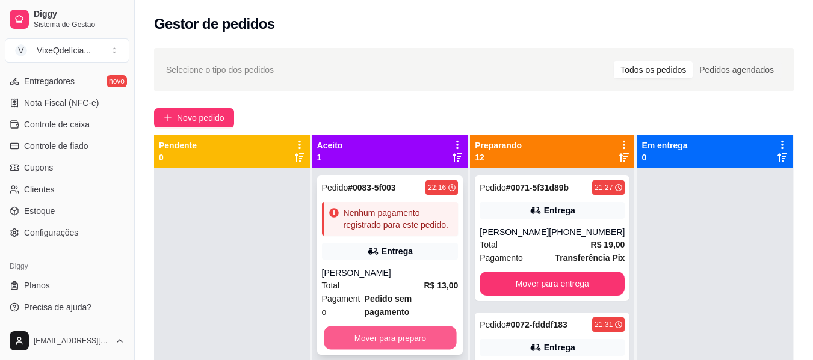
click at [397, 331] on button "Mover para preparo" at bounding box center [390, 338] width 132 height 23
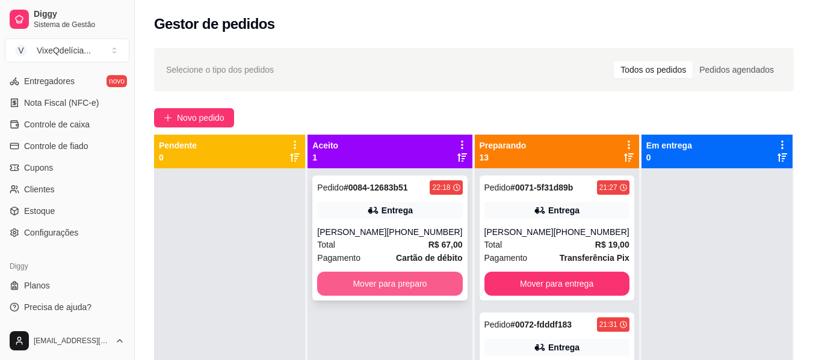
click at [440, 279] on button "Mover para preparo" at bounding box center [389, 284] width 145 height 24
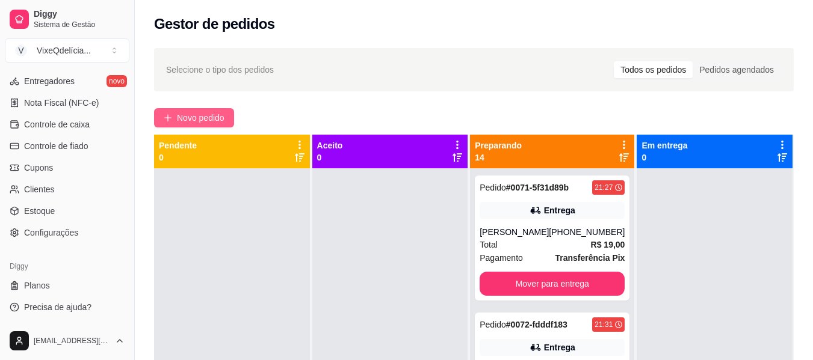
click at [198, 114] on span "Novo pedido" at bounding box center [201, 117] width 48 height 13
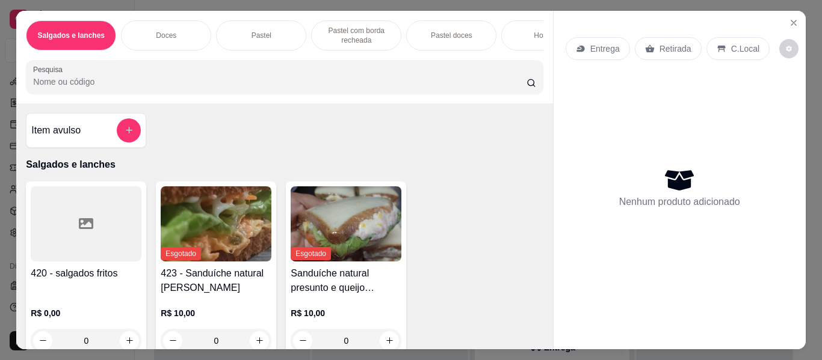
click at [182, 30] on div "Doces" at bounding box center [166, 35] width 90 height 30
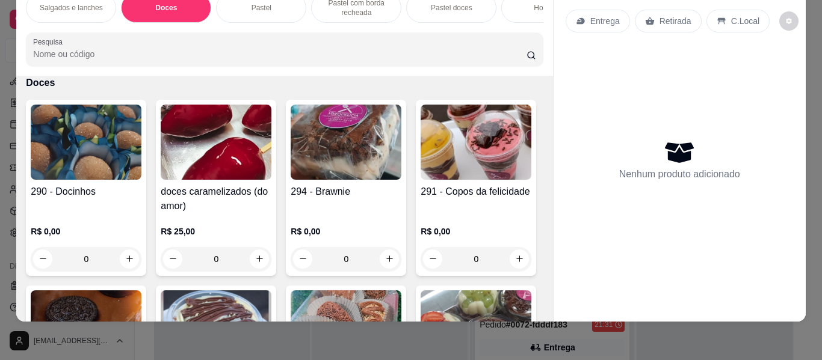
scroll to position [384, 0]
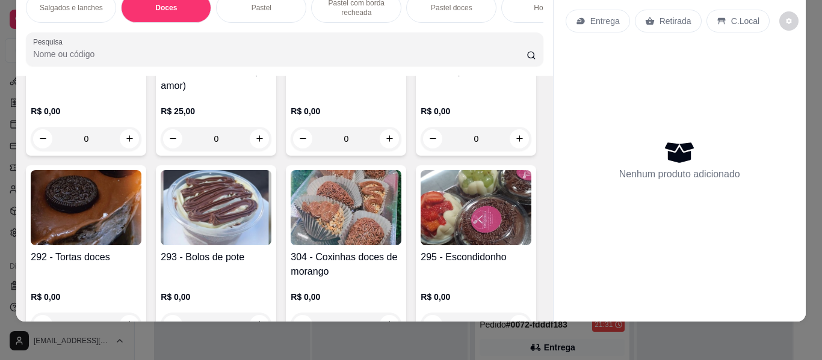
click at [141, 197] on img at bounding box center [86, 207] width 111 height 75
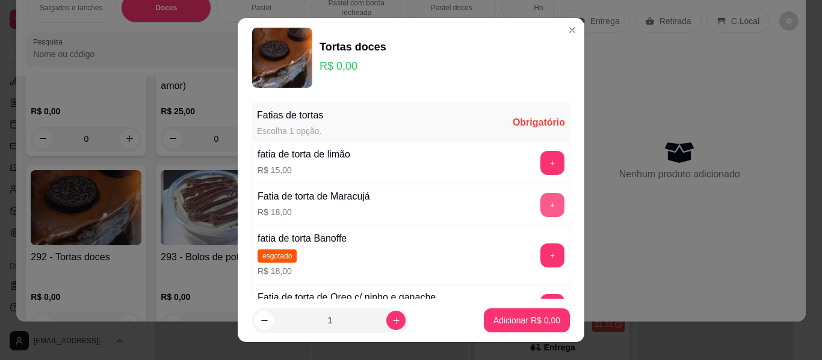
click at [540, 206] on button "+" at bounding box center [552, 205] width 24 height 24
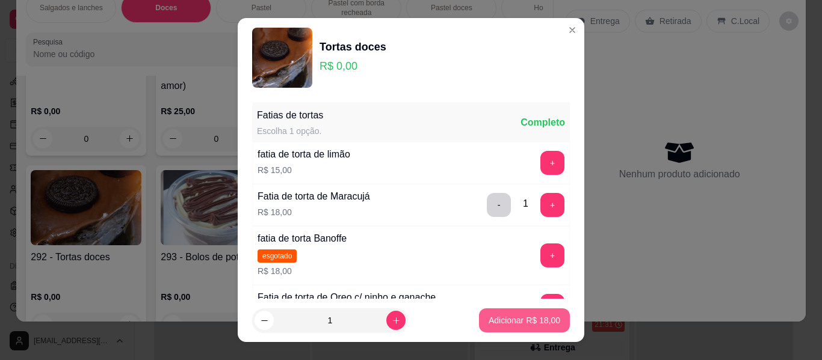
click at [508, 321] on p "Adicionar R$ 18,00" at bounding box center [524, 321] width 72 height 12
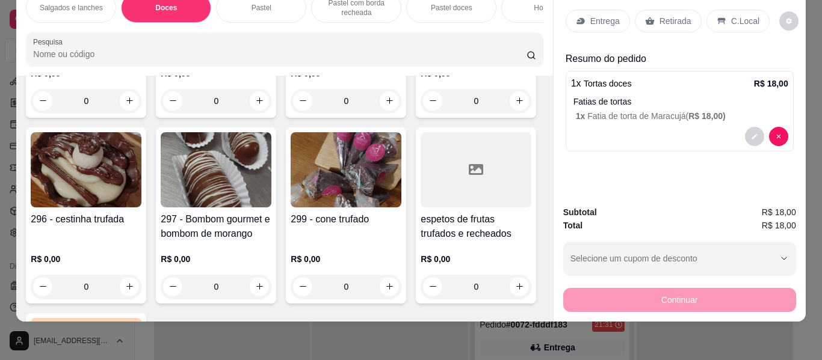
scroll to position [625, 0]
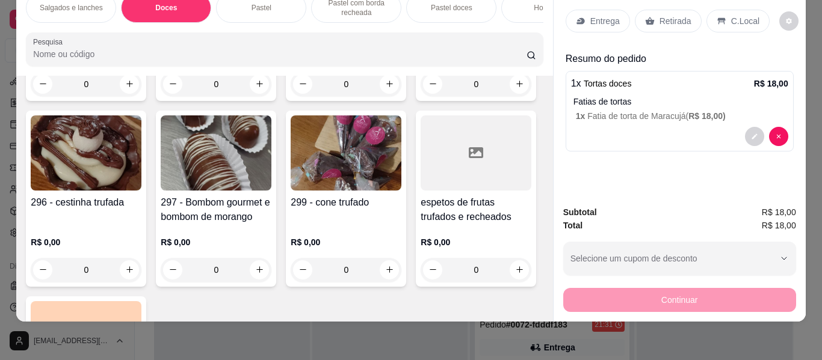
click at [286, 101] on div "304 - Coxinhas doces de morango R$ 0,00 0" at bounding box center [346, 13] width 120 height 176
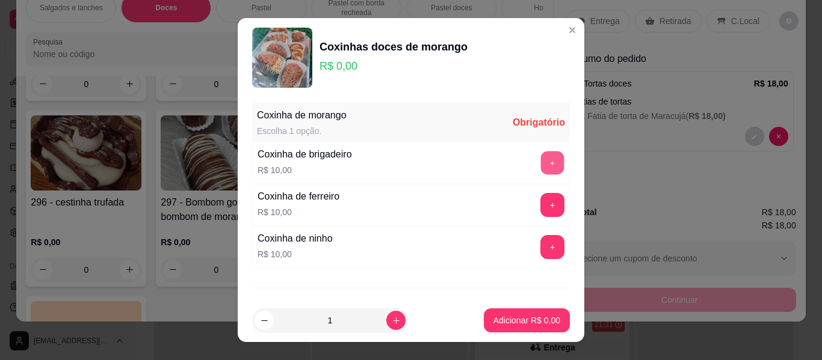
click at [541, 154] on button "+" at bounding box center [552, 163] width 23 height 23
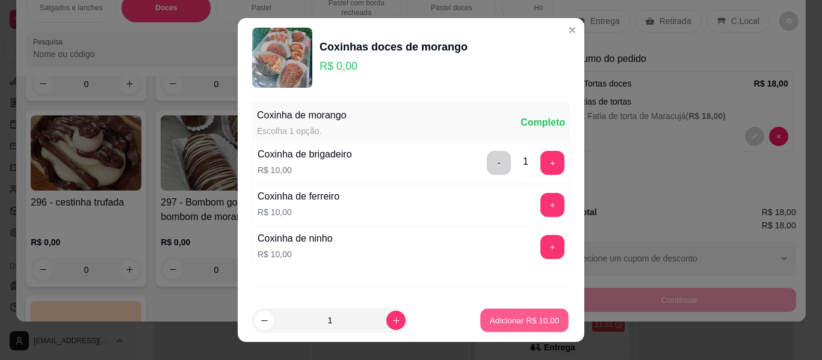
click at [505, 327] on button "Adicionar R$ 10,00" at bounding box center [524, 320] width 88 height 23
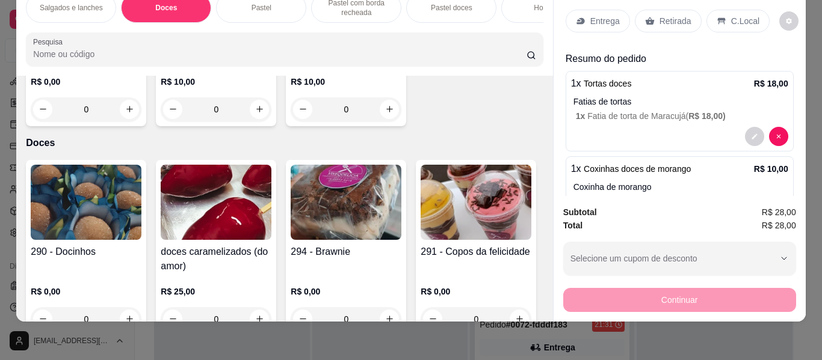
scroll to position [384, 0]
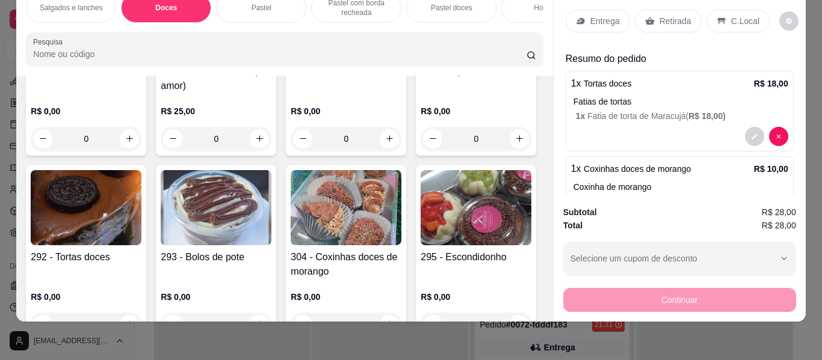
click at [420, 60] on img at bounding box center [475, 21] width 111 height 75
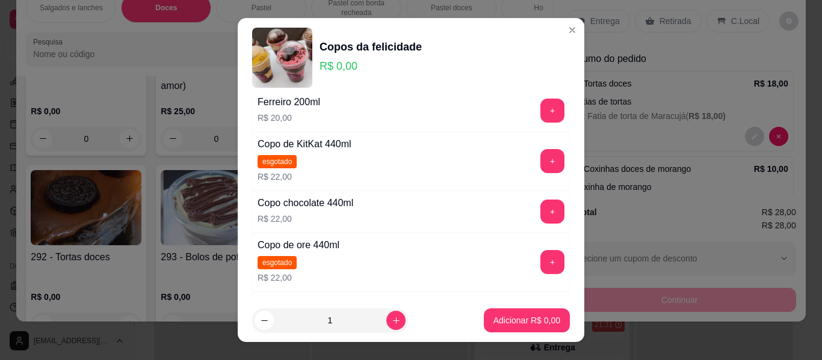
scroll to position [541, 0]
click at [540, 205] on button "+" at bounding box center [552, 211] width 24 height 24
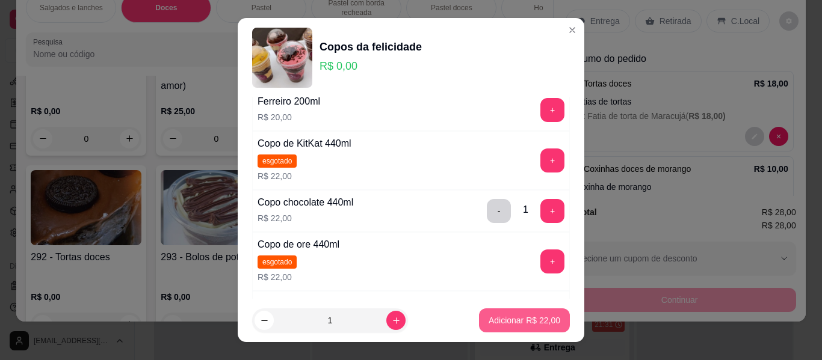
click at [536, 313] on button "Adicionar R$ 22,00" at bounding box center [524, 321] width 91 height 24
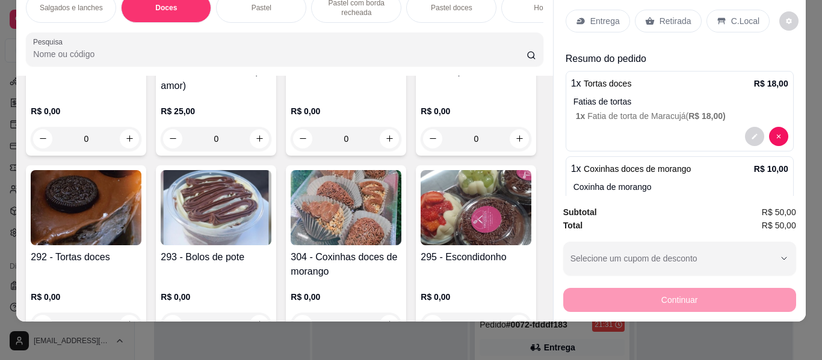
scroll to position [0, 0]
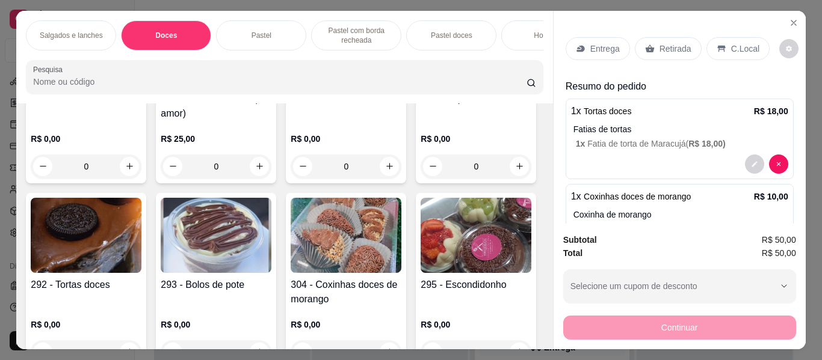
click at [659, 43] on p "Retirada" at bounding box center [675, 49] width 32 height 12
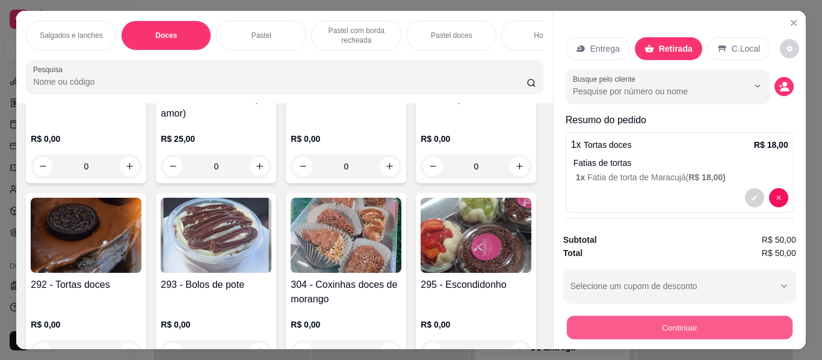
click at [653, 316] on button "Continuar" at bounding box center [679, 327] width 226 height 23
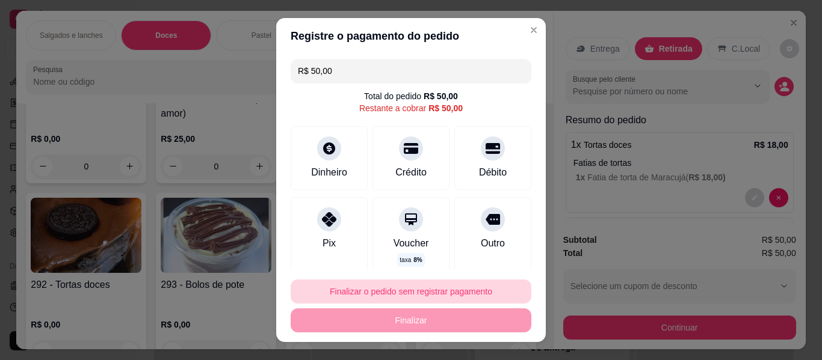
click at [379, 295] on button "Finalizar o pedido sem registrar pagamento" at bounding box center [410, 292] width 241 height 24
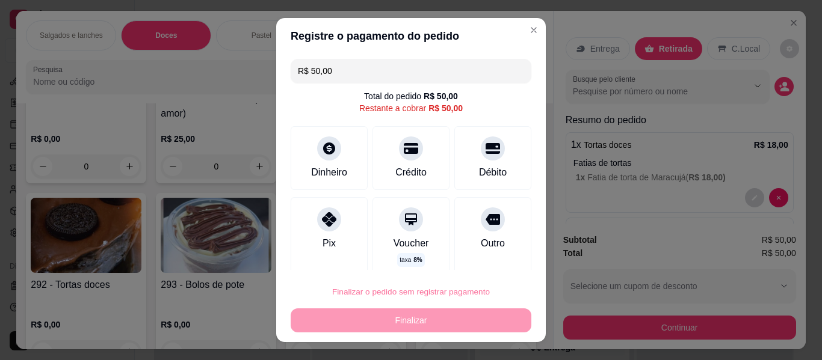
click at [488, 248] on button "Confirmar" at bounding box center [480, 257] width 45 height 19
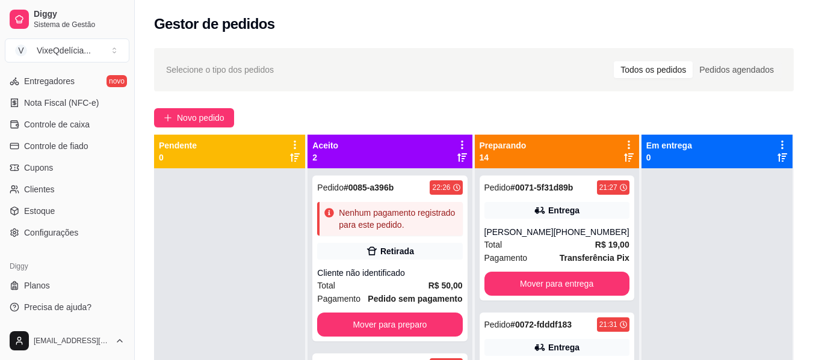
click at [229, 245] on div at bounding box center [229, 348] width 151 height 360
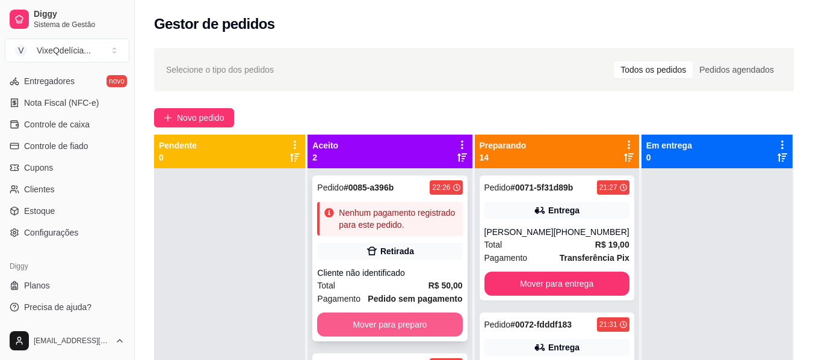
click at [375, 332] on button "Mover para preparo" at bounding box center [389, 325] width 145 height 24
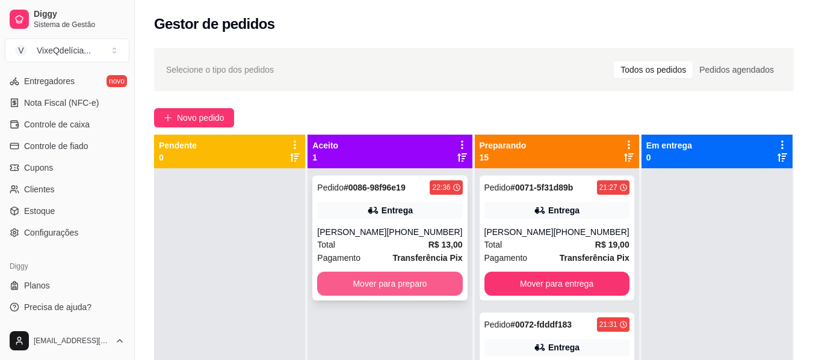
click at [416, 280] on button "Mover para preparo" at bounding box center [389, 284] width 145 height 24
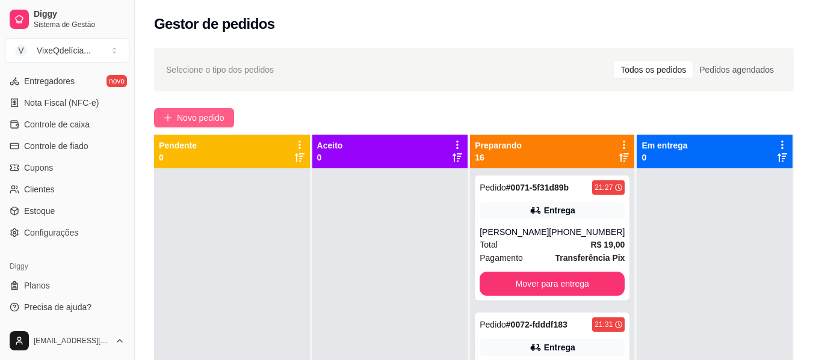
click at [198, 113] on span "Novo pedido" at bounding box center [201, 117] width 48 height 13
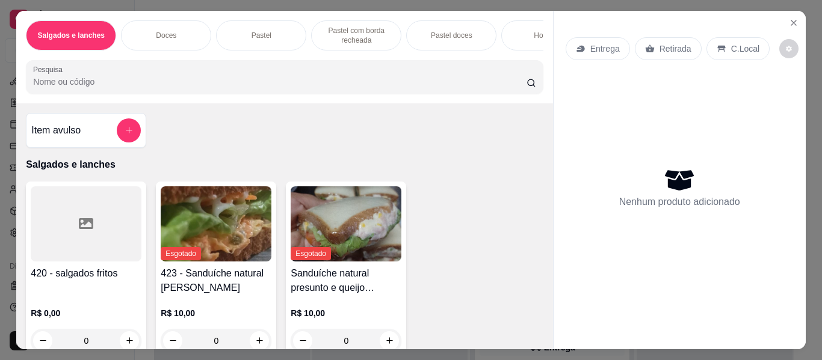
drag, startPoint x: 285, startPoint y: 29, endPoint x: 280, endPoint y: 32, distance: 6.2
click at [284, 29] on div "Pastel" at bounding box center [261, 35] width 90 height 30
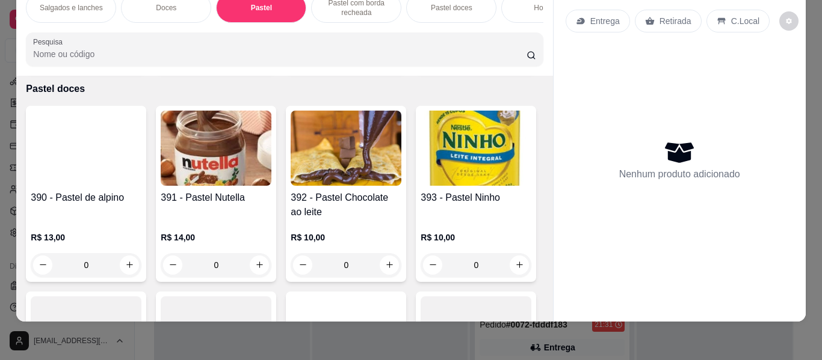
scroll to position [2451, 0]
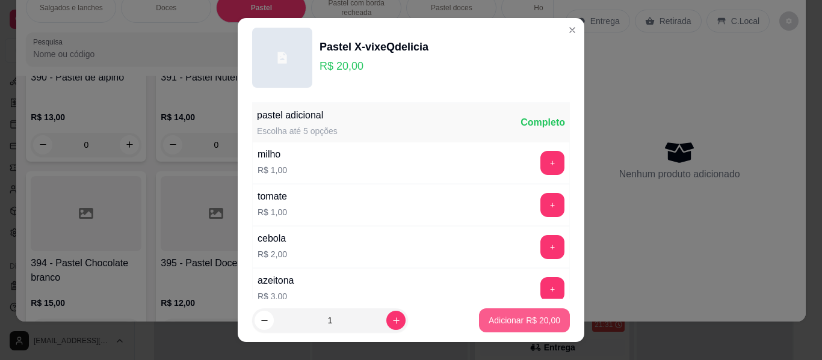
click at [505, 324] on p "Adicionar R$ 20,00" at bounding box center [524, 321] width 72 height 12
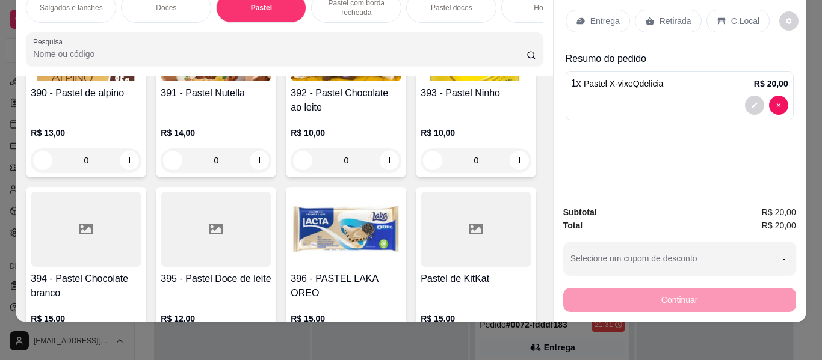
click at [668, 15] on p "Retirada" at bounding box center [675, 21] width 32 height 12
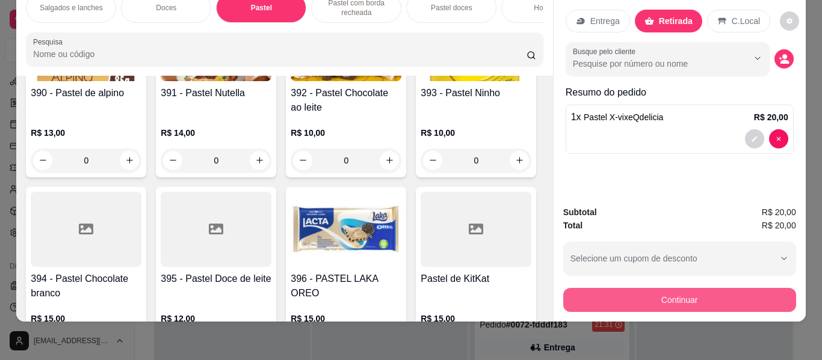
click at [631, 293] on button "Continuar" at bounding box center [679, 300] width 233 height 24
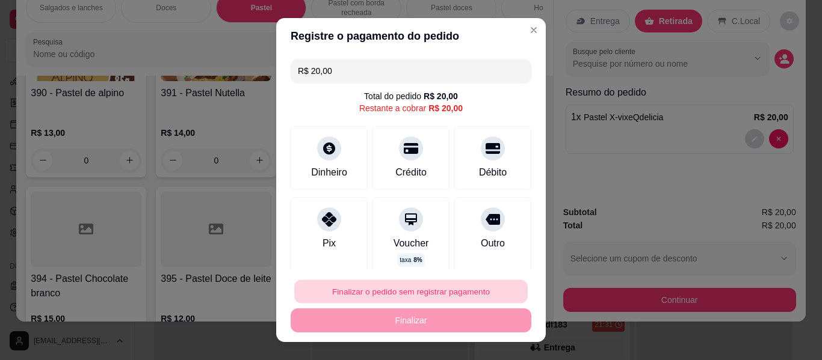
click at [391, 293] on button "Finalizar o pedido sem registrar pagamento" at bounding box center [410, 291] width 233 height 23
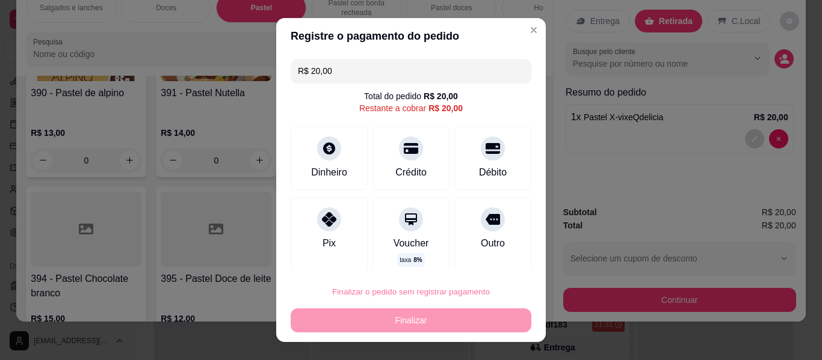
click at [483, 251] on button "Confirmar" at bounding box center [480, 257] width 45 height 19
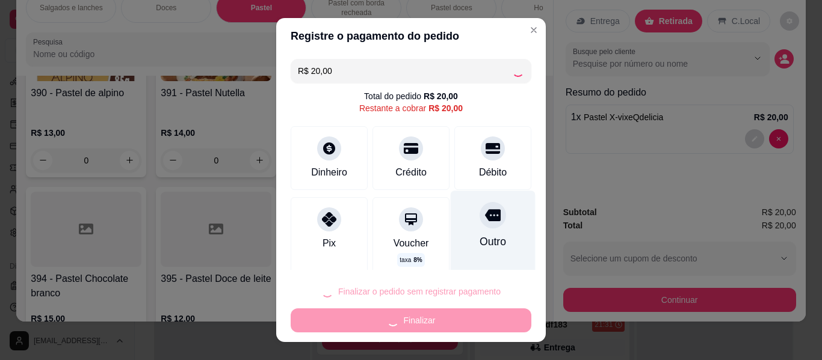
type input "0"
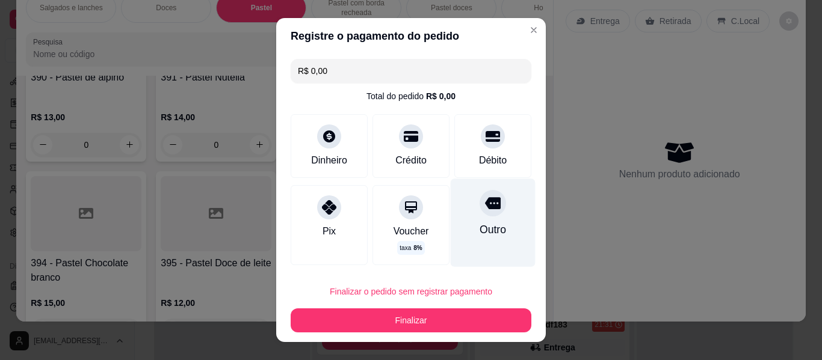
type input "R$ 0,00"
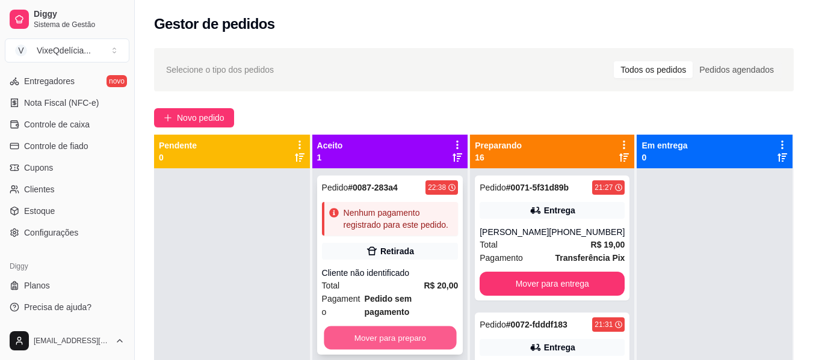
click at [363, 327] on button "Mover para preparo" at bounding box center [390, 338] width 132 height 23
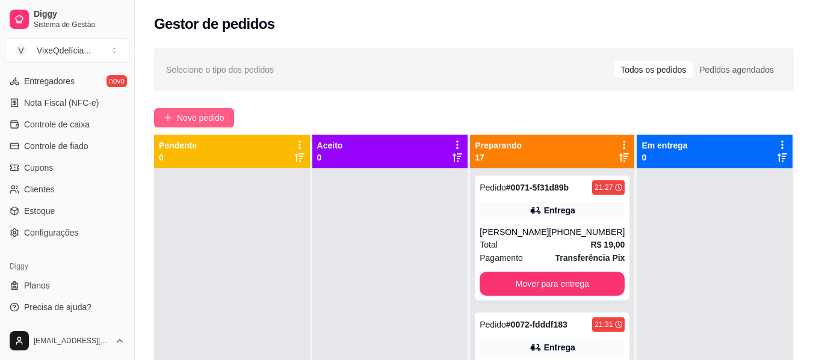
click at [197, 109] on button "Novo pedido" at bounding box center [194, 117] width 80 height 19
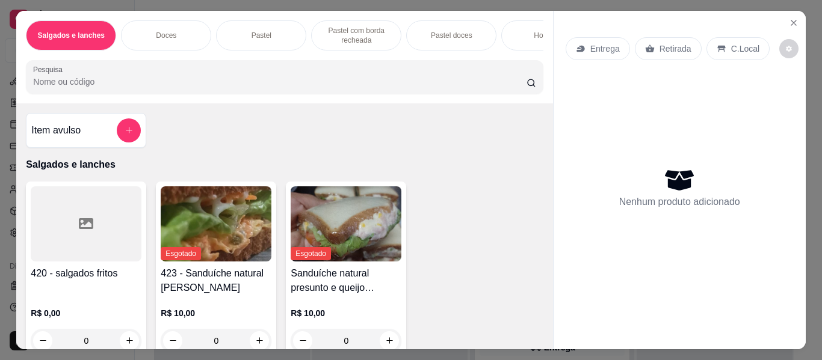
scroll to position [0, 452]
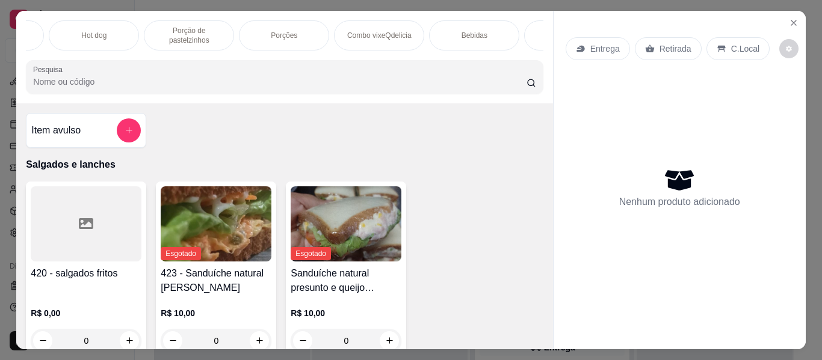
click at [191, 28] on p "Porção de pastelzinhos" at bounding box center [189, 35] width 70 height 19
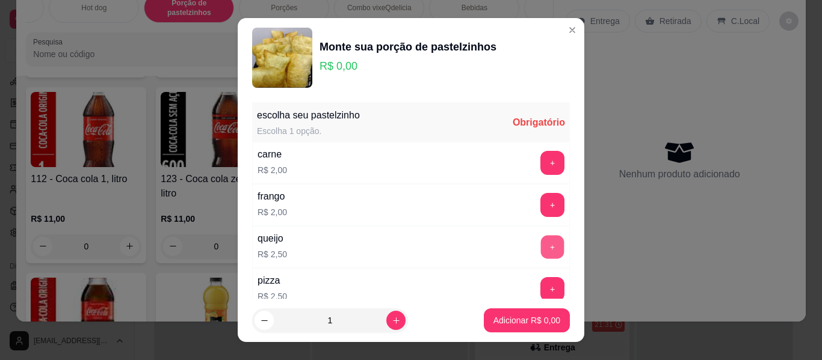
click at [541, 245] on button "+" at bounding box center [552, 247] width 23 height 23
click at [540, 287] on button "+" at bounding box center [552, 289] width 24 height 24
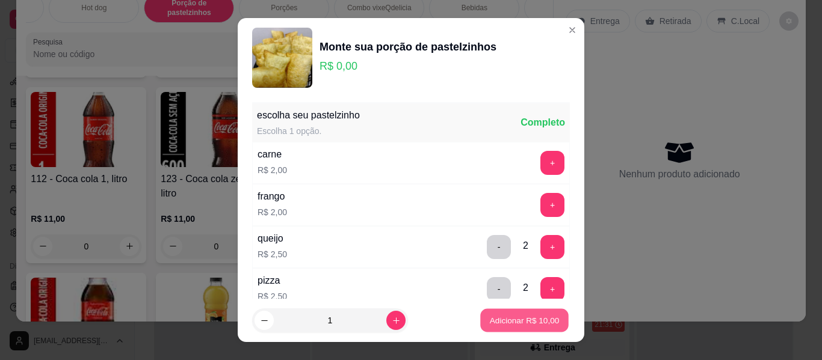
click at [525, 316] on p "Adicionar R$ 10,00" at bounding box center [525, 320] width 70 height 11
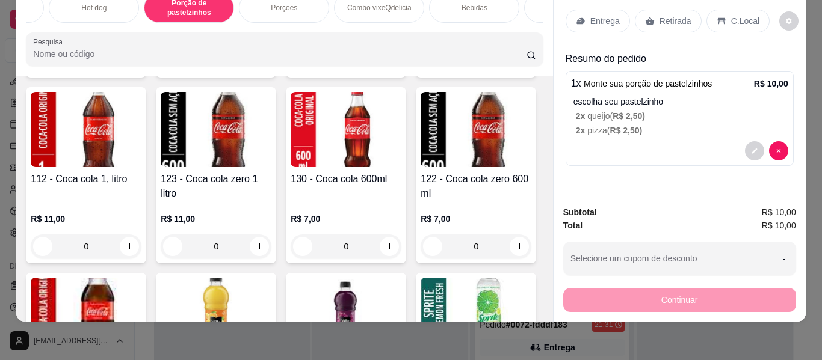
click at [662, 15] on p "Retirada" at bounding box center [675, 21] width 32 height 12
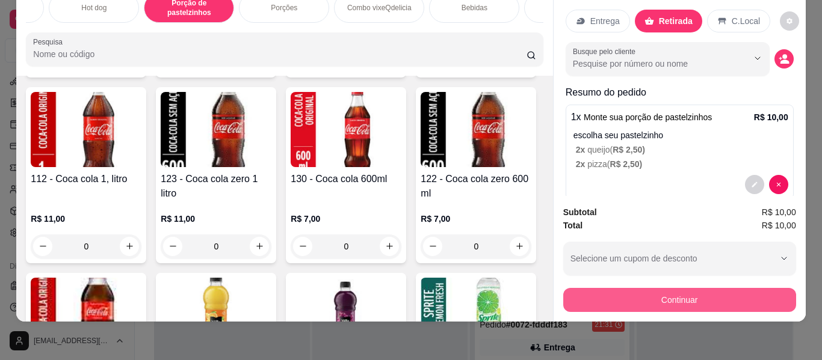
click at [641, 288] on button "Continuar" at bounding box center [679, 300] width 233 height 24
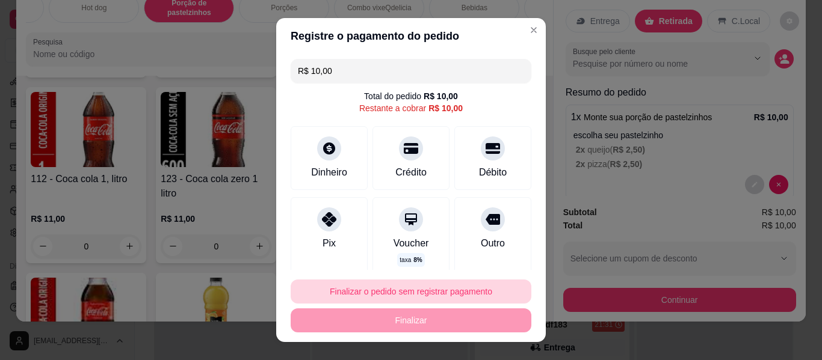
click at [467, 293] on button "Finalizar o pedido sem registrar pagamento" at bounding box center [410, 292] width 241 height 24
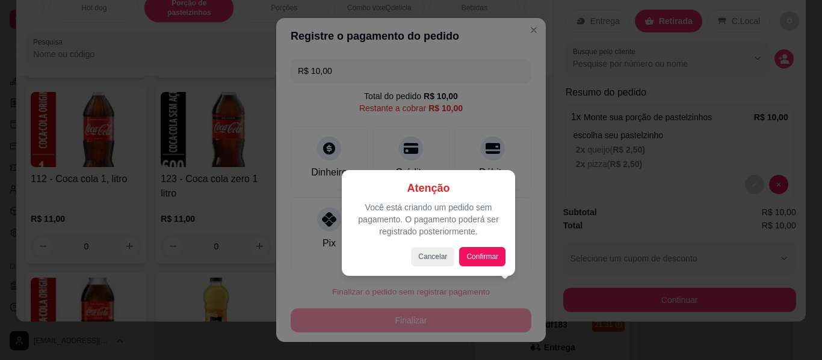
click at [523, 26] on div at bounding box center [411, 180] width 822 height 360
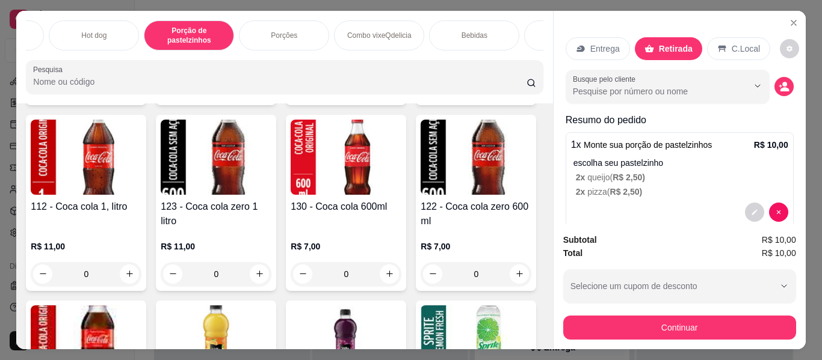
scroll to position [0, 0]
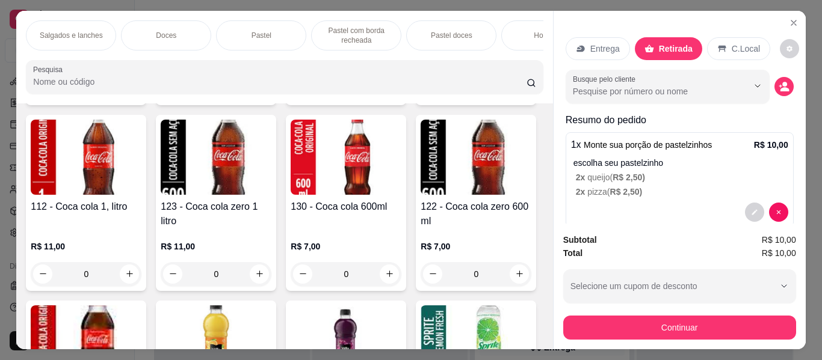
click at [150, 32] on div "Doces" at bounding box center [166, 35] width 90 height 30
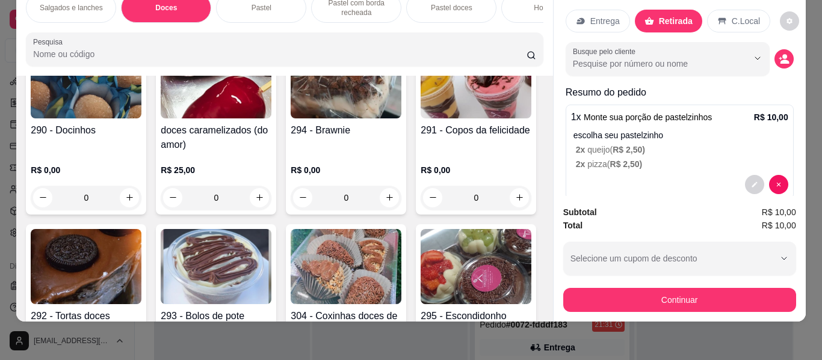
scroll to position [384, 0]
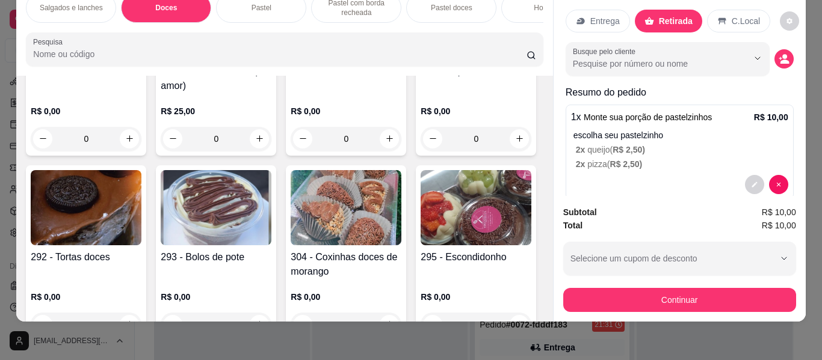
click at [271, 218] on img at bounding box center [216, 207] width 111 height 75
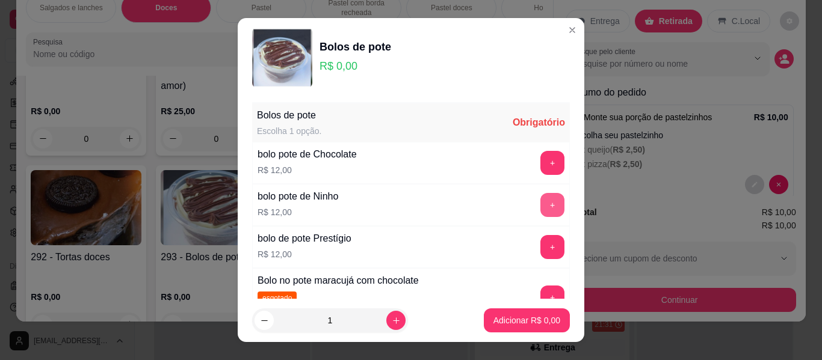
click at [540, 202] on button "+" at bounding box center [552, 205] width 24 height 24
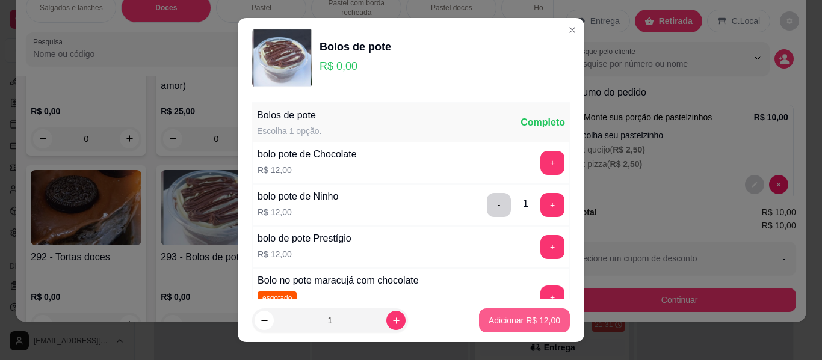
click at [530, 322] on p "Adicionar R$ 12,00" at bounding box center [524, 321] width 72 height 12
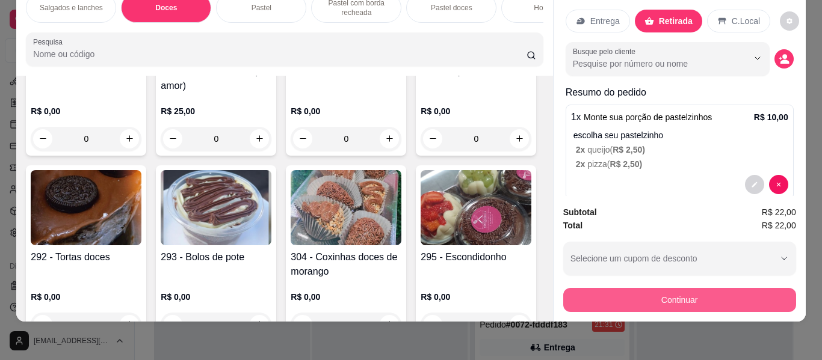
click at [644, 291] on button "Continuar" at bounding box center [679, 300] width 233 height 24
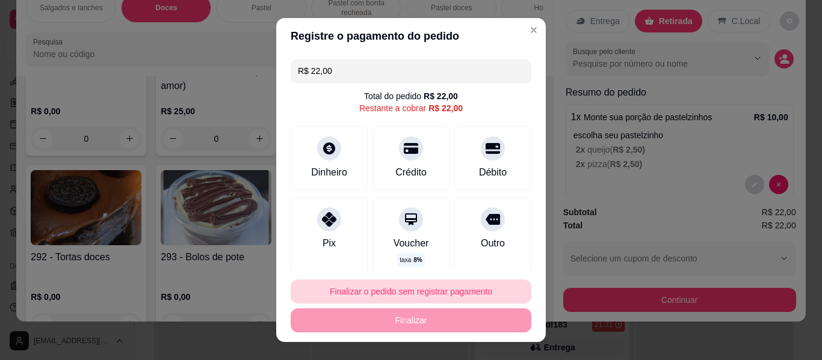
click at [425, 286] on button "Finalizar o pedido sem registrar pagamento" at bounding box center [410, 292] width 241 height 24
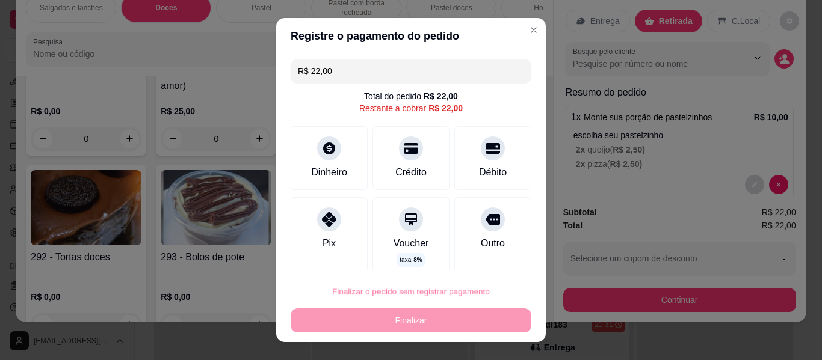
click at [482, 252] on button "Confirmar" at bounding box center [480, 257] width 45 height 19
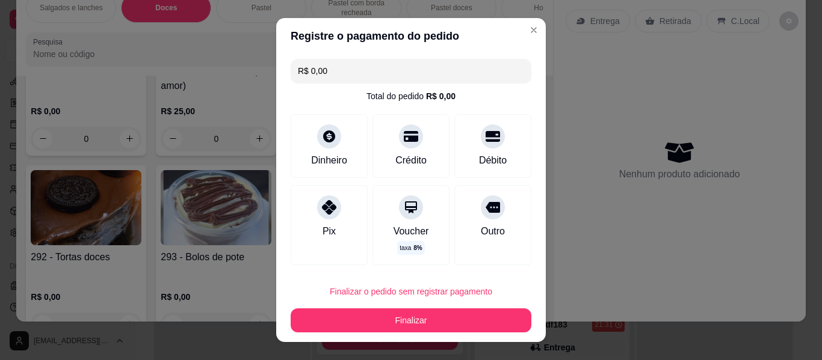
type input "R$ 0,00"
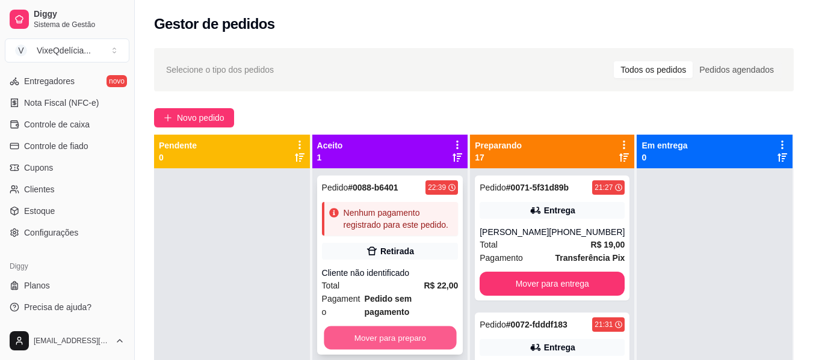
click at [372, 327] on button "Mover para preparo" at bounding box center [390, 338] width 132 height 23
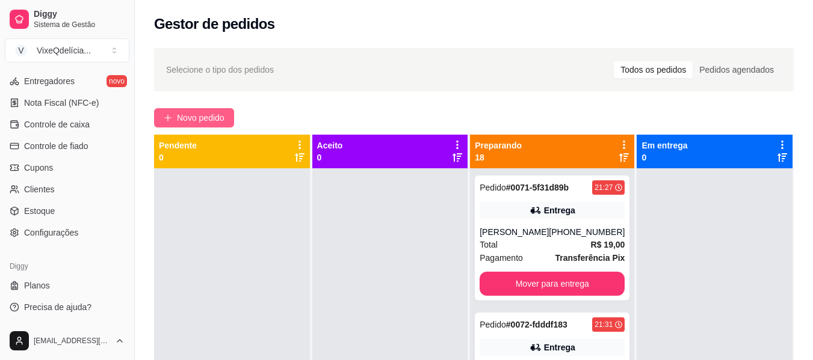
click at [203, 109] on button "Novo pedido" at bounding box center [194, 117] width 80 height 19
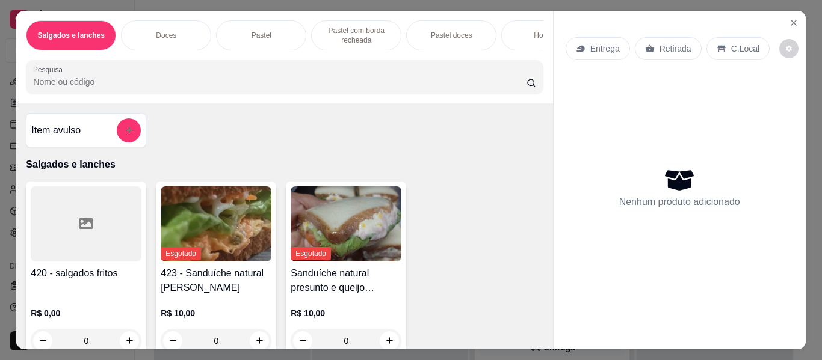
scroll to position [0, 452]
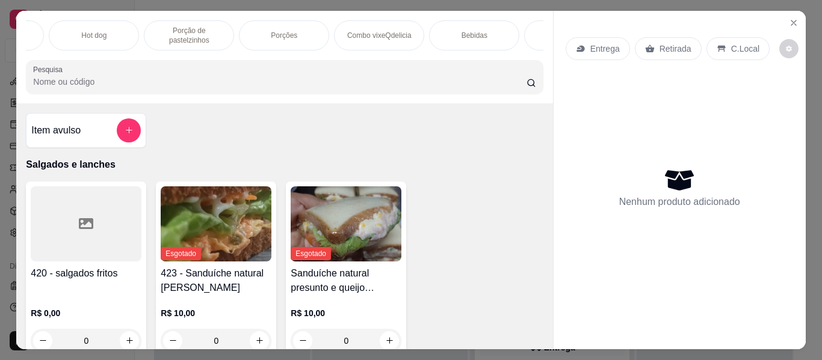
click at [297, 23] on div "Porções" at bounding box center [284, 35] width 90 height 30
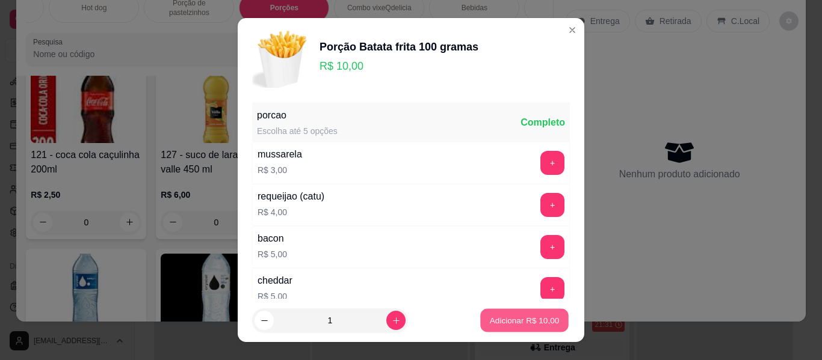
click at [528, 322] on p "Adicionar R$ 10,00" at bounding box center [525, 320] width 70 height 11
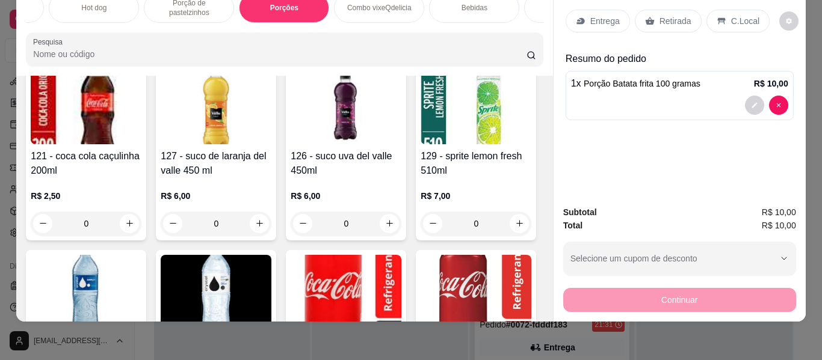
click at [659, 15] on p "Retirada" at bounding box center [675, 21] width 32 height 12
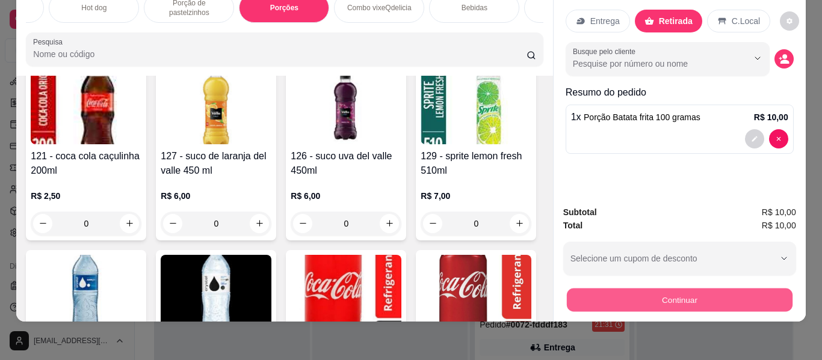
click at [689, 294] on button "Continuar" at bounding box center [679, 300] width 226 height 23
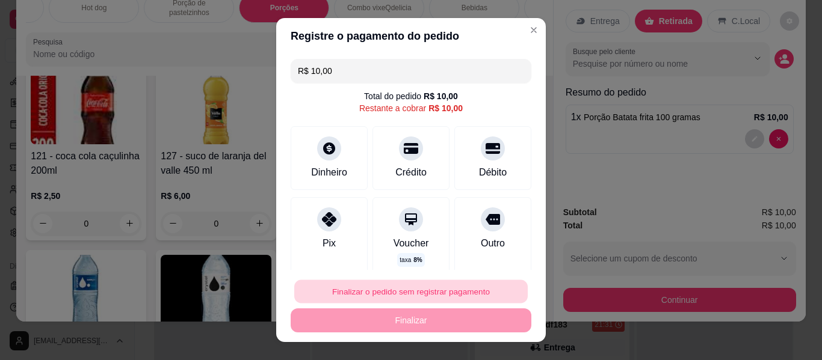
click at [416, 290] on button "Finalizar o pedido sem registrar pagamento" at bounding box center [410, 291] width 233 height 23
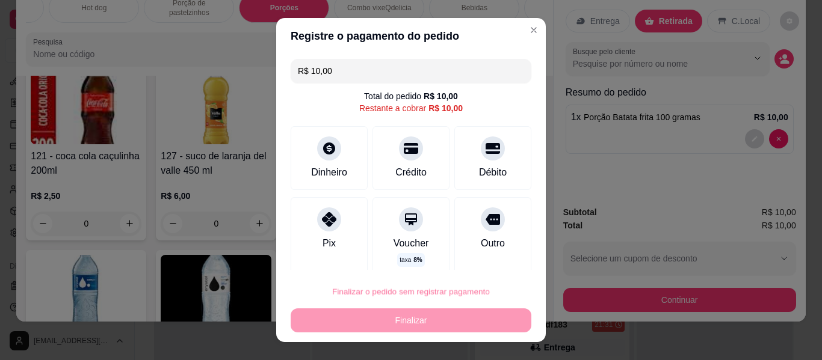
click at [494, 262] on button "Confirmar" at bounding box center [480, 257] width 43 height 18
type input "0"
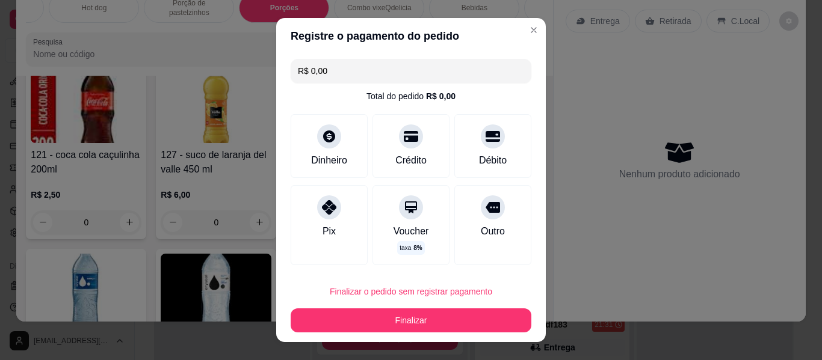
type input "R$ 0,00"
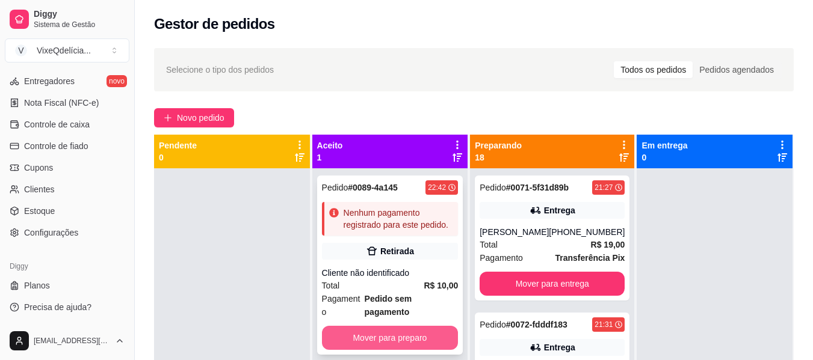
click at [394, 326] on button "Mover para preparo" at bounding box center [390, 338] width 137 height 24
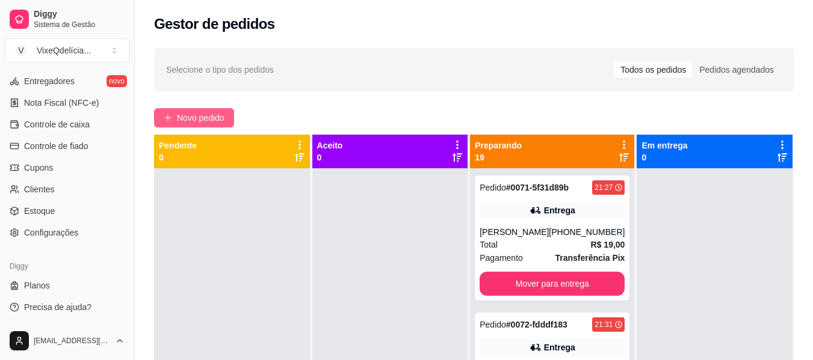
click at [192, 115] on span "Novo pedido" at bounding box center [201, 117] width 48 height 13
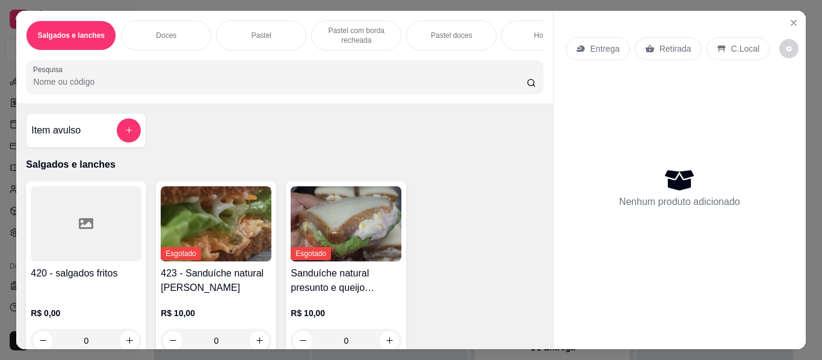
click at [512, 28] on div "Hot dog" at bounding box center [546, 35] width 90 height 30
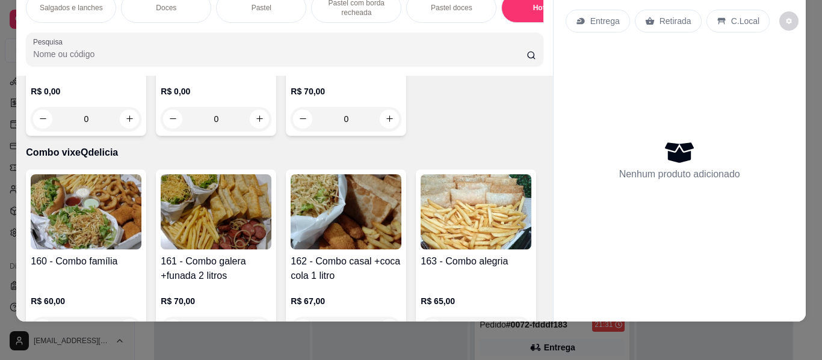
scroll to position [3681, 0]
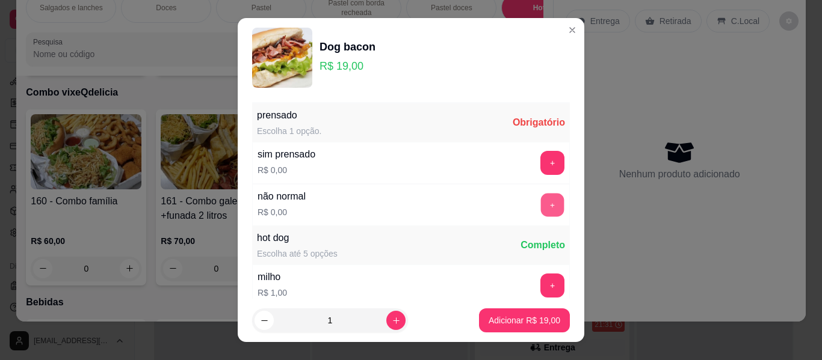
click at [541, 200] on button "+" at bounding box center [552, 205] width 23 height 23
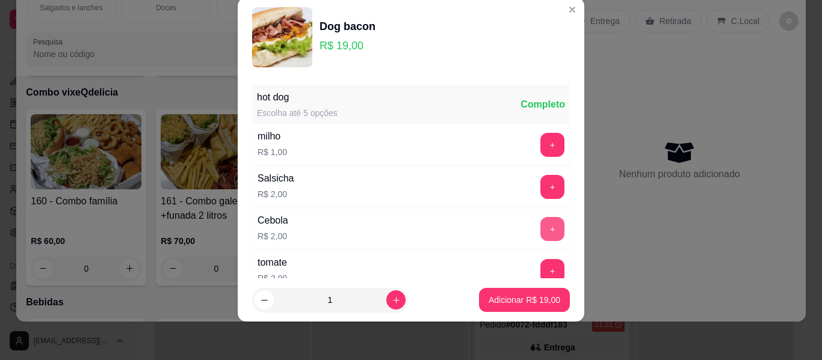
scroll to position [129, 0]
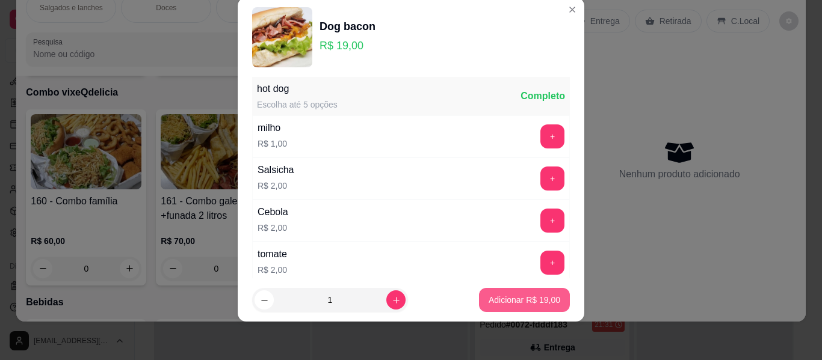
click at [515, 300] on p "Adicionar R$ 19,00" at bounding box center [524, 300] width 72 height 12
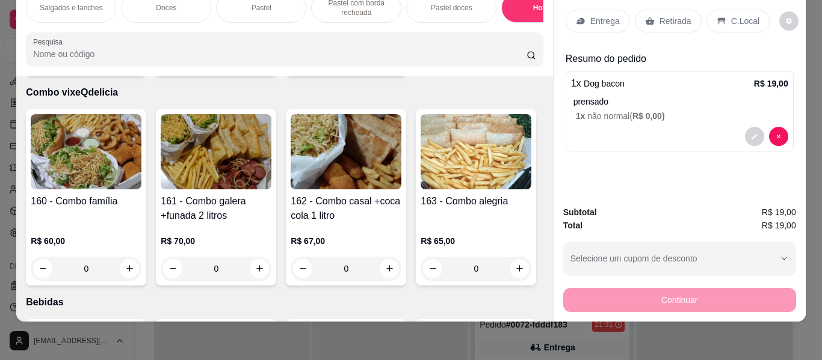
click at [587, 10] on div "Entrega" at bounding box center [597, 21] width 64 height 23
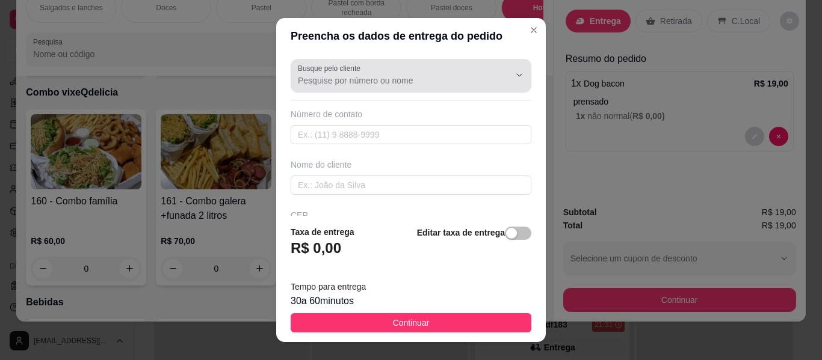
click at [378, 72] on div at bounding box center [411, 76] width 226 height 24
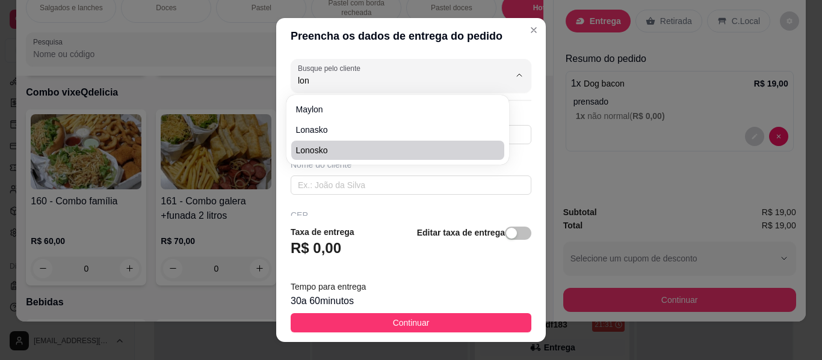
click at [369, 148] on span "lonosko" at bounding box center [391, 150] width 191 height 12
type input "lonosko"
type input "18996541128"
type input "lonosko"
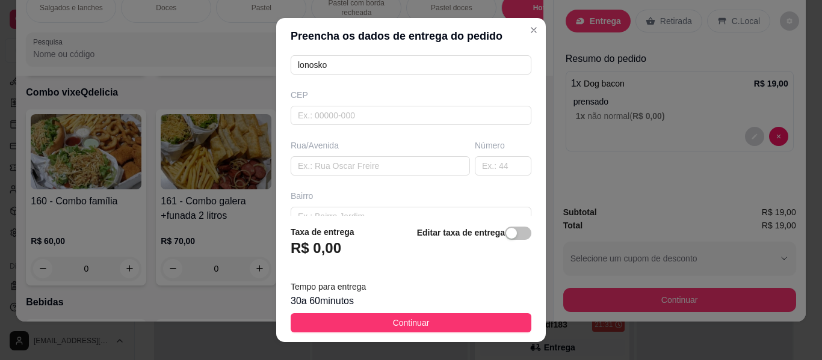
scroll to position [0, 0]
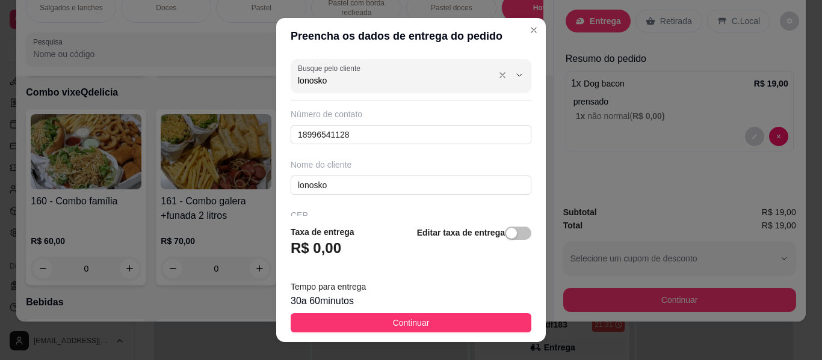
click at [414, 88] on div "Busque pelo cliente lonosko" at bounding box center [410, 76] width 241 height 34
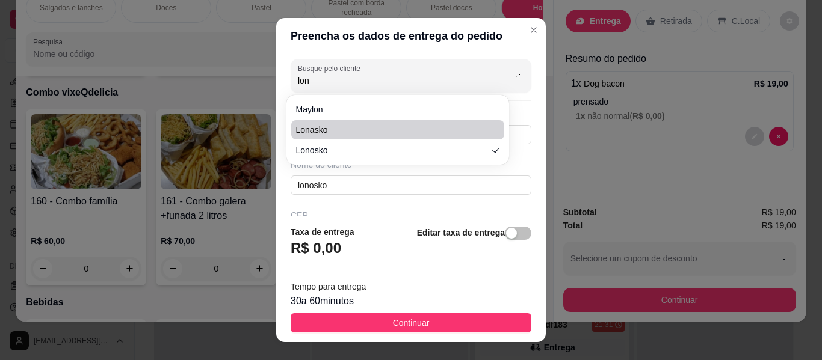
click at [349, 123] on li "lonasko" at bounding box center [397, 129] width 213 height 19
type input "lonasko"
type input "5518996541128"
type input "lonasko"
type input "[GEOGRAPHIC_DATA][PERSON_NAME] do lado consultorio desntista"
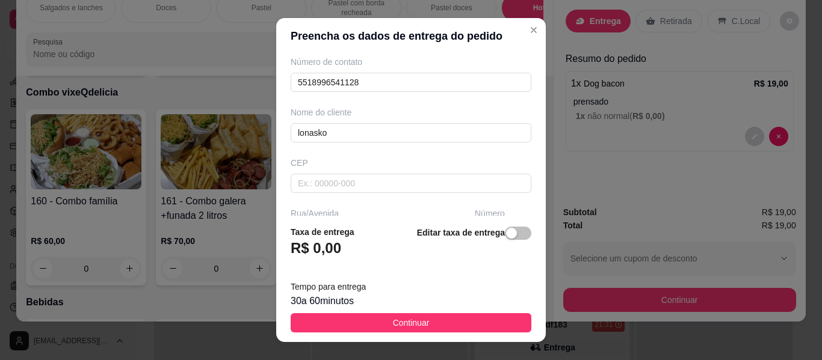
scroll to position [120, 0]
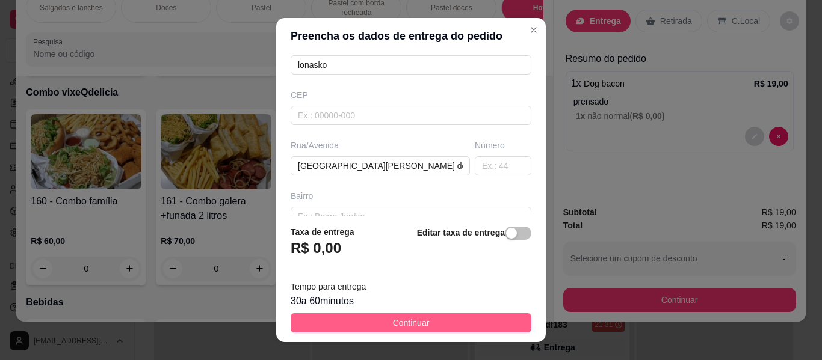
type input "lonasko"
click at [442, 319] on button "Continuar" at bounding box center [410, 322] width 241 height 19
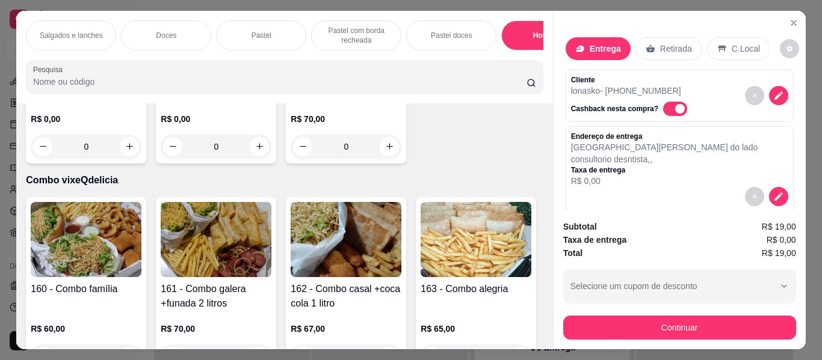
scroll to position [0, 452]
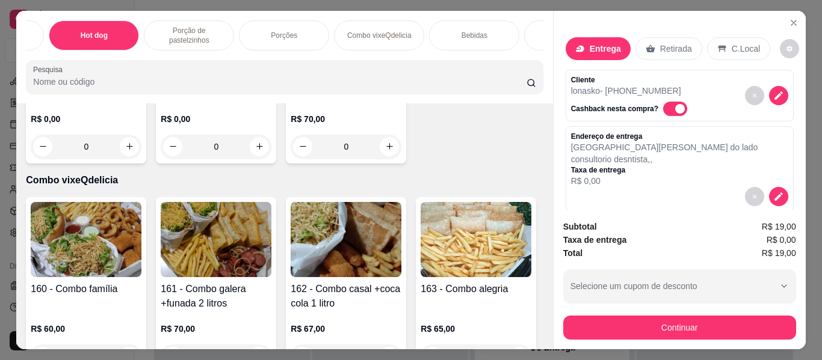
click at [455, 28] on div "Bebidas" at bounding box center [474, 35] width 90 height 30
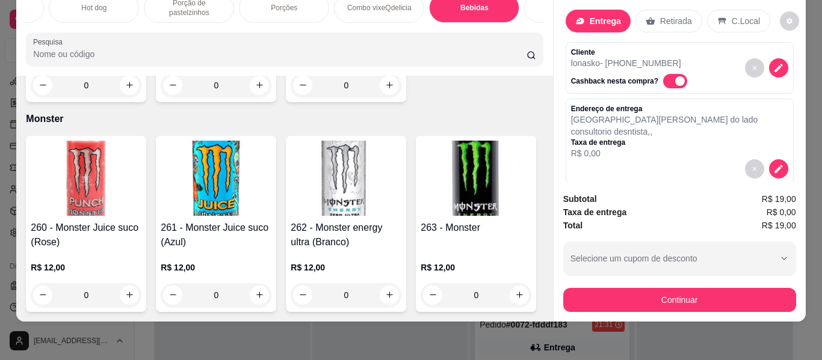
scroll to position [6100, 0]
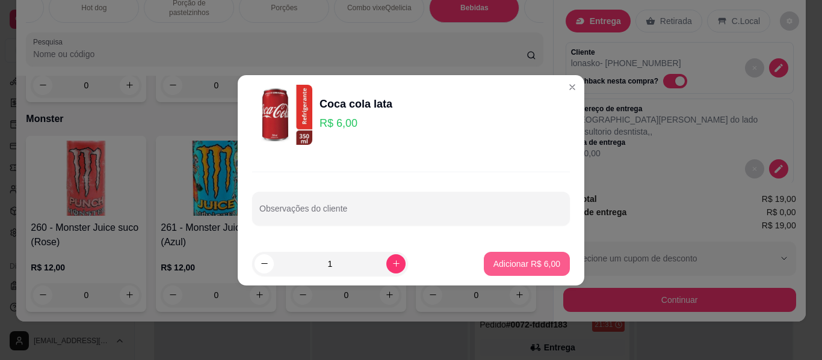
click at [534, 254] on button "Adicionar R$ 6,00" at bounding box center [527, 264] width 86 height 24
type input "1"
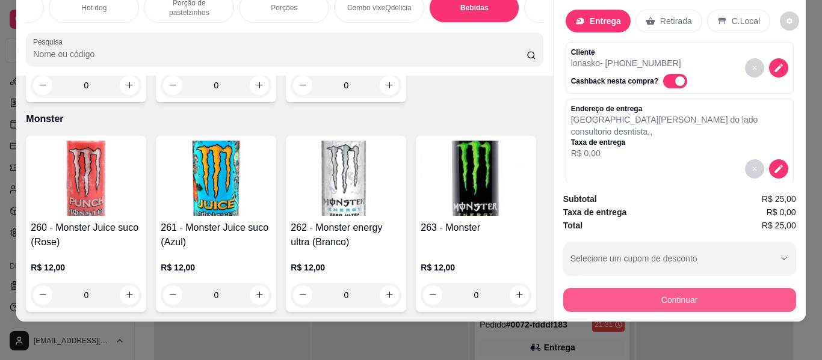
click at [666, 291] on button "Continuar" at bounding box center [679, 300] width 233 height 24
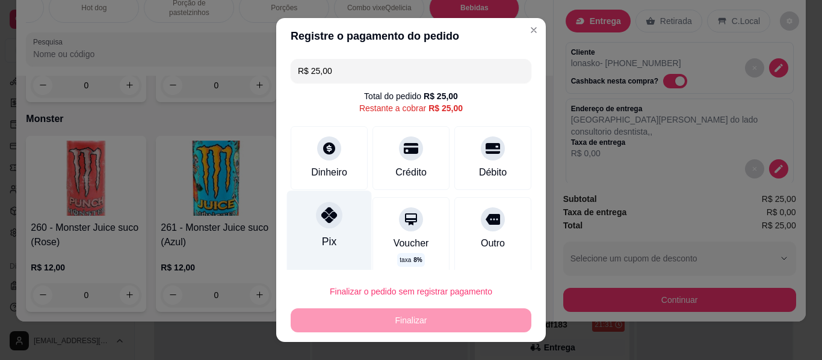
click at [334, 227] on div "Pix" at bounding box center [329, 235] width 85 height 88
type input "R$ 0,00"
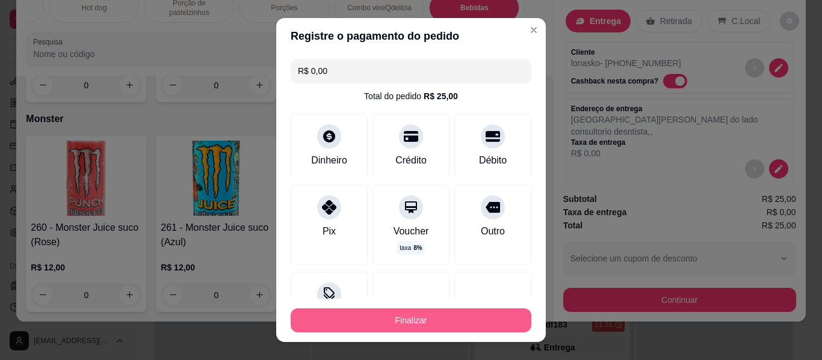
click at [430, 320] on button "Finalizar" at bounding box center [410, 321] width 241 height 24
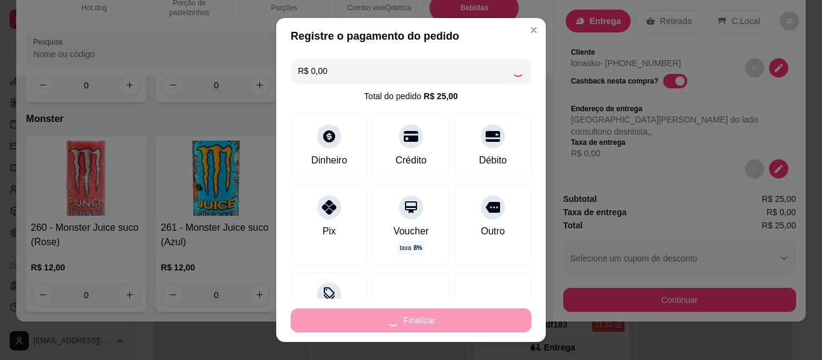
type input "0"
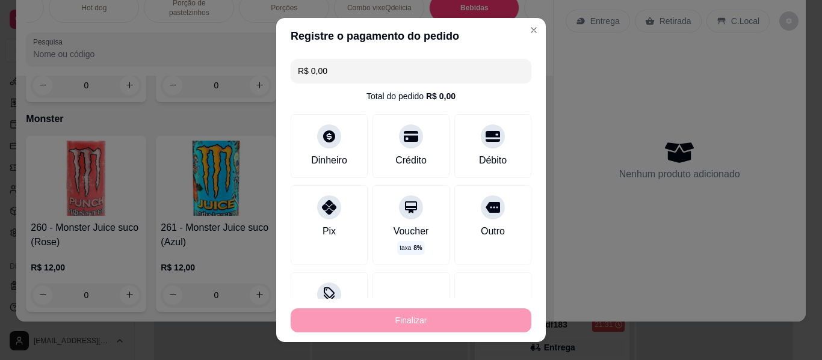
type input "-R$ 25,00"
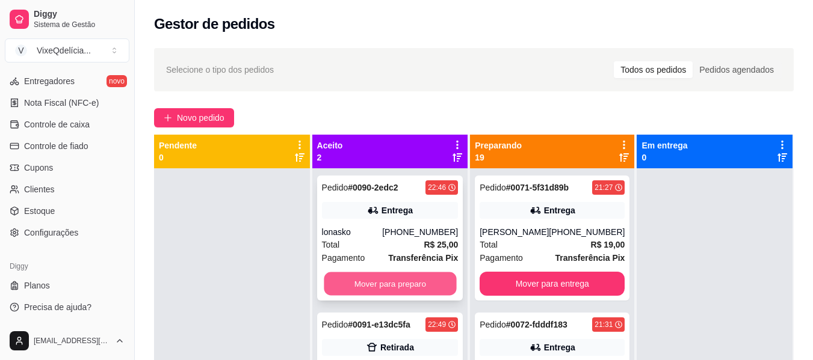
click at [392, 281] on button "Mover para preparo" at bounding box center [390, 283] width 132 height 23
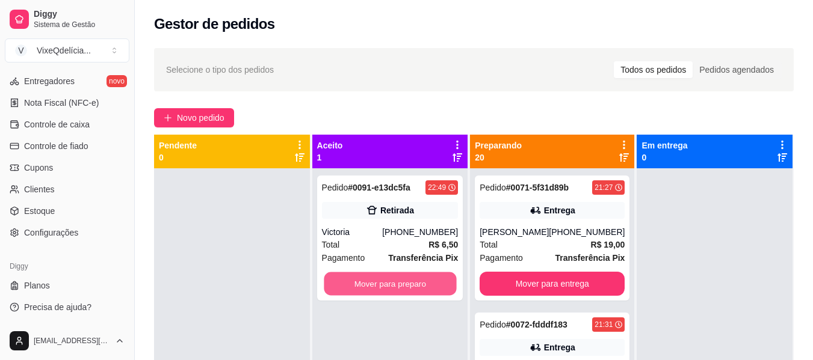
click at [399, 290] on button "Mover para preparo" at bounding box center [390, 283] width 132 height 23
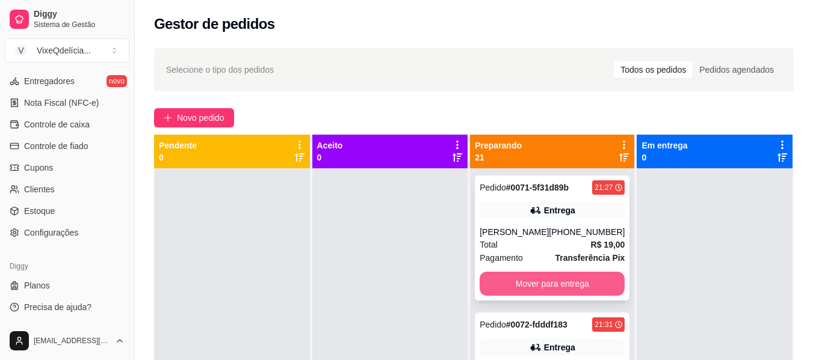
click at [502, 286] on button "Mover para entrega" at bounding box center [551, 284] width 145 height 24
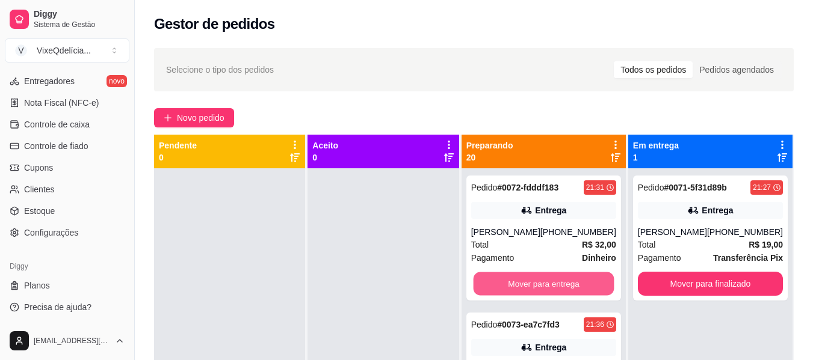
click at [502, 286] on button "Mover para entrega" at bounding box center [543, 283] width 141 height 23
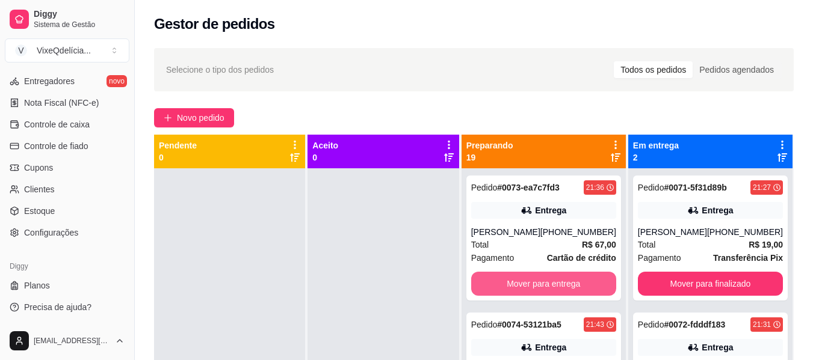
click at [502, 286] on button "Mover para entrega" at bounding box center [543, 284] width 145 height 24
click at [502, 286] on button "Mover para entrega" at bounding box center [543, 283] width 141 height 23
click at [502, 286] on button "Mover para entrega" at bounding box center [543, 284] width 145 height 24
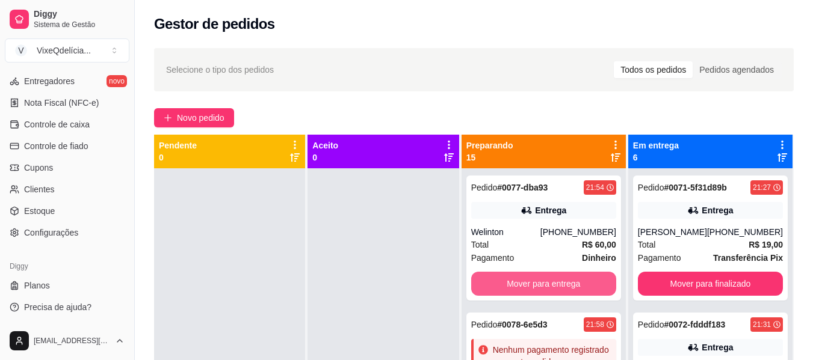
click at [502, 286] on button "Mover para entrega" at bounding box center [543, 284] width 145 height 24
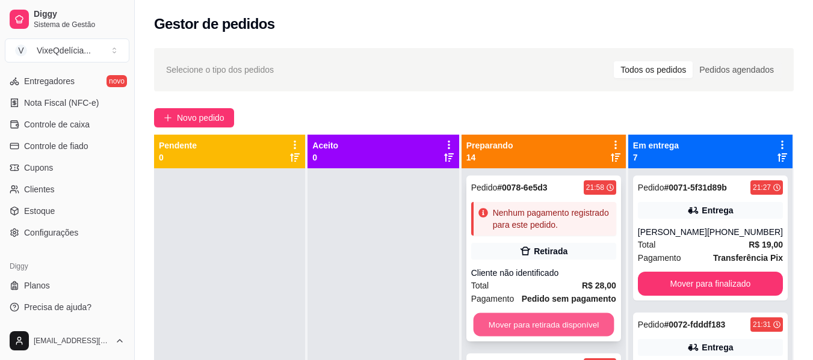
click at [506, 319] on button "Mover para retirada disponível" at bounding box center [543, 324] width 141 height 23
click at [509, 333] on button "Mover para retirada disponível" at bounding box center [543, 324] width 141 height 23
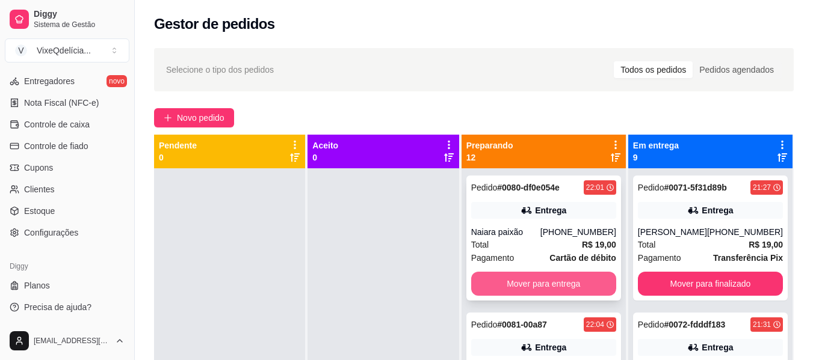
click at [502, 281] on button "Mover para entrega" at bounding box center [543, 284] width 145 height 24
click at [502, 281] on button "Mover para entrega" at bounding box center [543, 283] width 141 height 23
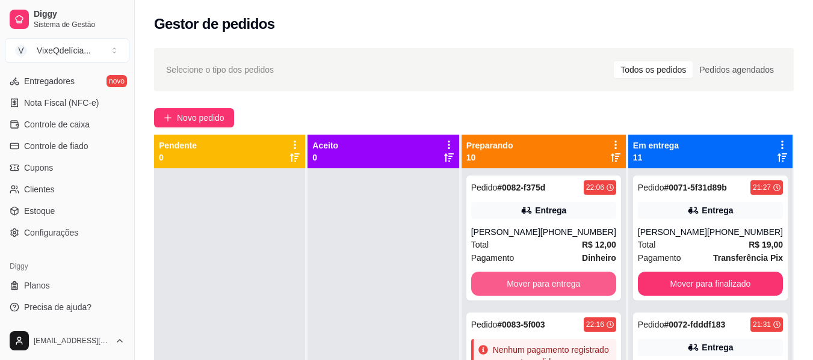
click at [502, 281] on button "Mover para entrega" at bounding box center [543, 284] width 145 height 24
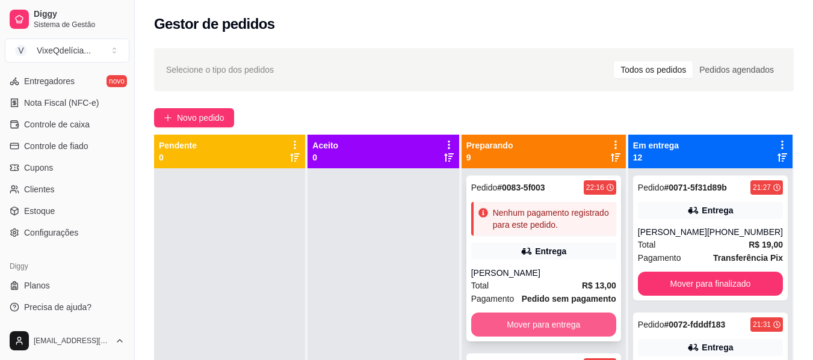
click at [496, 325] on button "Mover para entrega" at bounding box center [543, 325] width 145 height 24
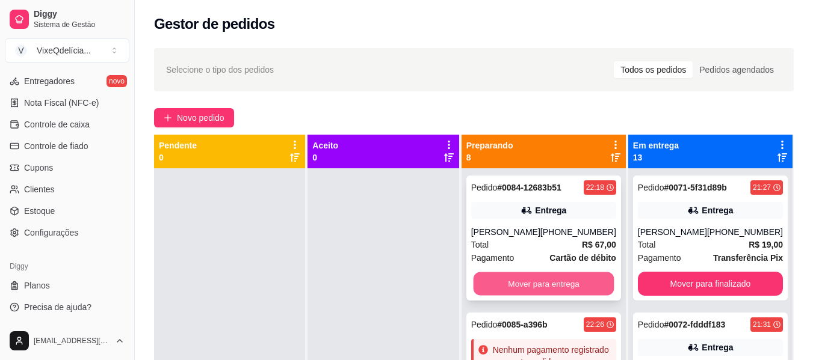
click at [512, 278] on button "Mover para entrega" at bounding box center [543, 283] width 141 height 23
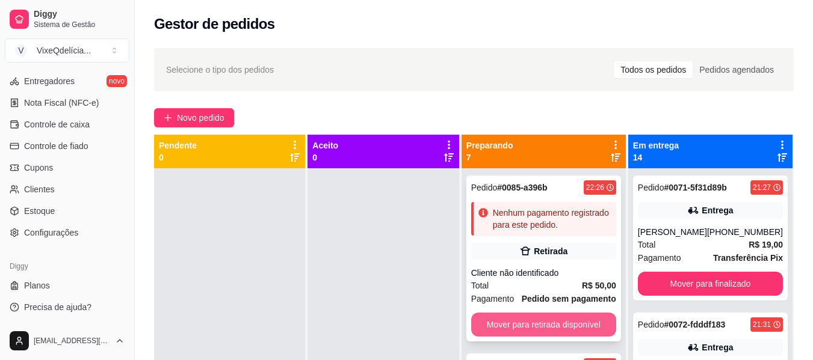
click at [502, 318] on button "Mover para retirada disponível" at bounding box center [543, 325] width 145 height 24
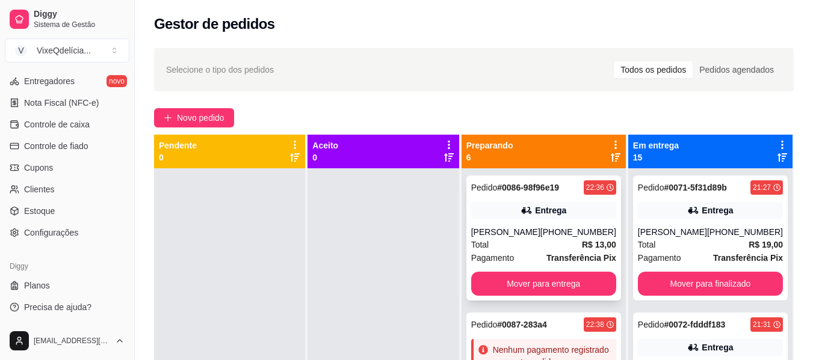
click at [523, 217] on div "Entrega" at bounding box center [543, 210] width 145 height 17
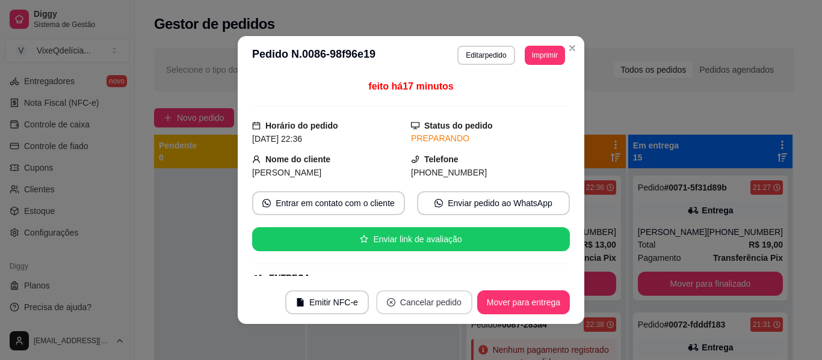
click at [418, 298] on button "Cancelar pedido" at bounding box center [424, 302] width 96 height 24
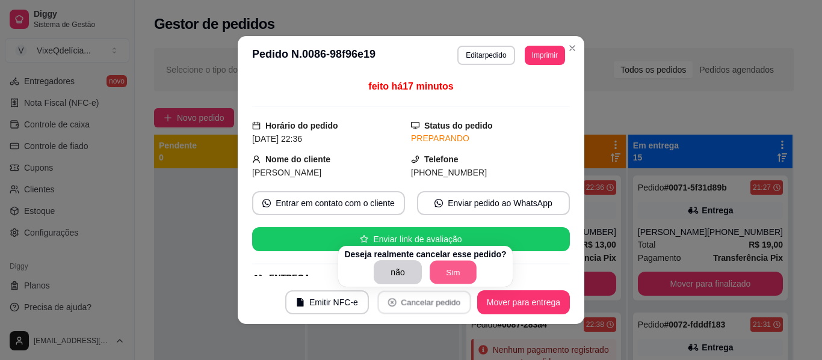
click at [453, 268] on button "Sim" at bounding box center [452, 272] width 47 height 23
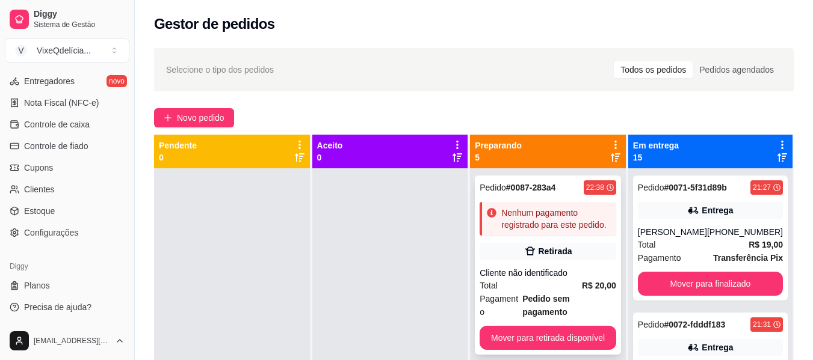
click at [514, 271] on div "Cliente não identificado" at bounding box center [547, 273] width 137 height 12
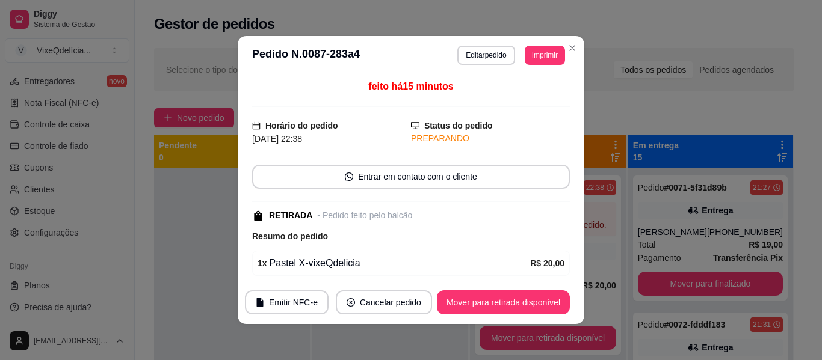
scroll to position [88, 0]
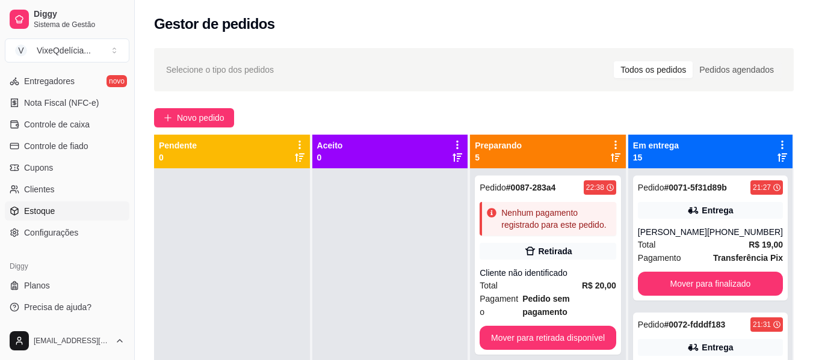
click at [58, 207] on link "Estoque" at bounding box center [67, 210] width 124 height 19
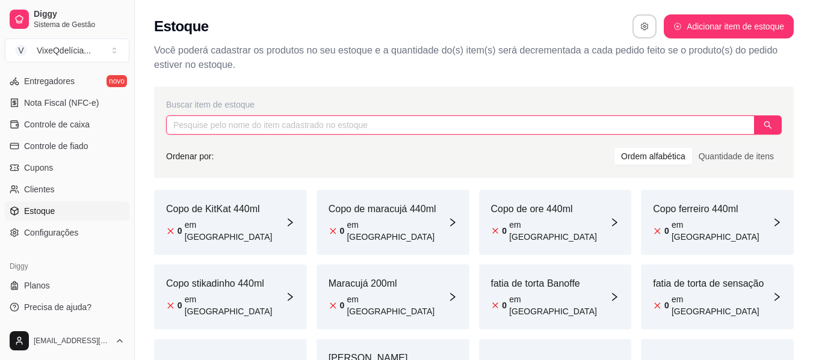
click at [251, 126] on input "text" at bounding box center [460, 124] width 588 height 19
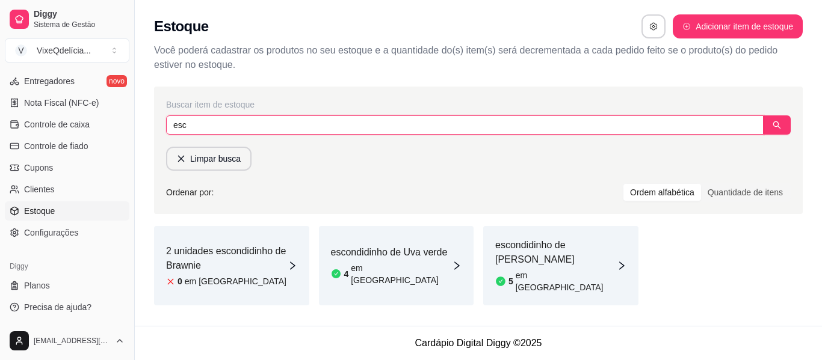
type input "esc"
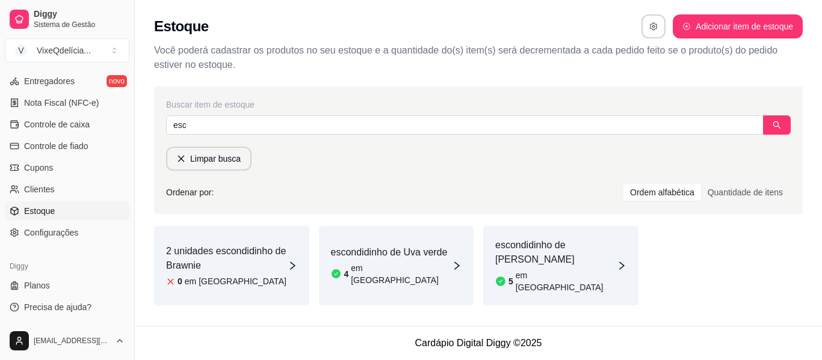
click at [235, 248] on article "2 unidades escondidinho de Brawnie" at bounding box center [226, 258] width 121 height 29
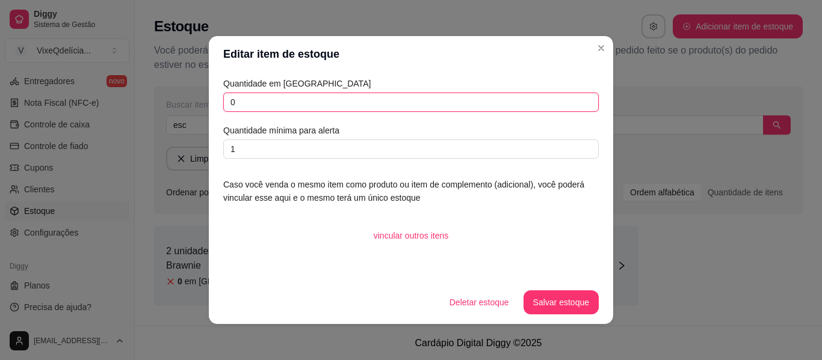
click at [255, 106] on input "0" at bounding box center [410, 102] width 375 height 19
type input "04"
click at [565, 301] on button "Salvar estoque" at bounding box center [560, 302] width 73 height 23
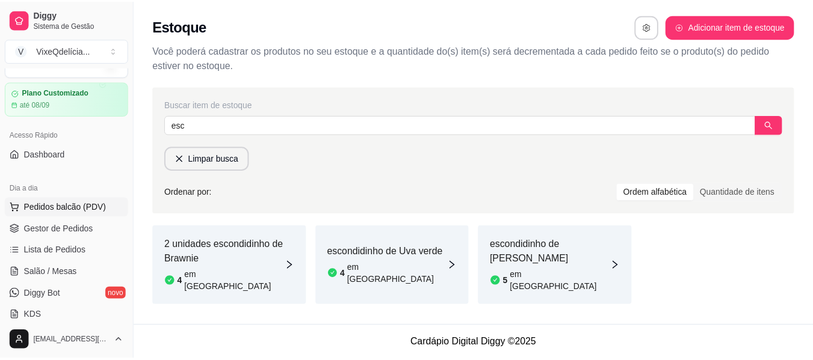
scroll to position [24, 0]
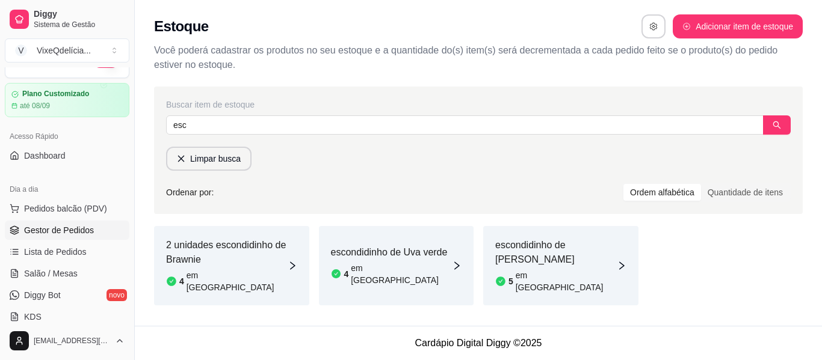
click at [54, 229] on span "Gestor de Pedidos" at bounding box center [59, 230] width 70 height 12
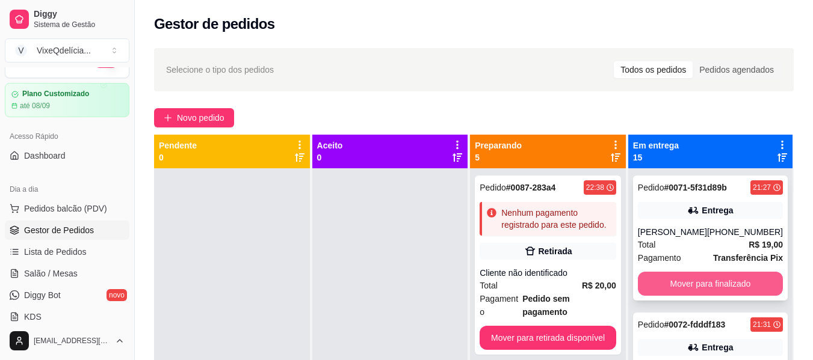
click at [698, 281] on button "Mover para finalizado" at bounding box center [709, 284] width 145 height 24
click at [698, 281] on button "Mover para finalizado" at bounding box center [709, 283] width 141 height 23
click at [675, 278] on button "Mover para finalizado" at bounding box center [709, 284] width 145 height 24
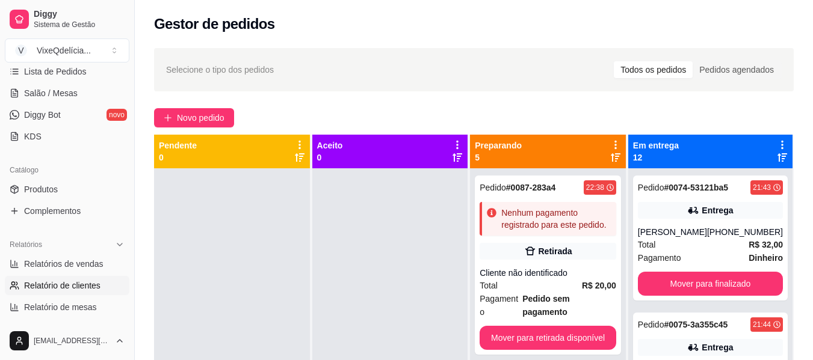
scroll to position [325, 0]
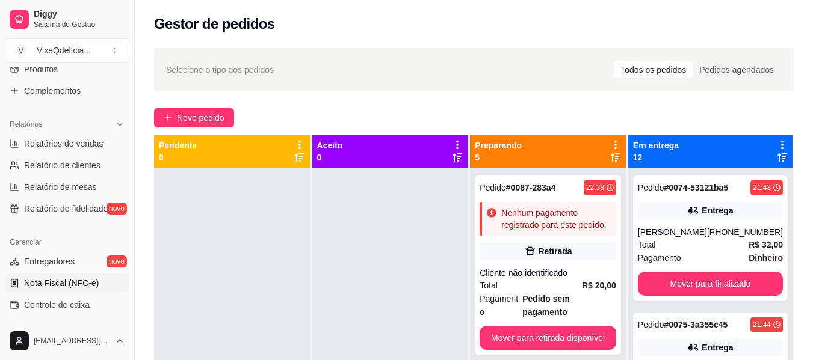
click at [68, 280] on span "Nota Fiscal (NFC-e)" at bounding box center [61, 283] width 75 height 12
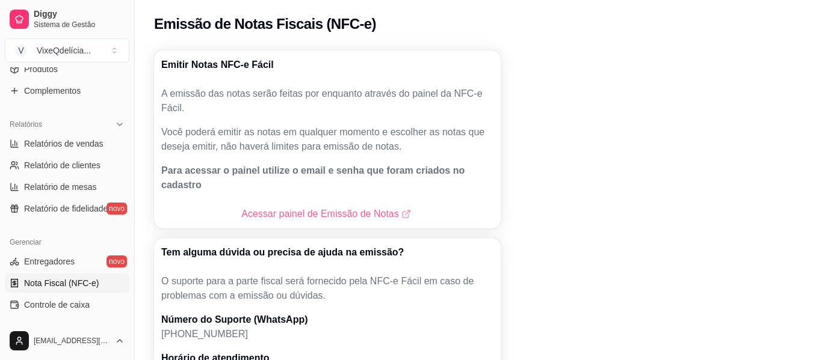
click at [268, 207] on link "Acessar painel de Emissão de Notas" at bounding box center [326, 214] width 171 height 14
click at [44, 141] on span "Relatórios de vendas" at bounding box center [63, 144] width 79 height 12
select select "ALL"
select select "0"
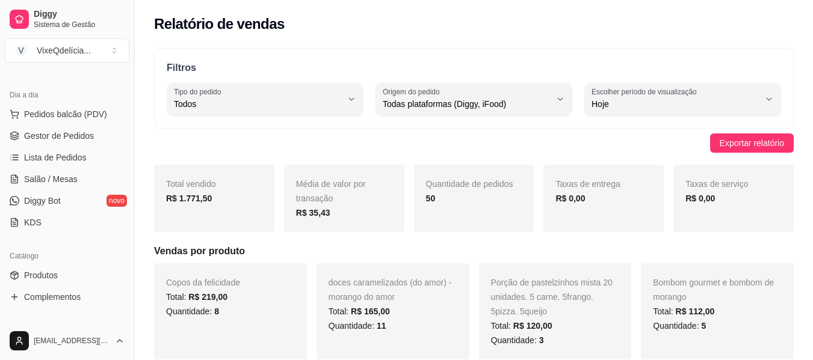
scroll to position [84, 0]
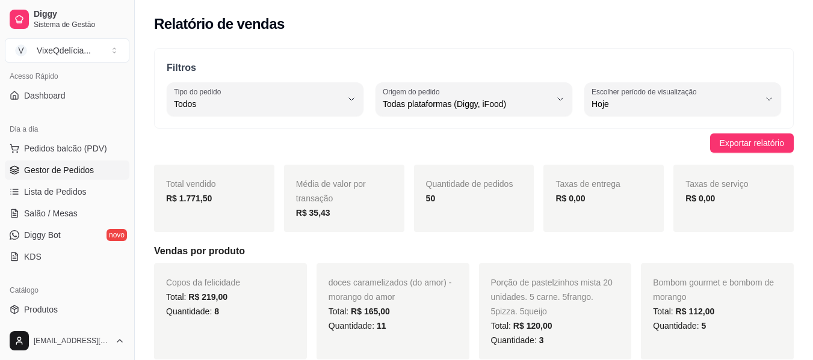
click at [67, 162] on link "Gestor de Pedidos" at bounding box center [67, 170] width 124 height 19
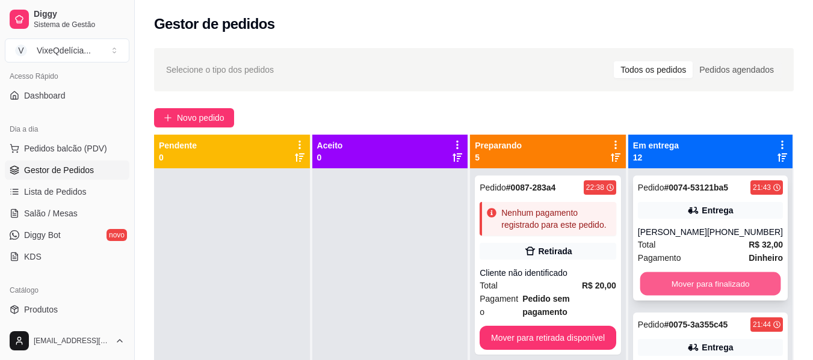
click at [698, 283] on button "Mover para finalizado" at bounding box center [709, 283] width 141 height 23
click at [698, 283] on button "Mover para finalizado" at bounding box center [709, 284] width 145 height 24
click at [696, 283] on button "Mover para finalizado" at bounding box center [709, 284] width 145 height 24
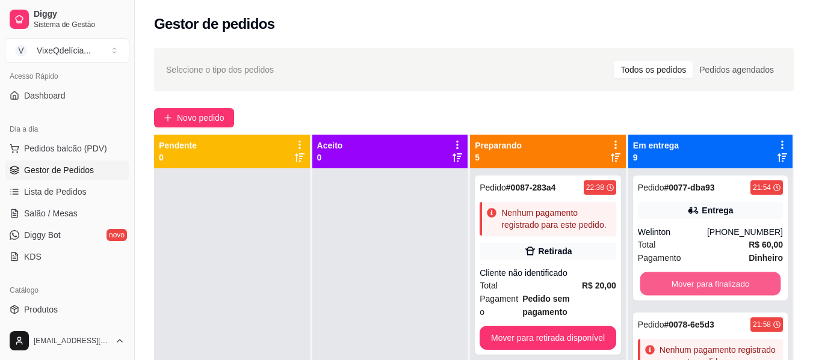
click at [696, 283] on button "Mover para finalizado" at bounding box center [709, 283] width 141 height 23
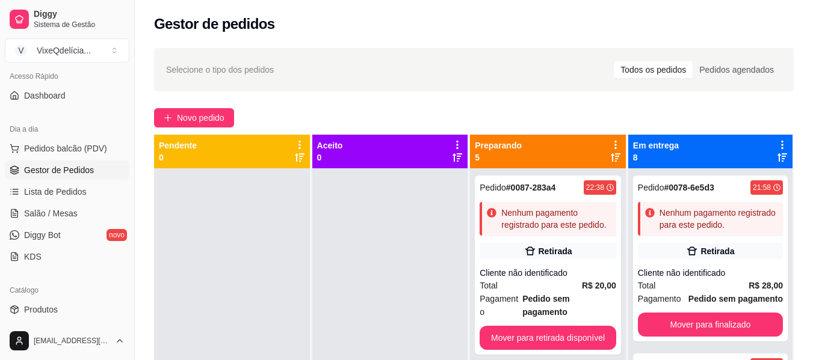
click at [696, 279] on div "Cliente não identificado" at bounding box center [709, 273] width 145 height 12
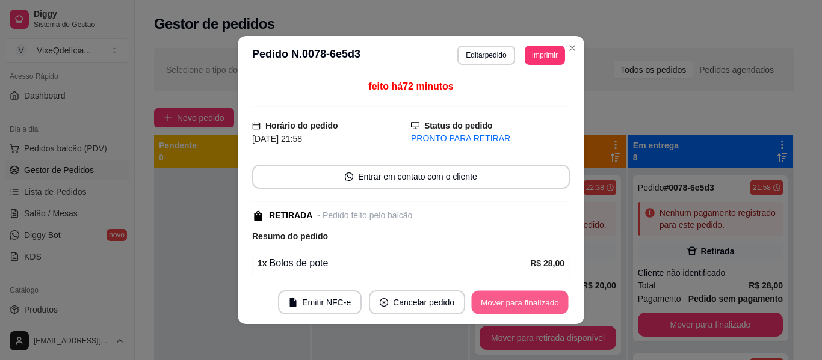
click at [524, 299] on button "Mover para finalizado" at bounding box center [520, 302] width 97 height 23
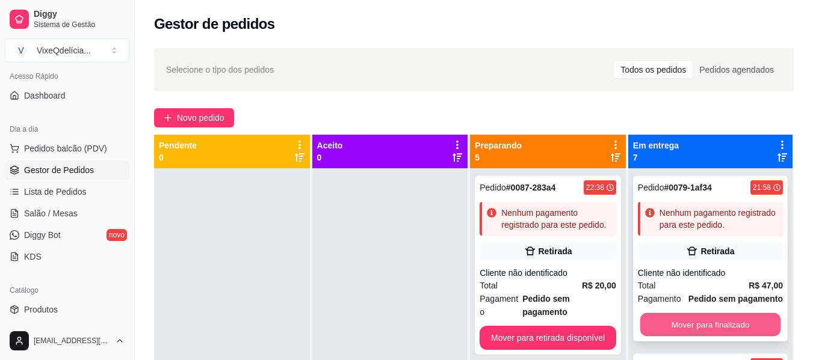
click at [696, 337] on button "Mover para finalizado" at bounding box center [709, 324] width 141 height 23
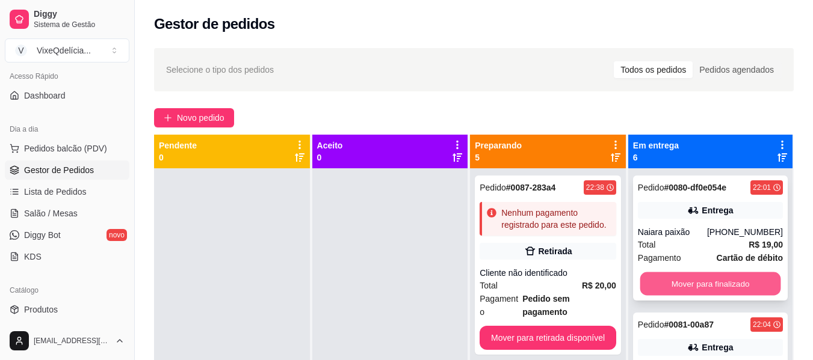
click at [690, 287] on button "Mover para finalizado" at bounding box center [709, 283] width 141 height 23
click at [687, 291] on button "Mover para finalizado" at bounding box center [709, 283] width 141 height 23
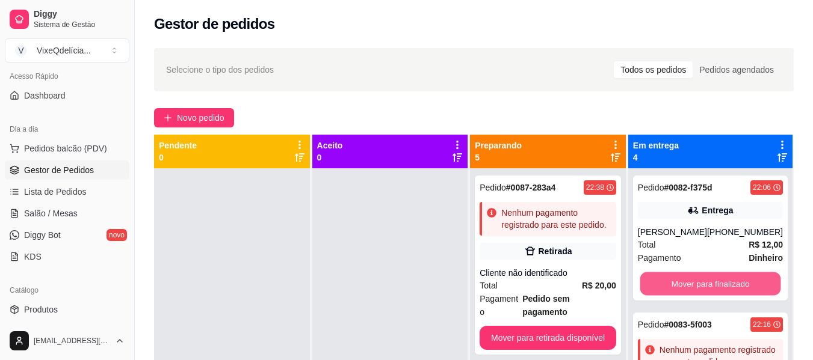
click at [687, 291] on button "Mover para finalizado" at bounding box center [709, 283] width 141 height 23
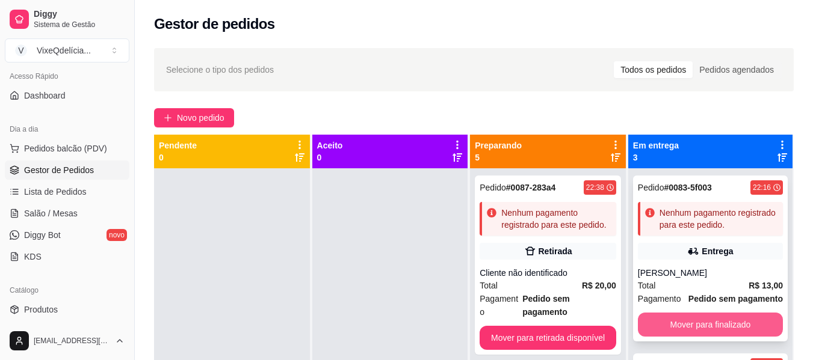
click at [726, 337] on button "Mover para finalizado" at bounding box center [709, 325] width 145 height 24
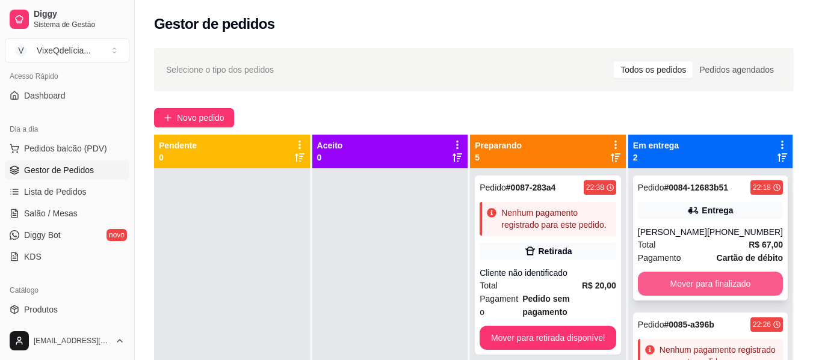
click at [717, 281] on button "Mover para finalizado" at bounding box center [709, 284] width 145 height 24
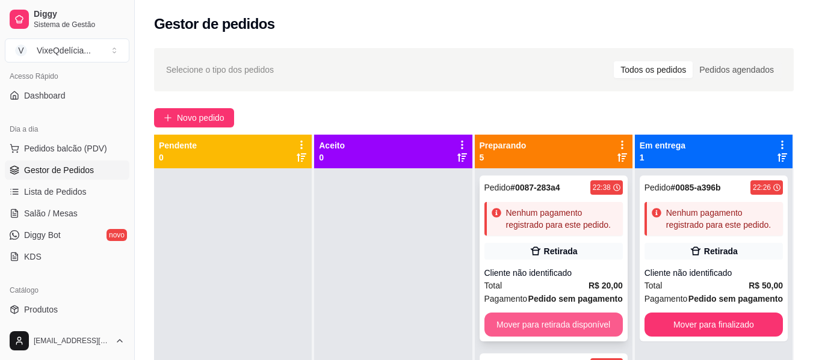
click at [576, 325] on button "Mover para retirada disponível" at bounding box center [553, 325] width 138 height 24
click at [570, 322] on button "Mover para retirada disponível" at bounding box center [553, 324] width 134 height 23
click at [568, 320] on button "Mover para retirada disponível" at bounding box center [553, 324] width 134 height 23
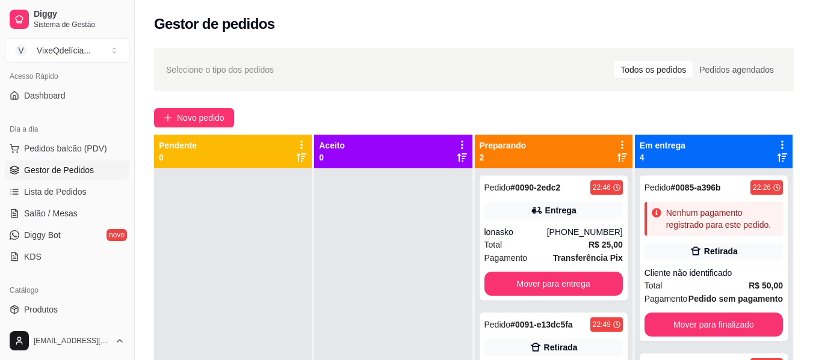
click at [568, 320] on div "Pedido # 0091-e13dc5fa 22:49" at bounding box center [553, 325] width 138 height 14
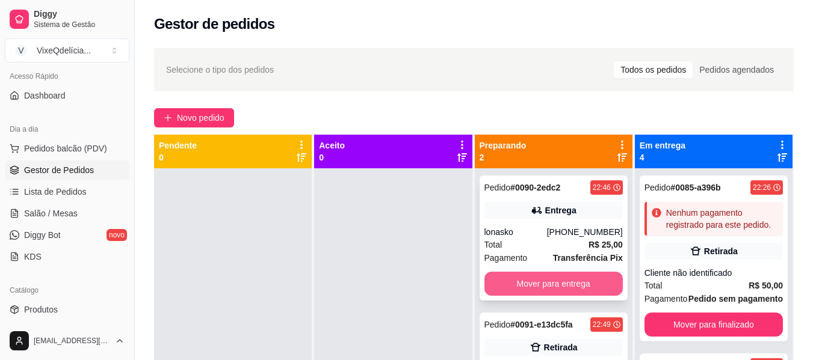
click at [550, 283] on button "Mover para entrega" at bounding box center [553, 284] width 138 height 24
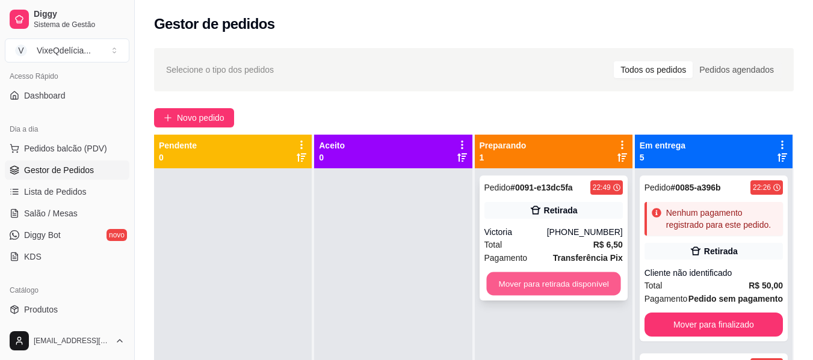
click at [558, 285] on button "Mover para retirada disponível" at bounding box center [553, 283] width 134 height 23
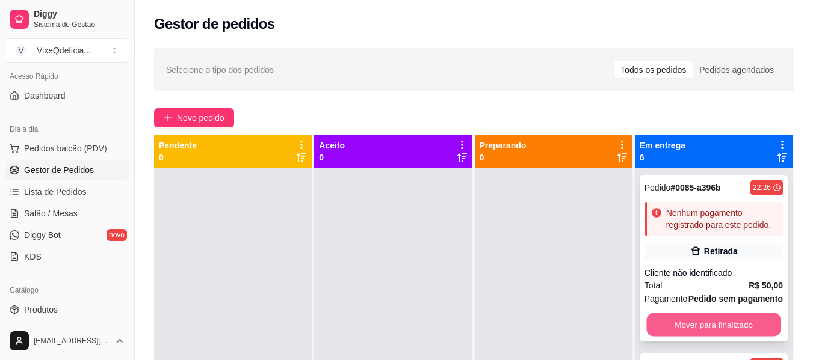
click at [727, 337] on button "Mover para finalizado" at bounding box center [713, 324] width 134 height 23
click at [727, 337] on button "Mover para finalizado" at bounding box center [713, 325] width 138 height 24
click at [727, 337] on button "Mover para finalizado" at bounding box center [713, 324] width 134 height 23
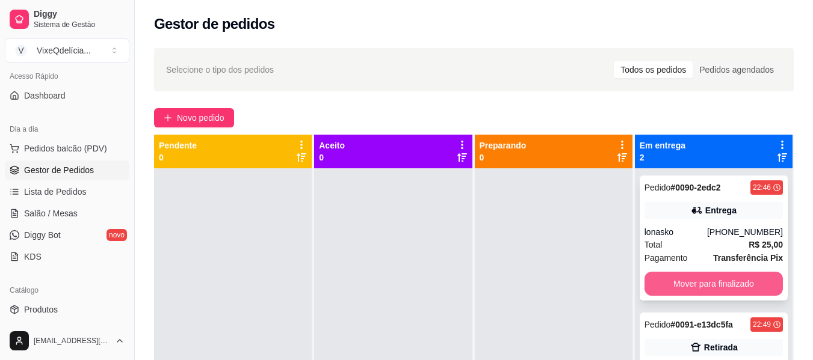
click at [723, 282] on button "Mover para finalizado" at bounding box center [713, 284] width 138 height 24
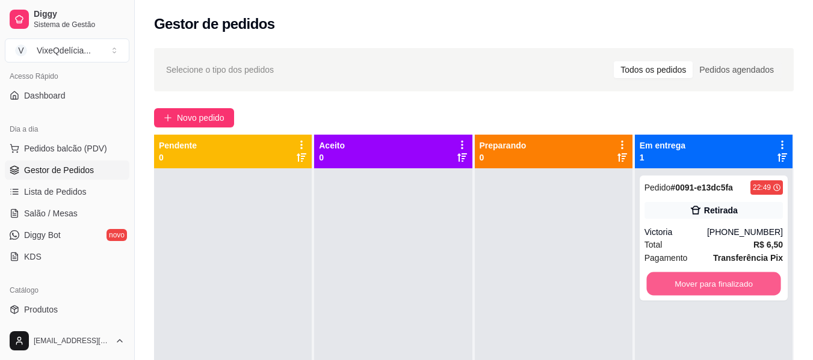
click at [723, 282] on button "Mover para finalizado" at bounding box center [713, 283] width 134 height 23
